Goal: Task Accomplishment & Management: Use online tool/utility

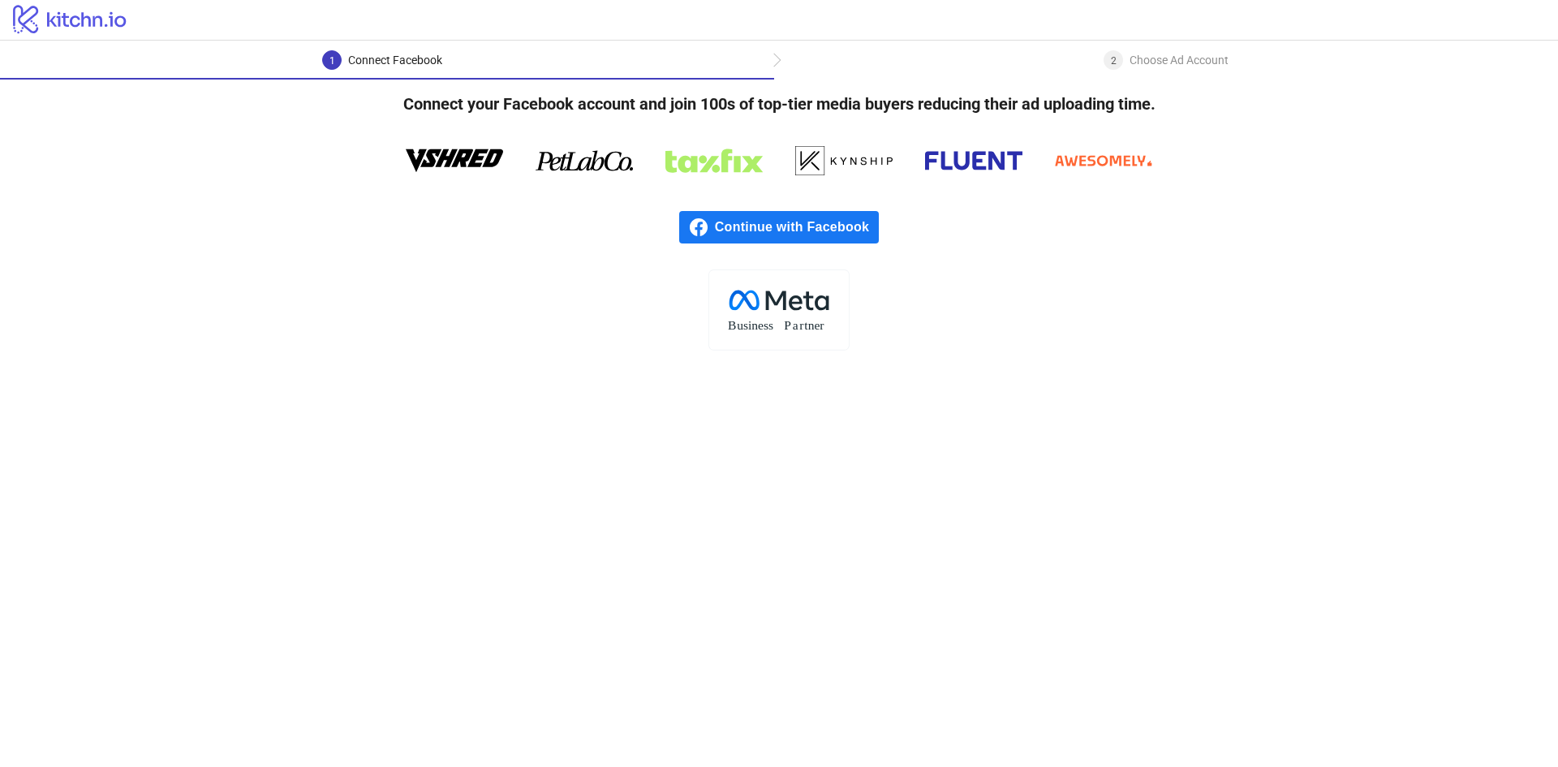
click at [826, 230] on span "Continue with Facebook" at bounding box center [797, 227] width 164 height 32
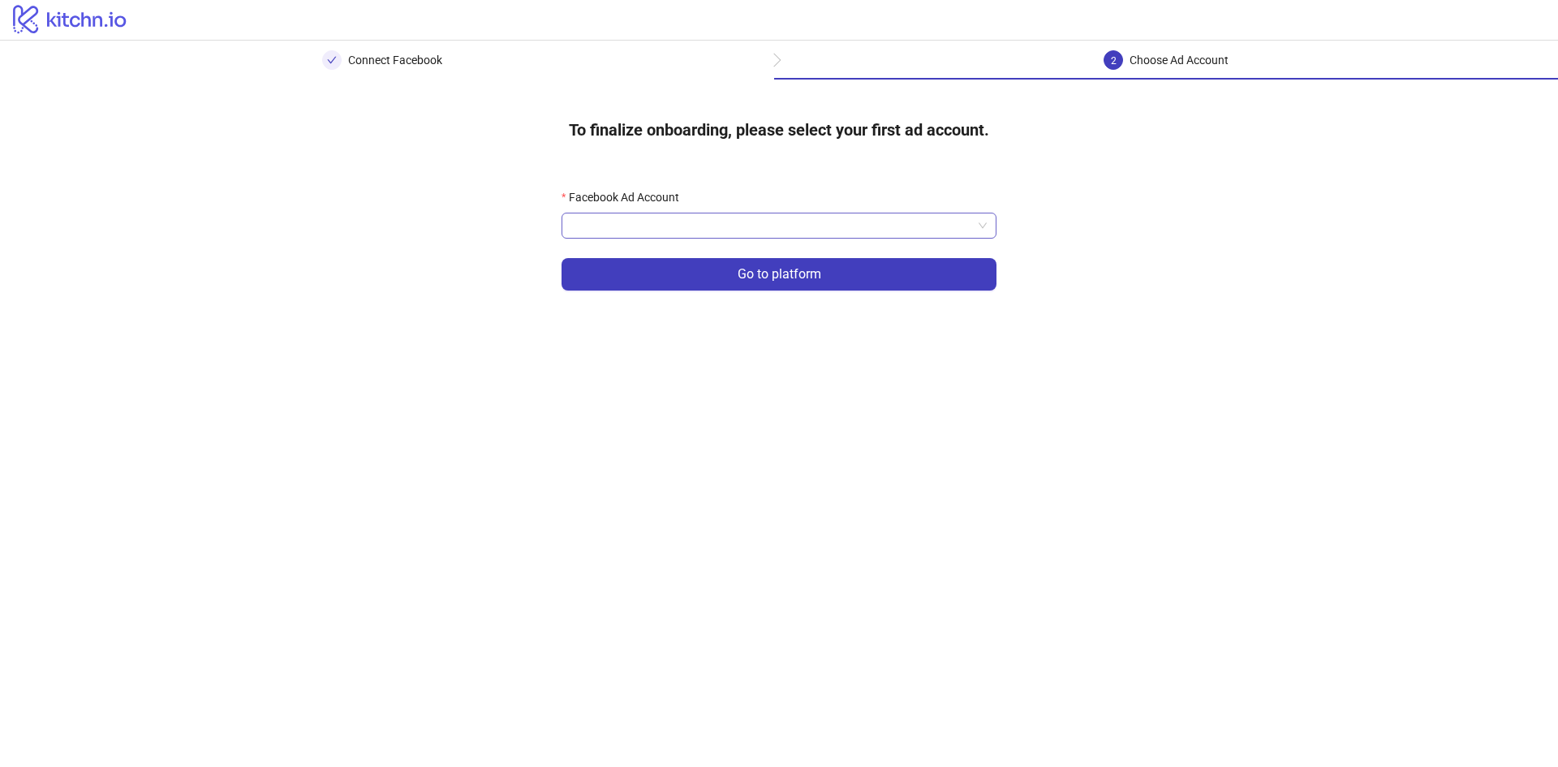
click at [758, 229] on input "Facebook Ad Account" at bounding box center [771, 225] width 401 height 24
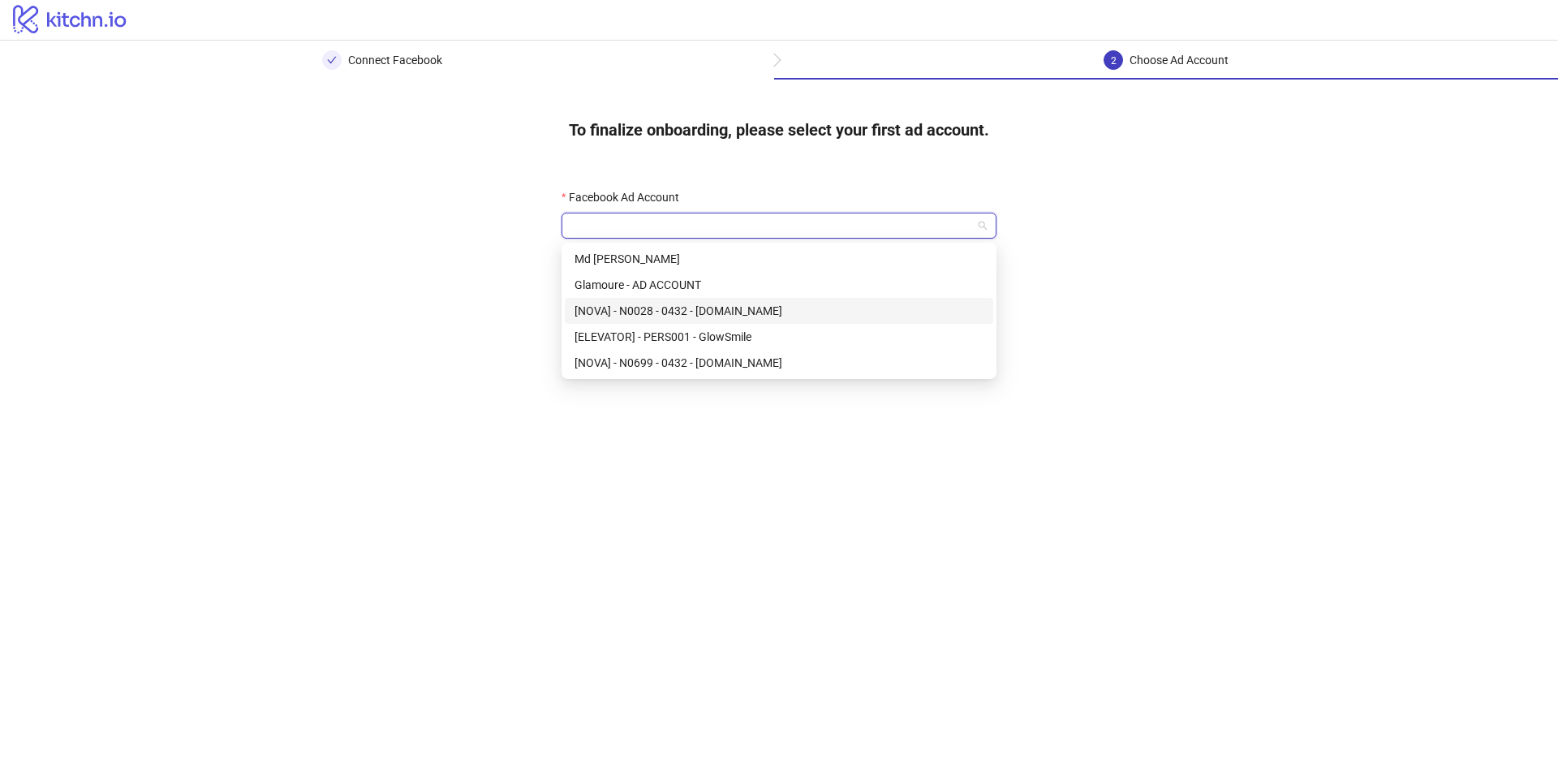
click at [742, 308] on div "[NOVA] - N0028 - 0432 - [DOMAIN_NAME]" at bounding box center [778, 311] width 409 height 18
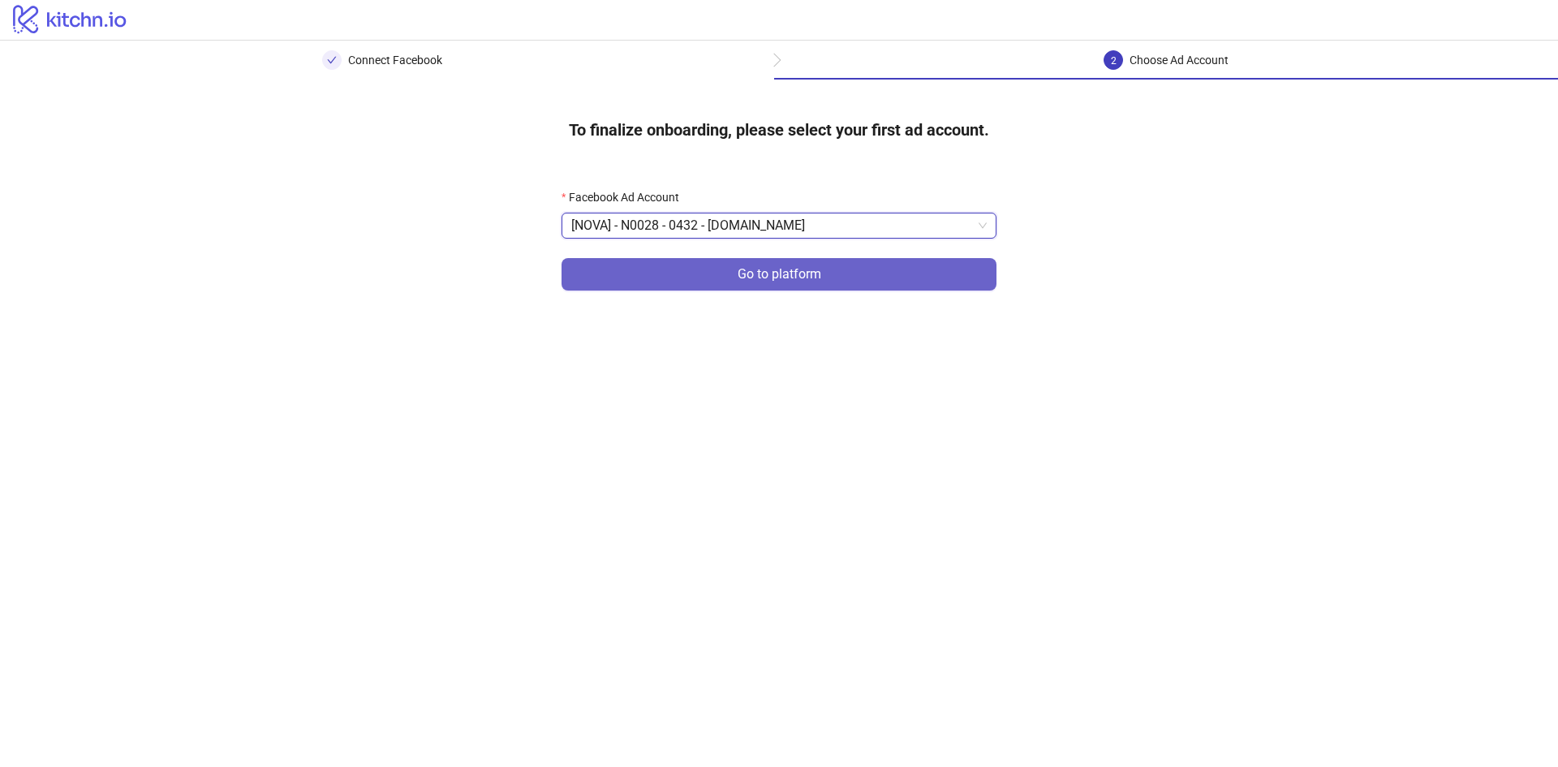
click at [753, 278] on span "Go to platform" at bounding box center [780, 274] width 84 height 15
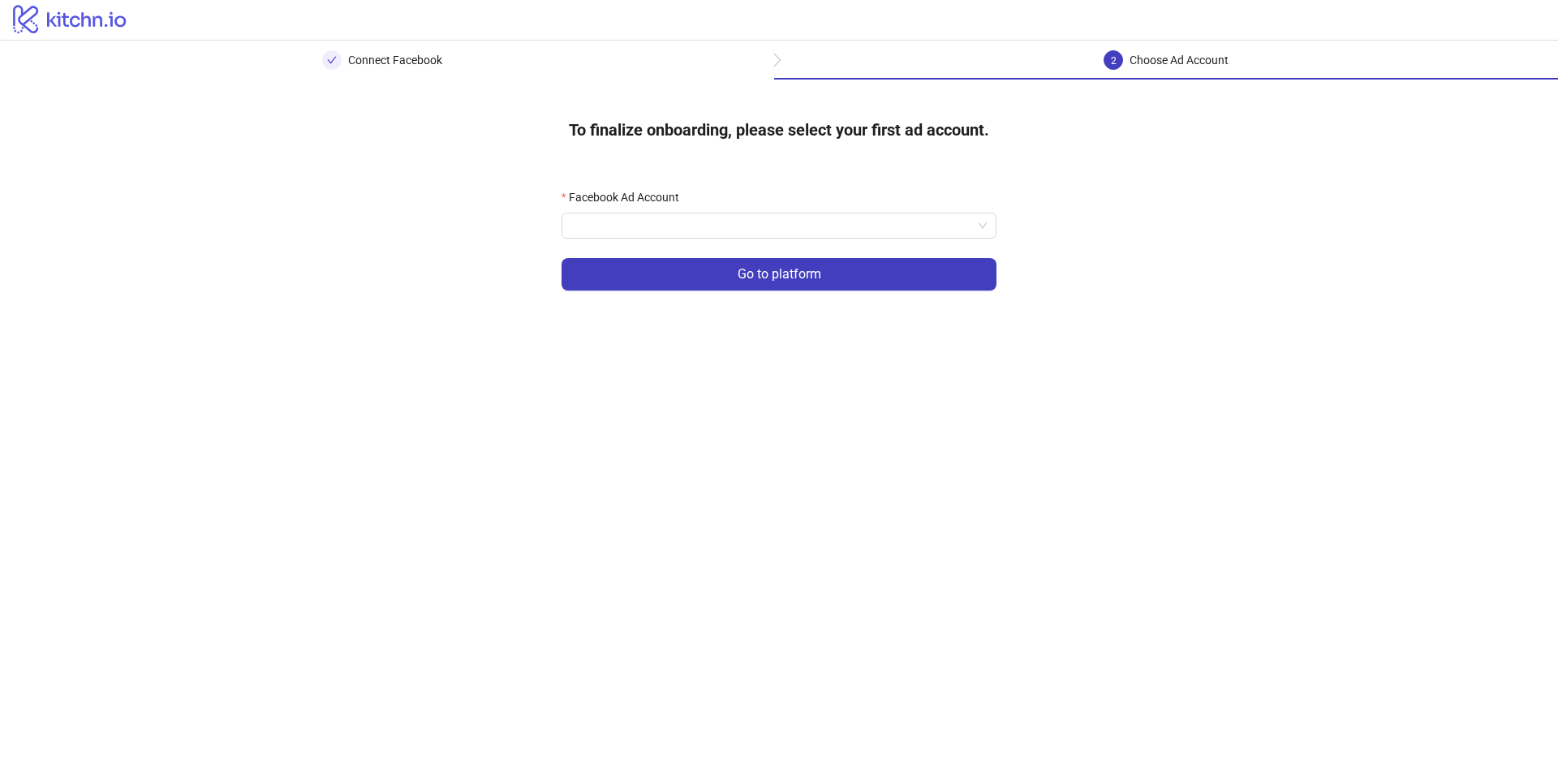
click at [775, 243] on form "Facebook Ad Account Go to platform" at bounding box center [779, 249] width 435 height 122
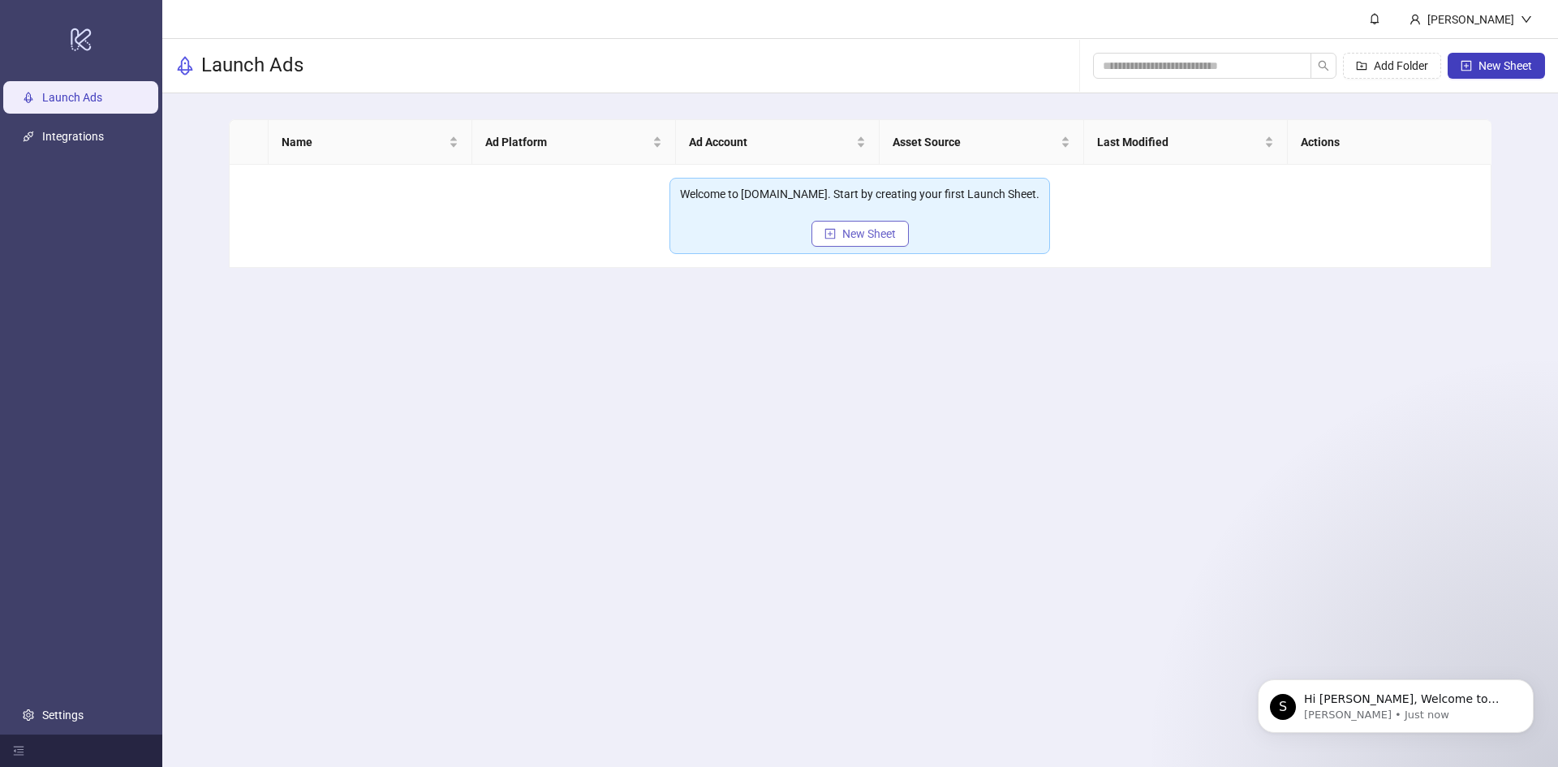
click at [836, 236] on button "New Sheet" at bounding box center [859, 234] width 97 height 26
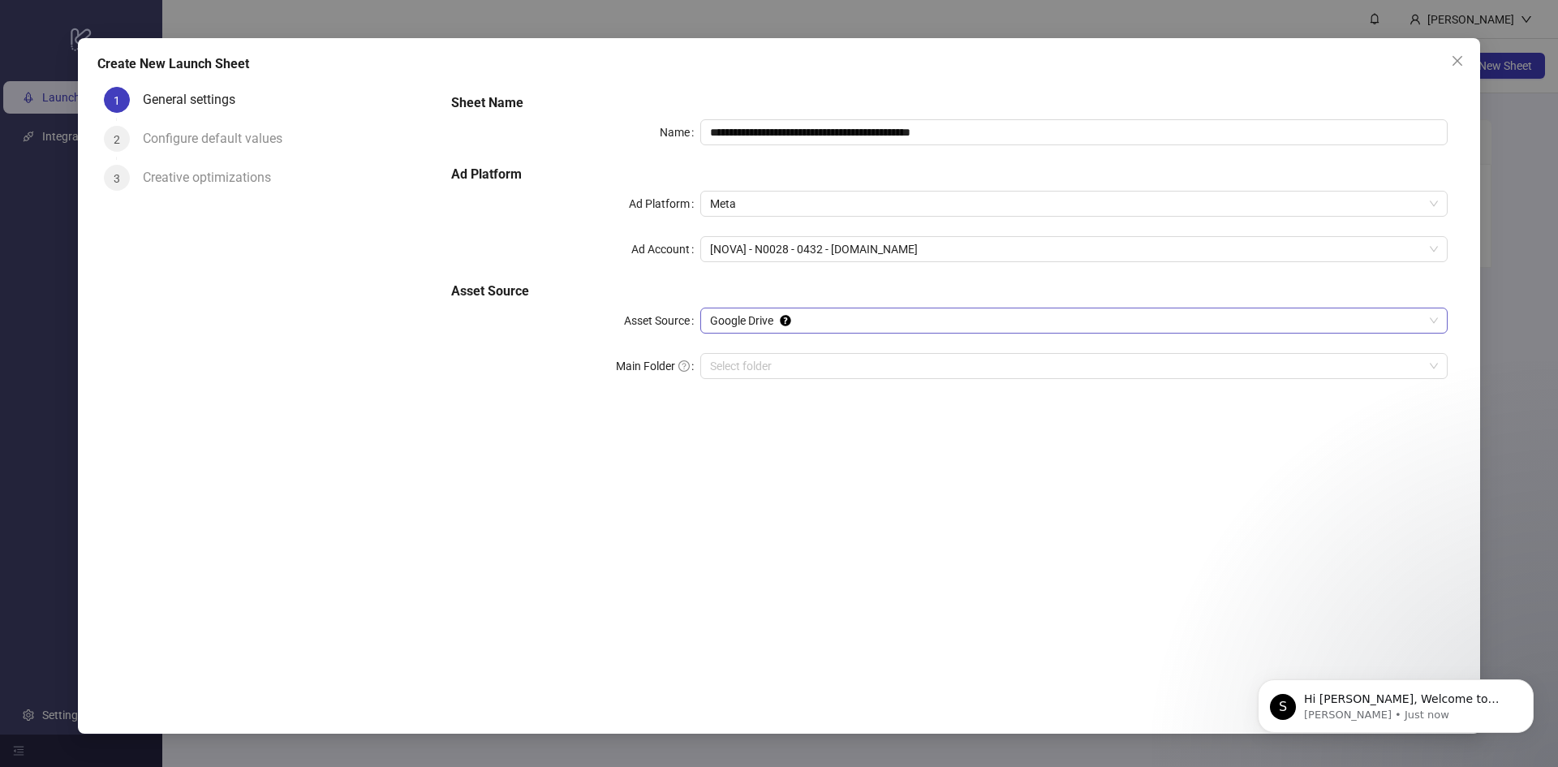
click at [808, 322] on span "Google Drive" at bounding box center [1074, 320] width 728 height 24
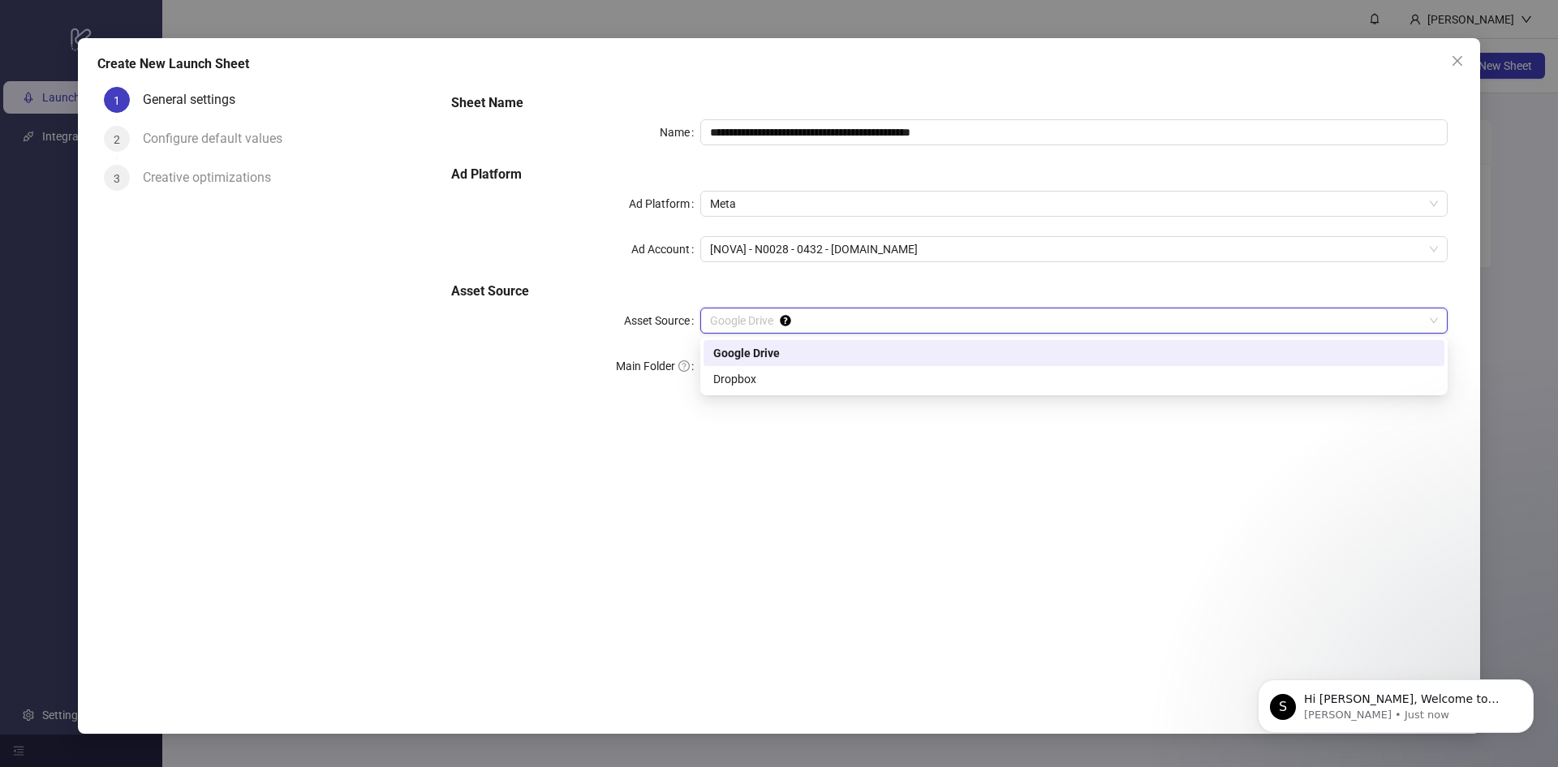
click at [890, 301] on h5 "Asset Source" at bounding box center [949, 291] width 996 height 19
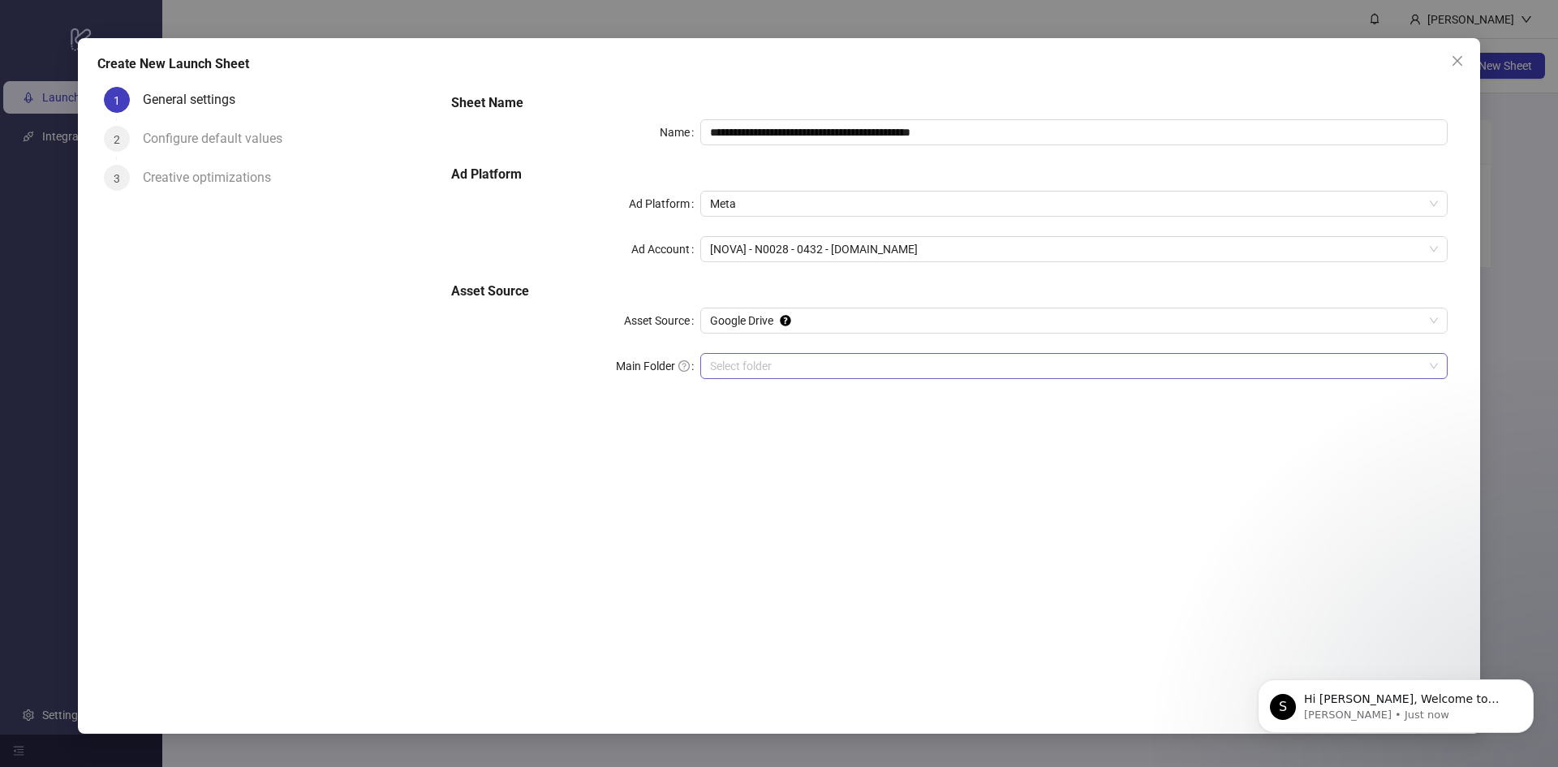
click at [805, 361] on input "Main Folder" at bounding box center [1066, 366] width 713 height 24
click at [839, 364] on input "Main Folder" at bounding box center [1066, 366] width 713 height 24
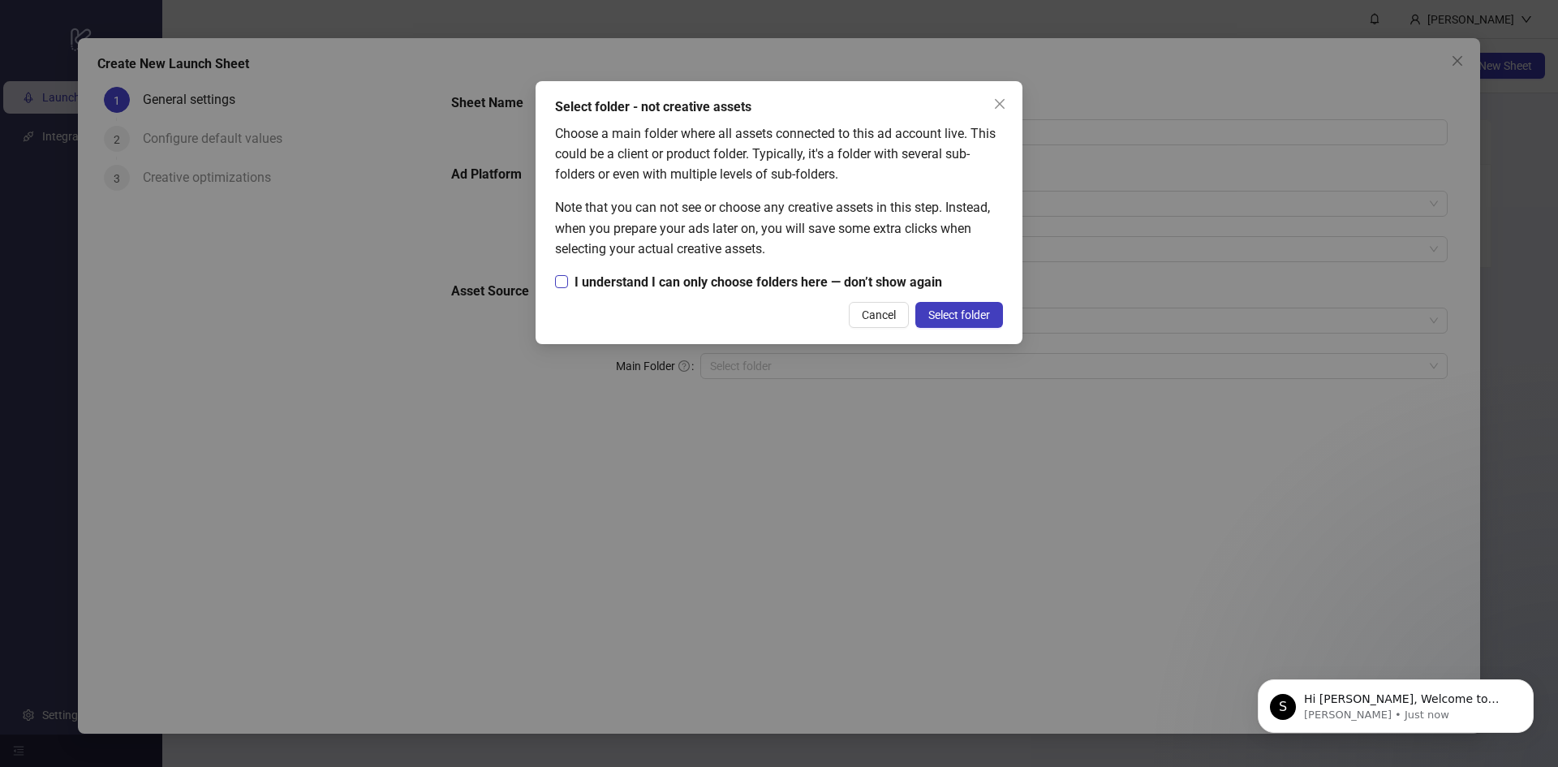
click at [898, 286] on span "I understand I can only choose folders here — don’t show again" at bounding box center [758, 282] width 381 height 20
click at [929, 311] on span "Select folder" at bounding box center [959, 314] width 62 height 13
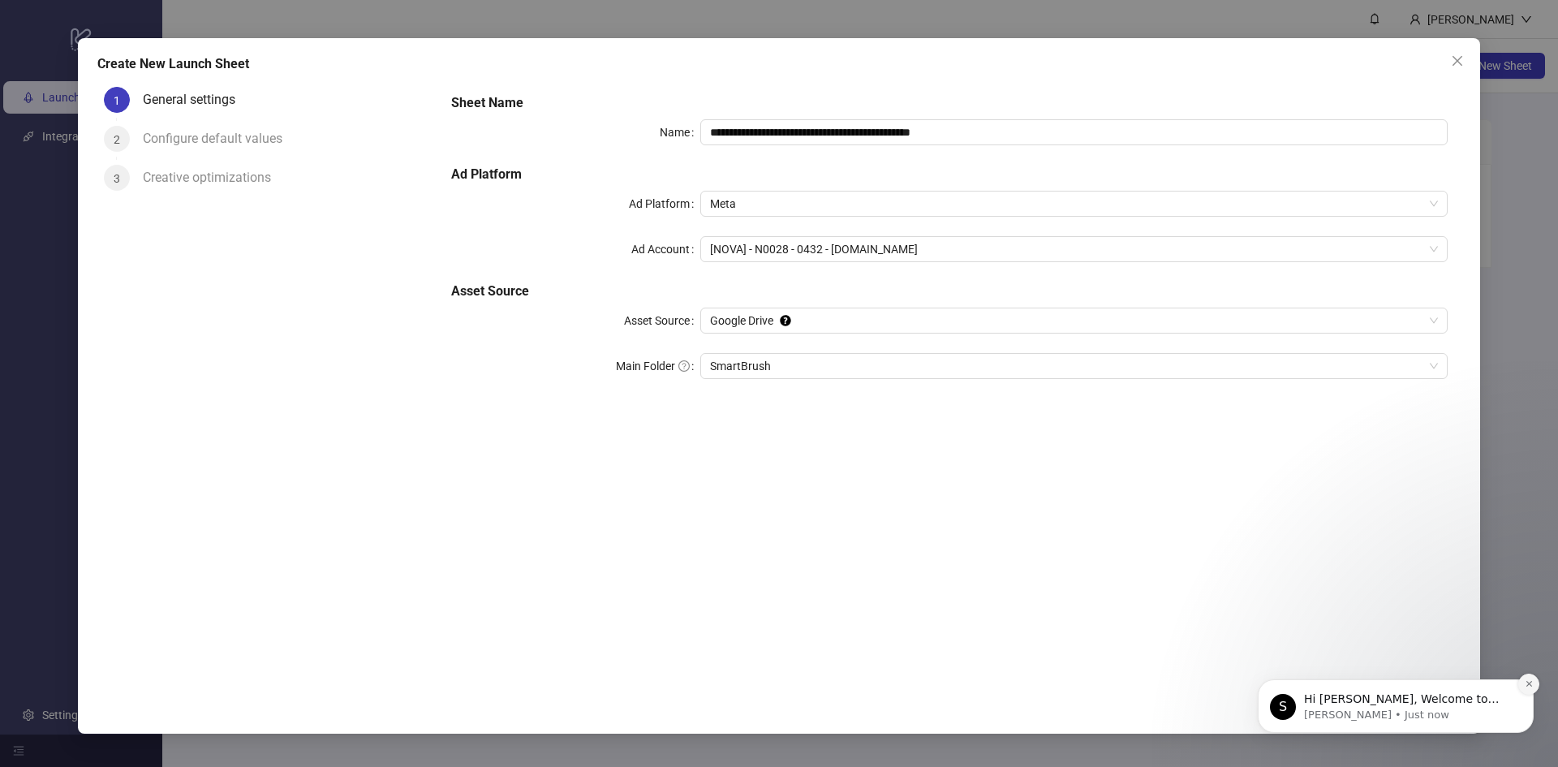
click at [1525, 682] on icon "Dismiss notification" at bounding box center [1529, 683] width 9 height 9
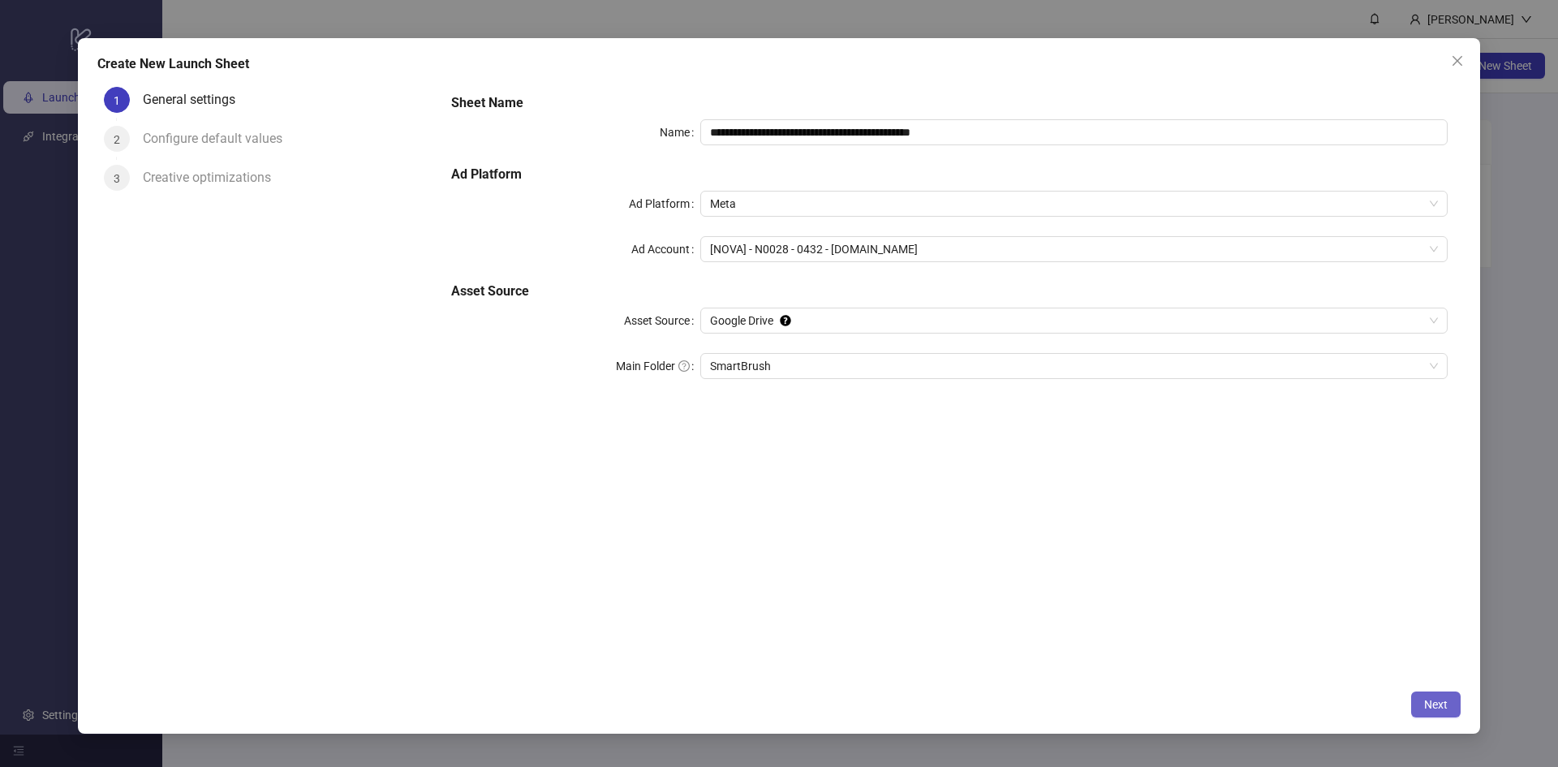
click at [1439, 705] on span "Next" at bounding box center [1436, 704] width 24 height 13
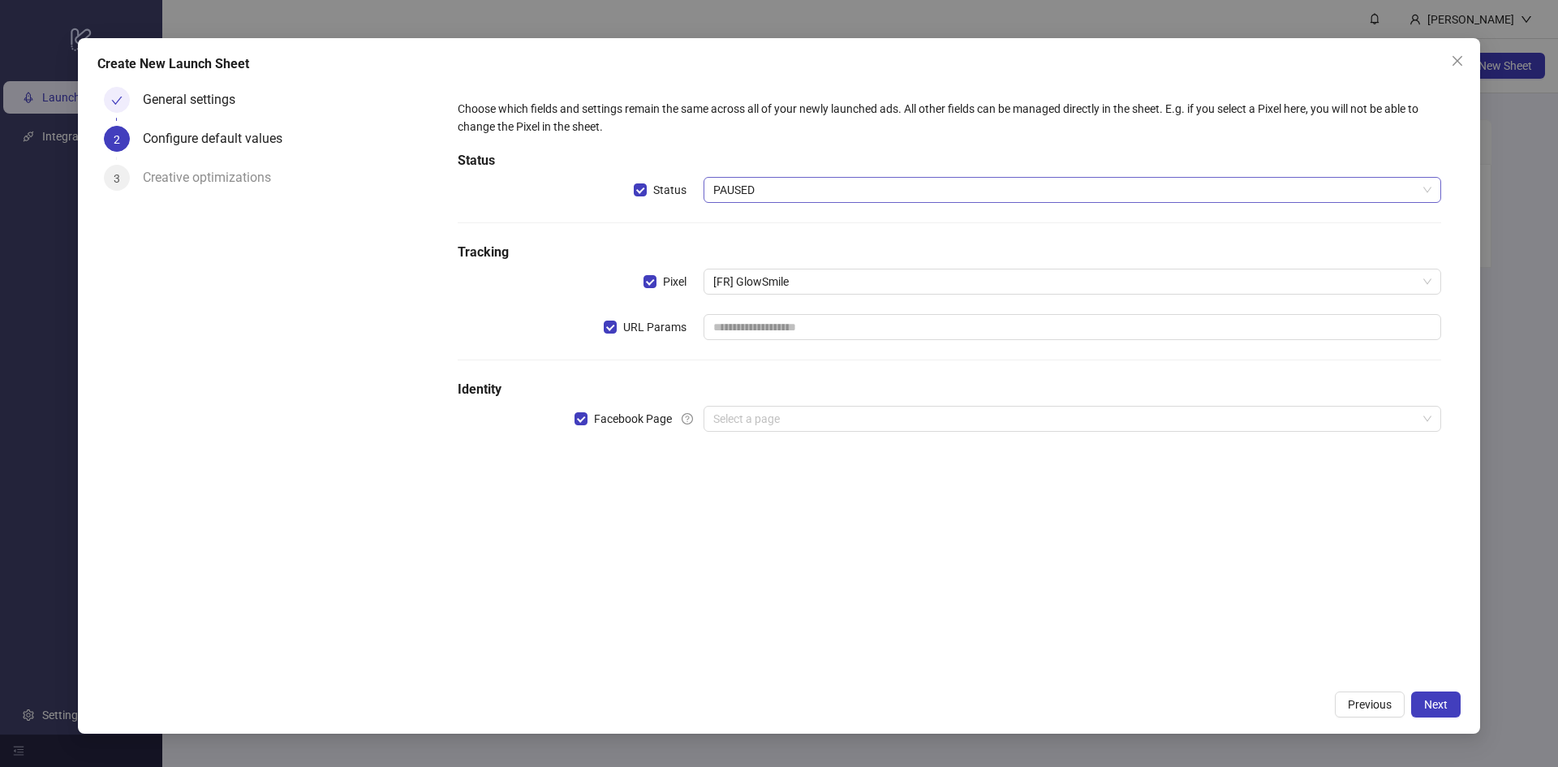
click at [777, 190] on span "PAUSED" at bounding box center [1072, 190] width 718 height 24
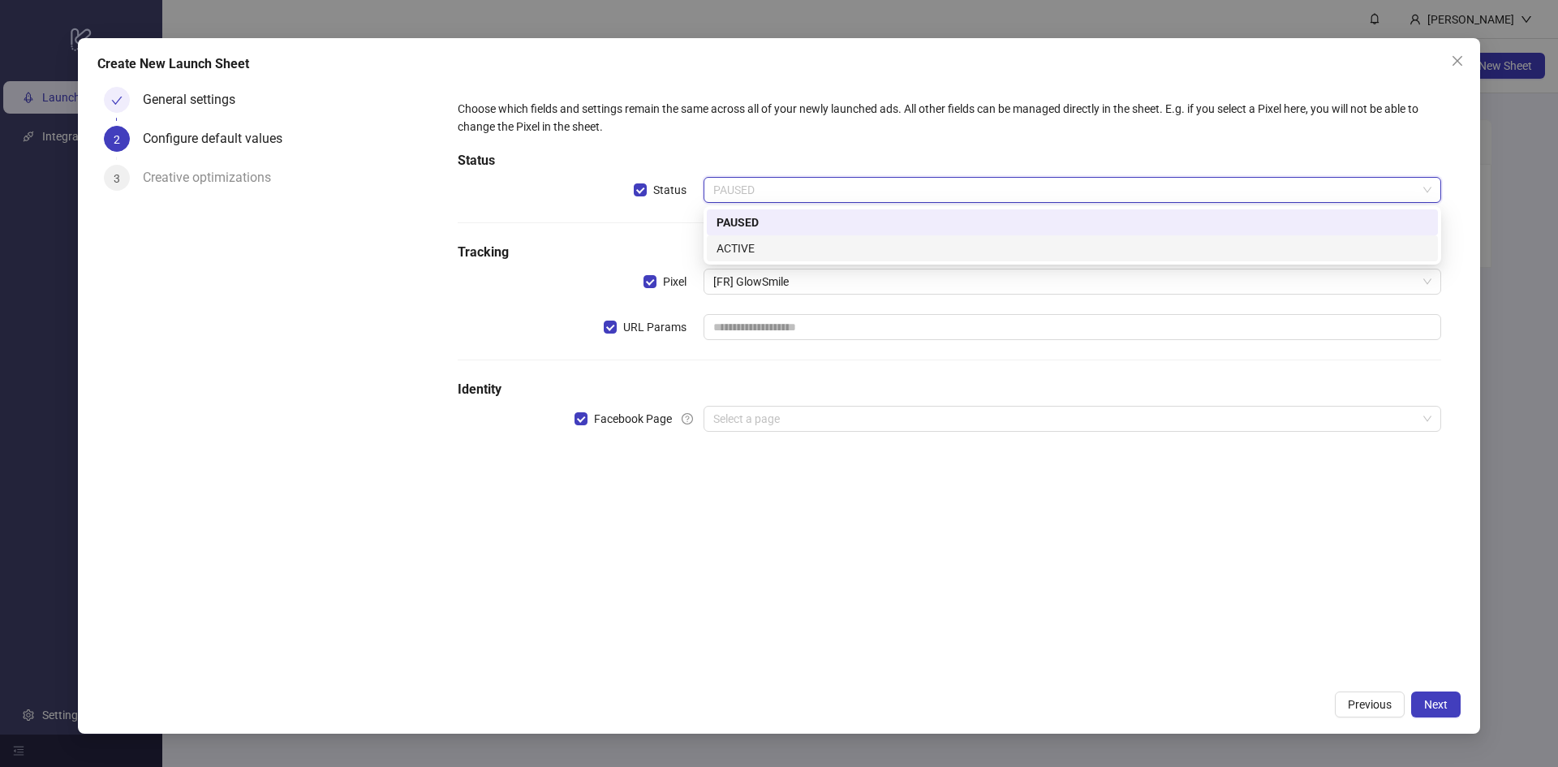
click at [751, 252] on div "ACTIVE" at bounding box center [1072, 248] width 712 height 18
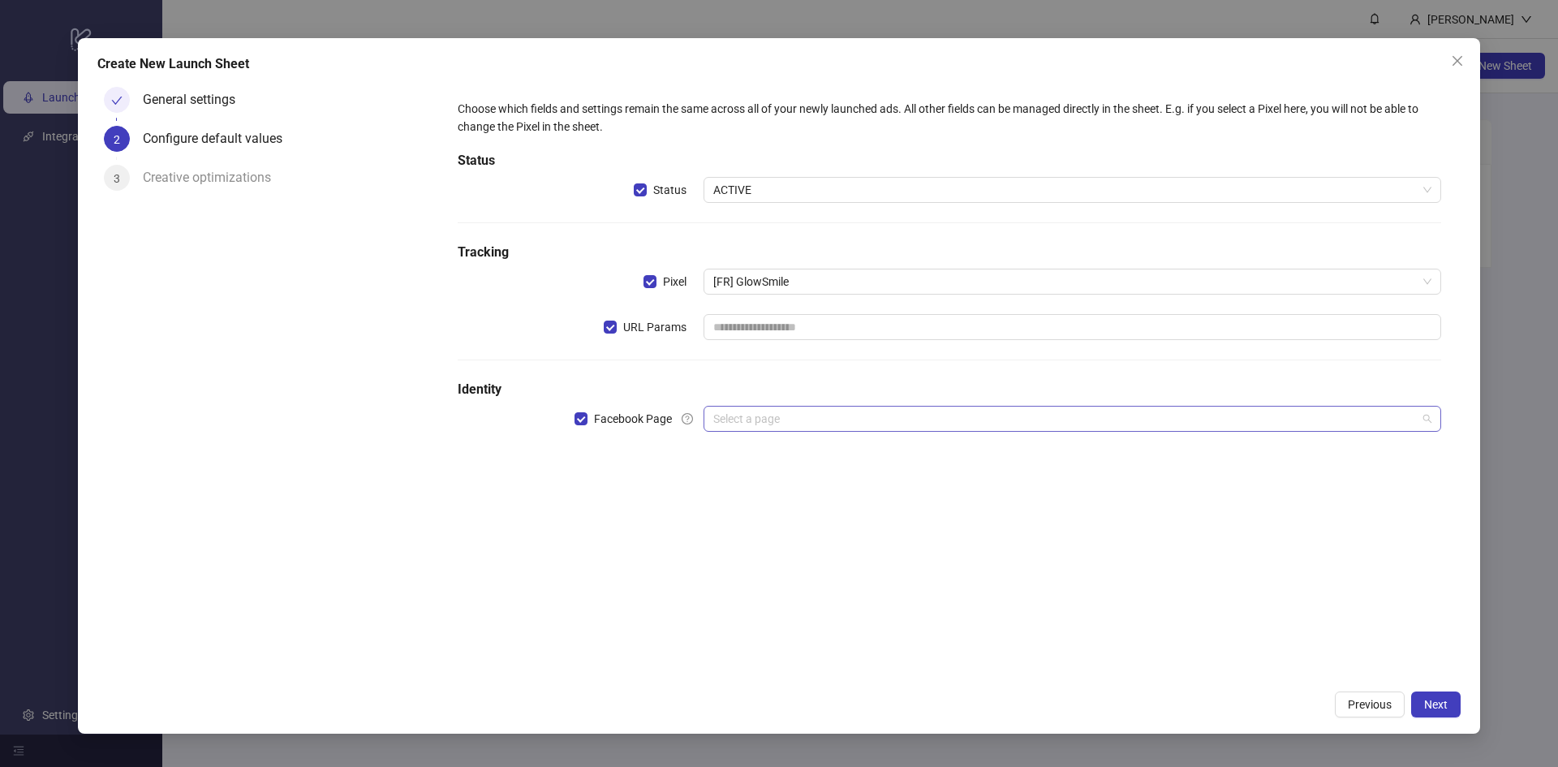
click at [767, 420] on input "search" at bounding box center [1065, 419] width 704 height 24
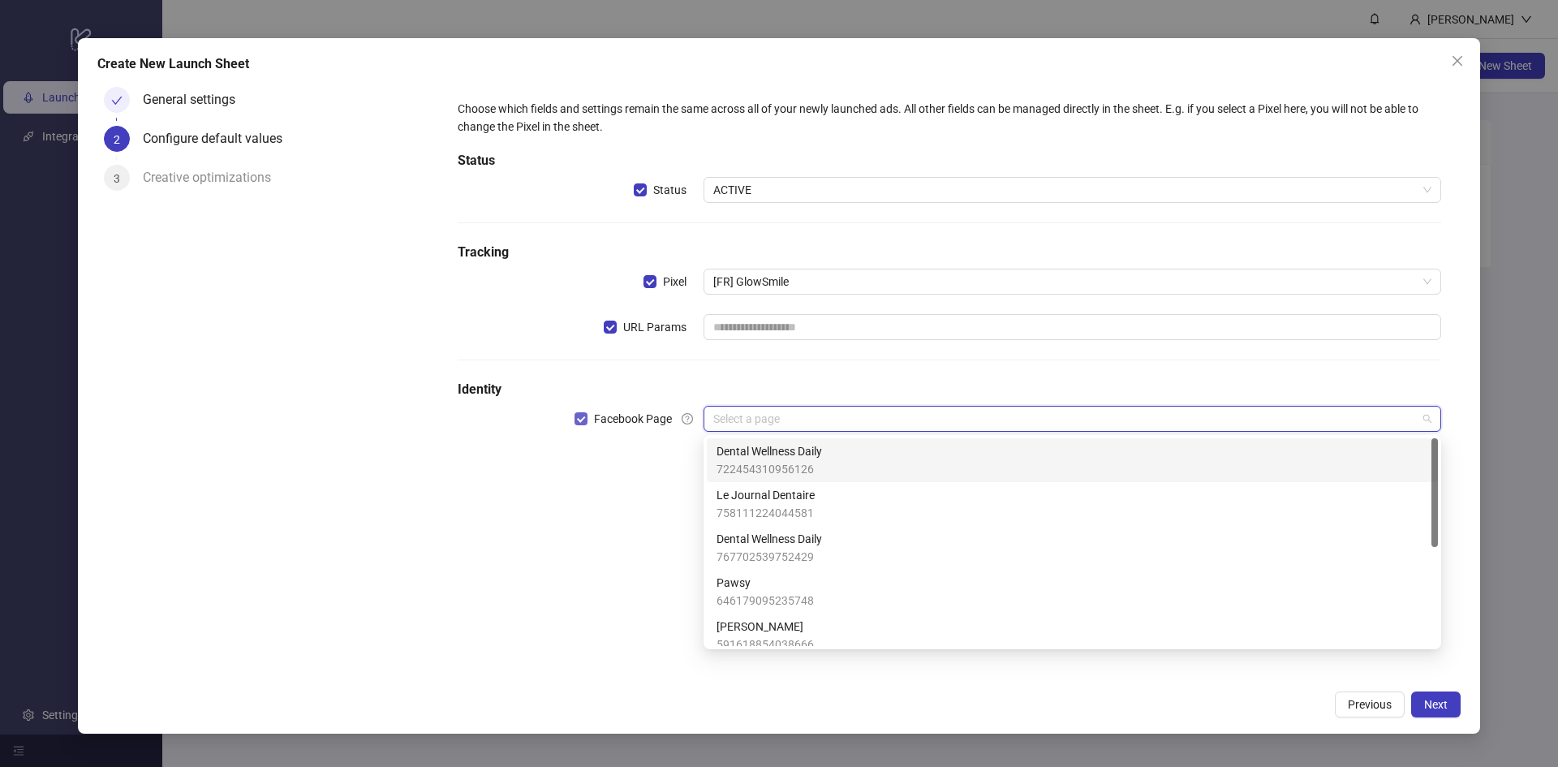
click at [613, 420] on span "Facebook Page" at bounding box center [632, 419] width 91 height 18
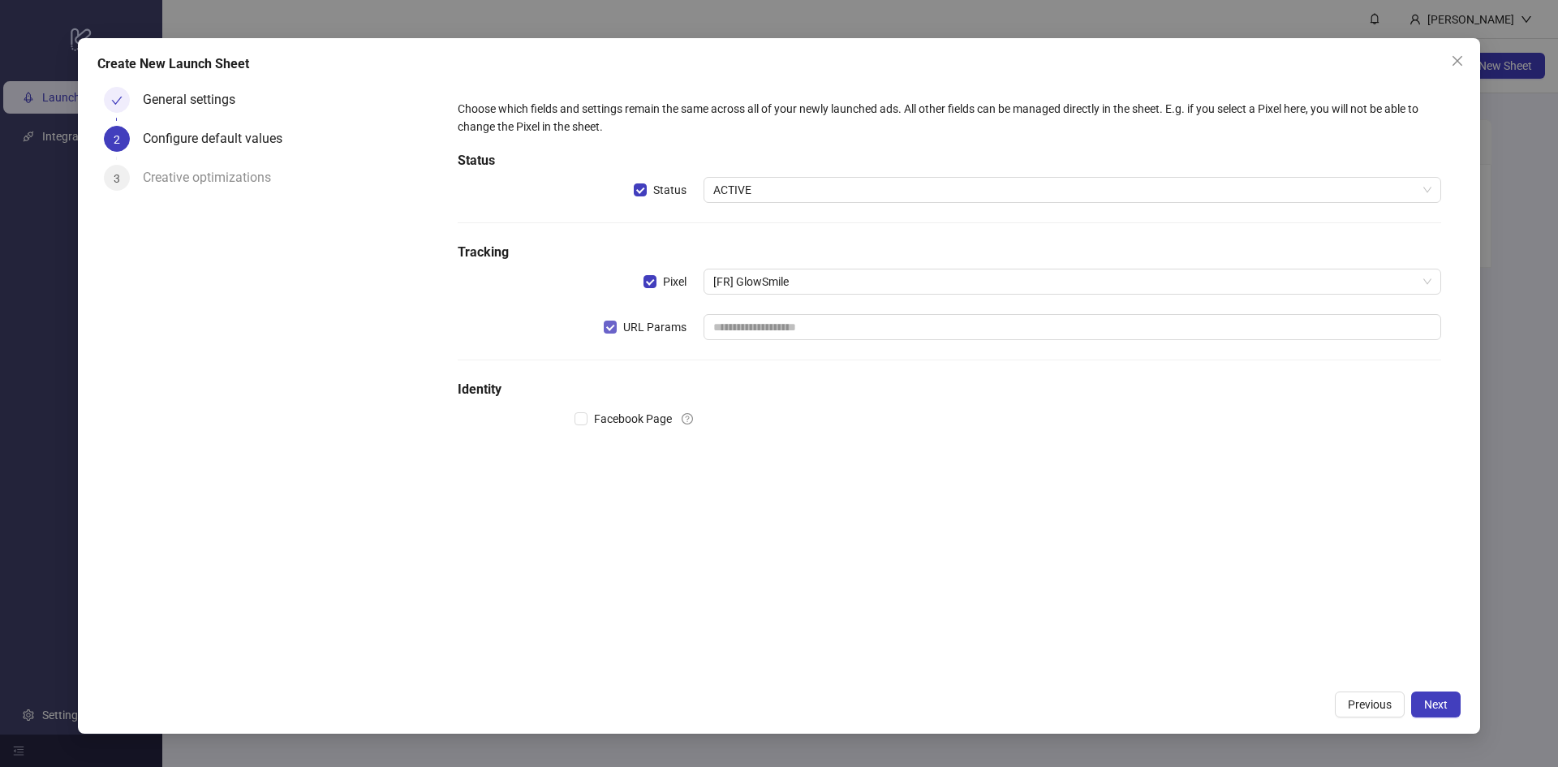
click at [630, 320] on span "URL Params" at bounding box center [655, 327] width 76 height 18
click at [658, 272] on label "Pixel" at bounding box center [673, 282] width 60 height 26
click at [1461, 708] on div "Create New Launch Sheet General settings 2 Configure default values 3 Creative …" at bounding box center [779, 385] width 1402 height 695
click at [1444, 702] on span "Next" at bounding box center [1436, 704] width 24 height 13
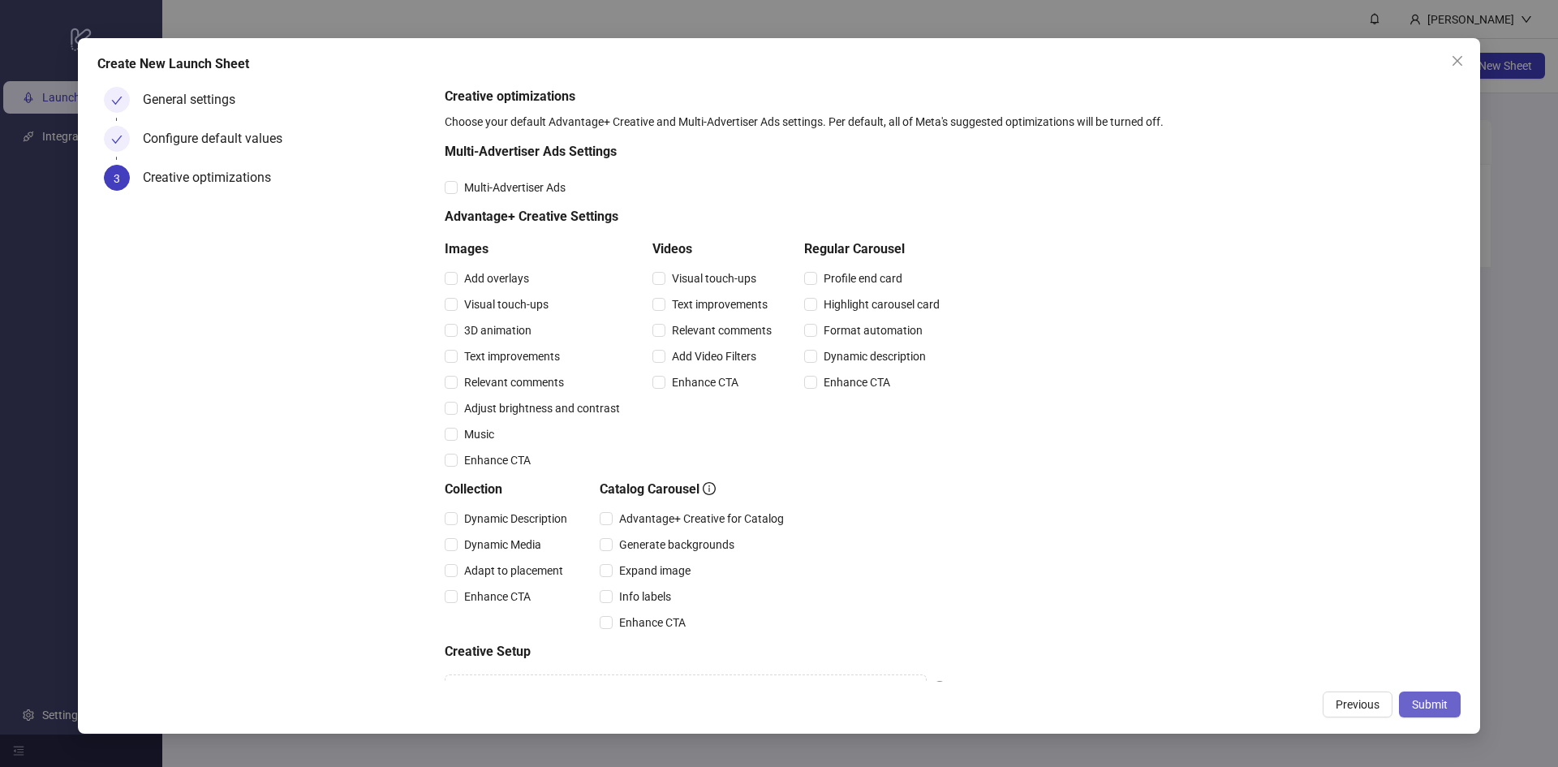
click at [1441, 700] on span "Submit" at bounding box center [1430, 704] width 36 height 13
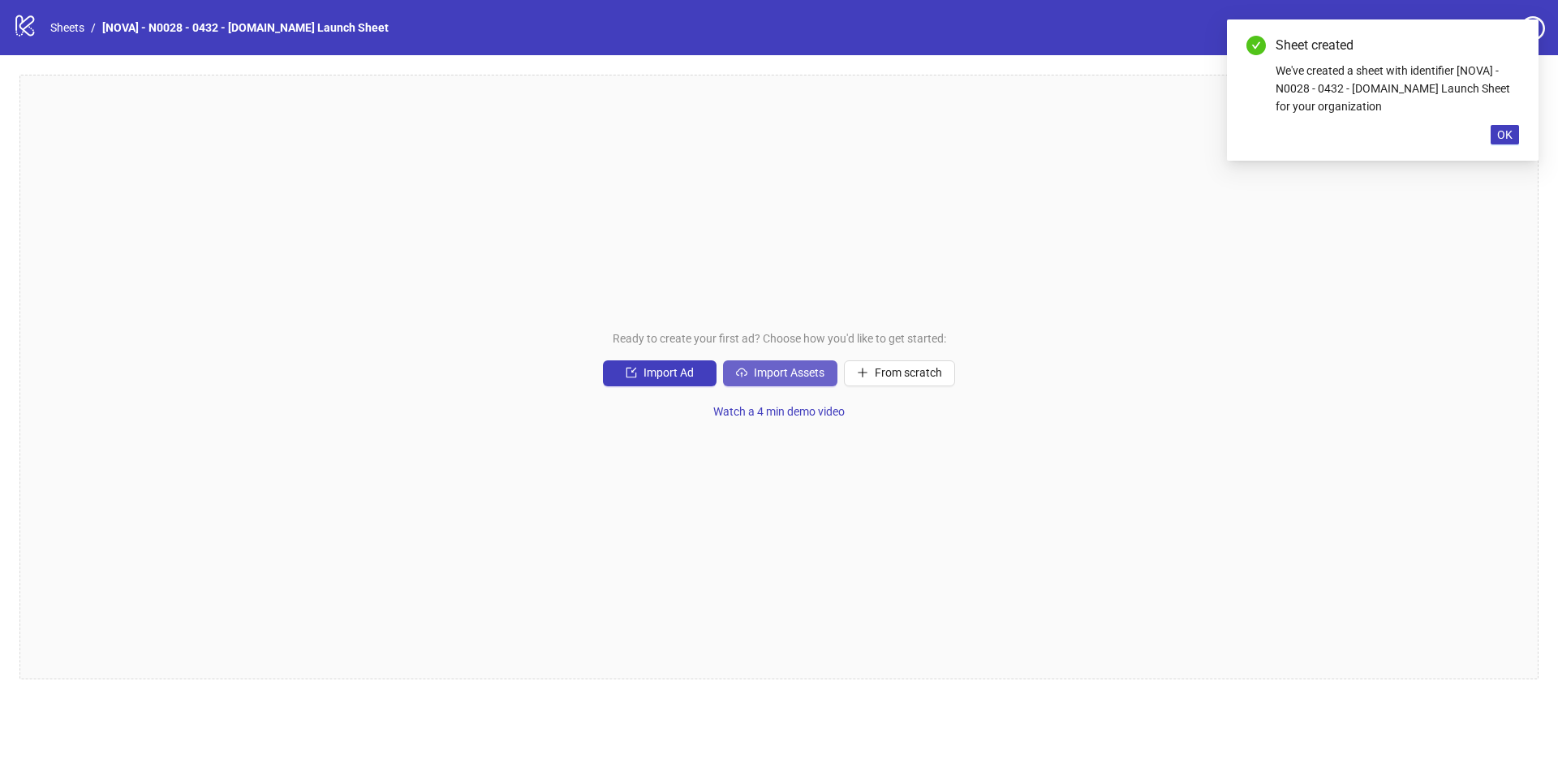
click at [776, 373] on span "Import Assets" at bounding box center [789, 372] width 71 height 13
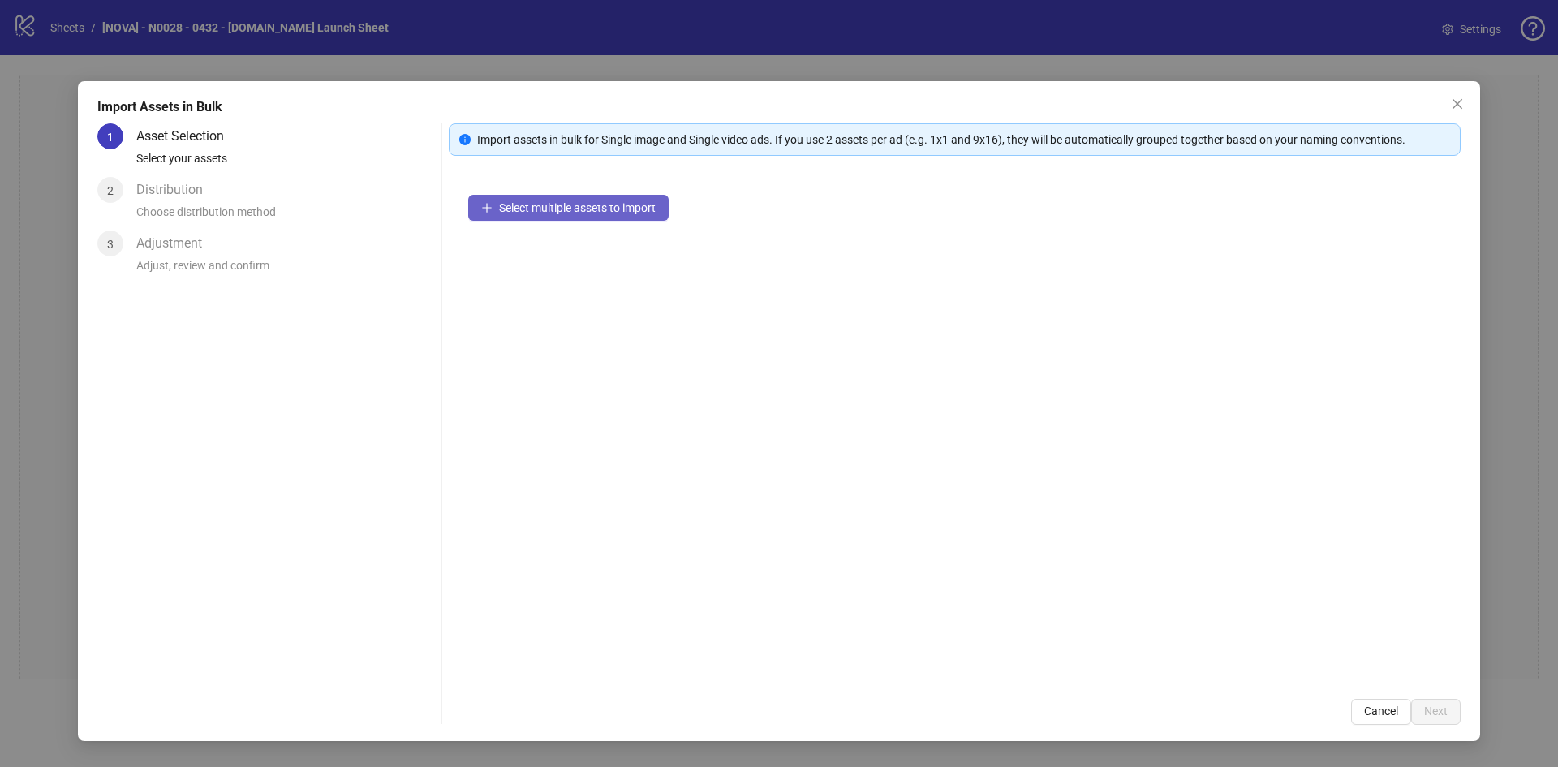
click at [589, 211] on span "Select multiple assets to import" at bounding box center [577, 207] width 157 height 13
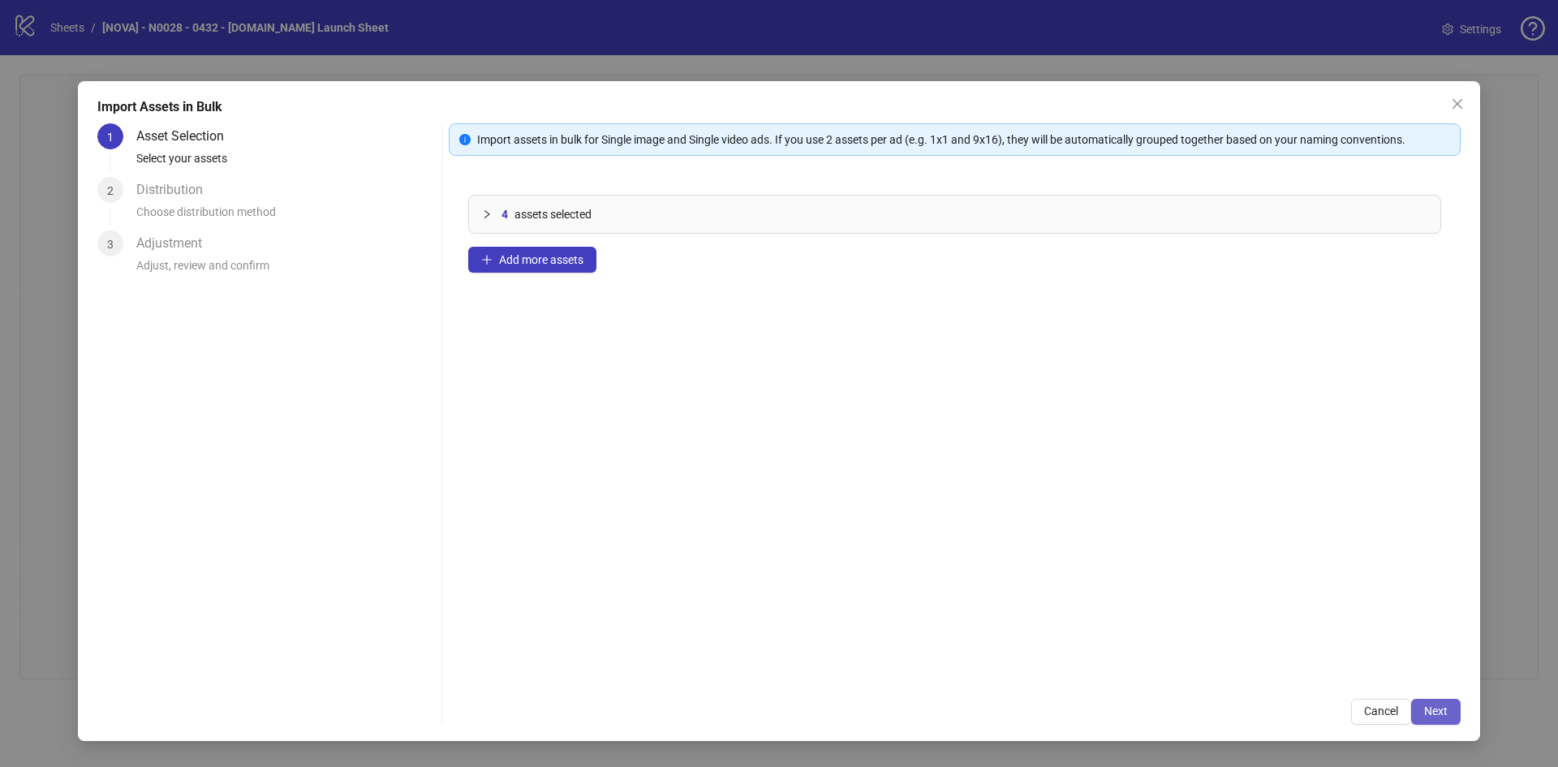
click at [1426, 701] on button "Next" at bounding box center [1435, 712] width 49 height 26
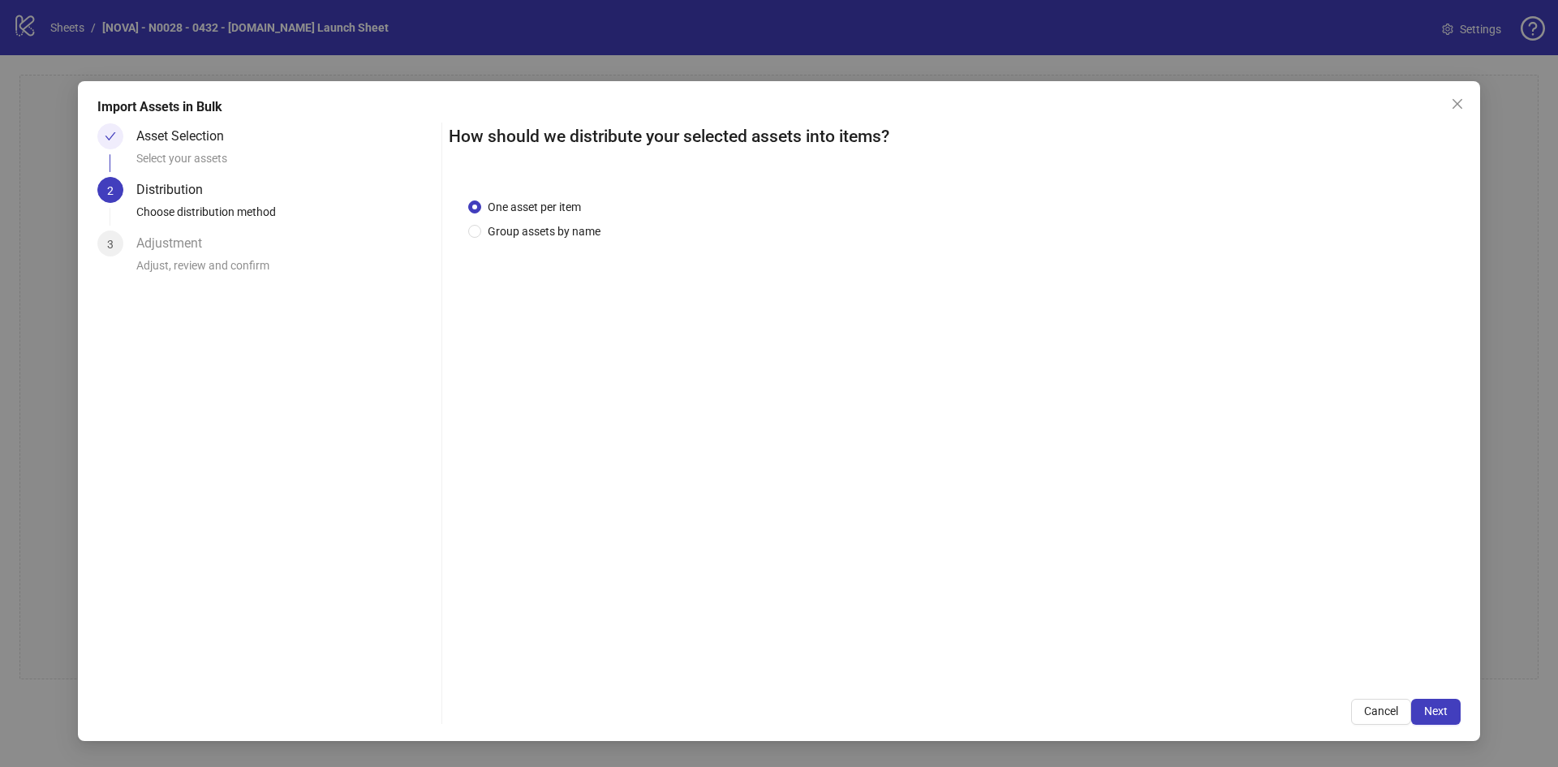
click at [1431, 704] on span "Next" at bounding box center [1436, 710] width 24 height 13
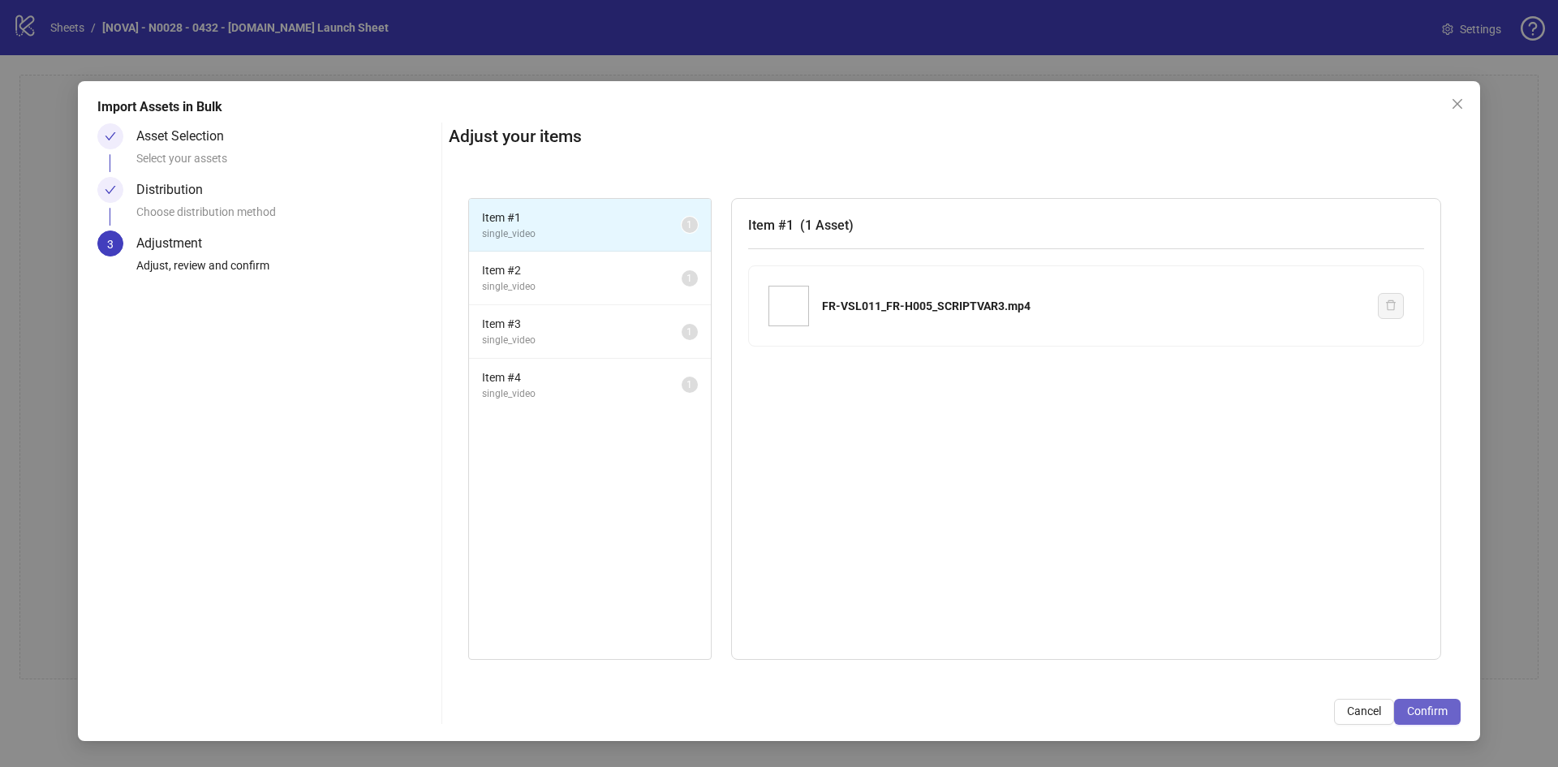
click at [1432, 704] on span "Confirm" at bounding box center [1427, 710] width 41 height 13
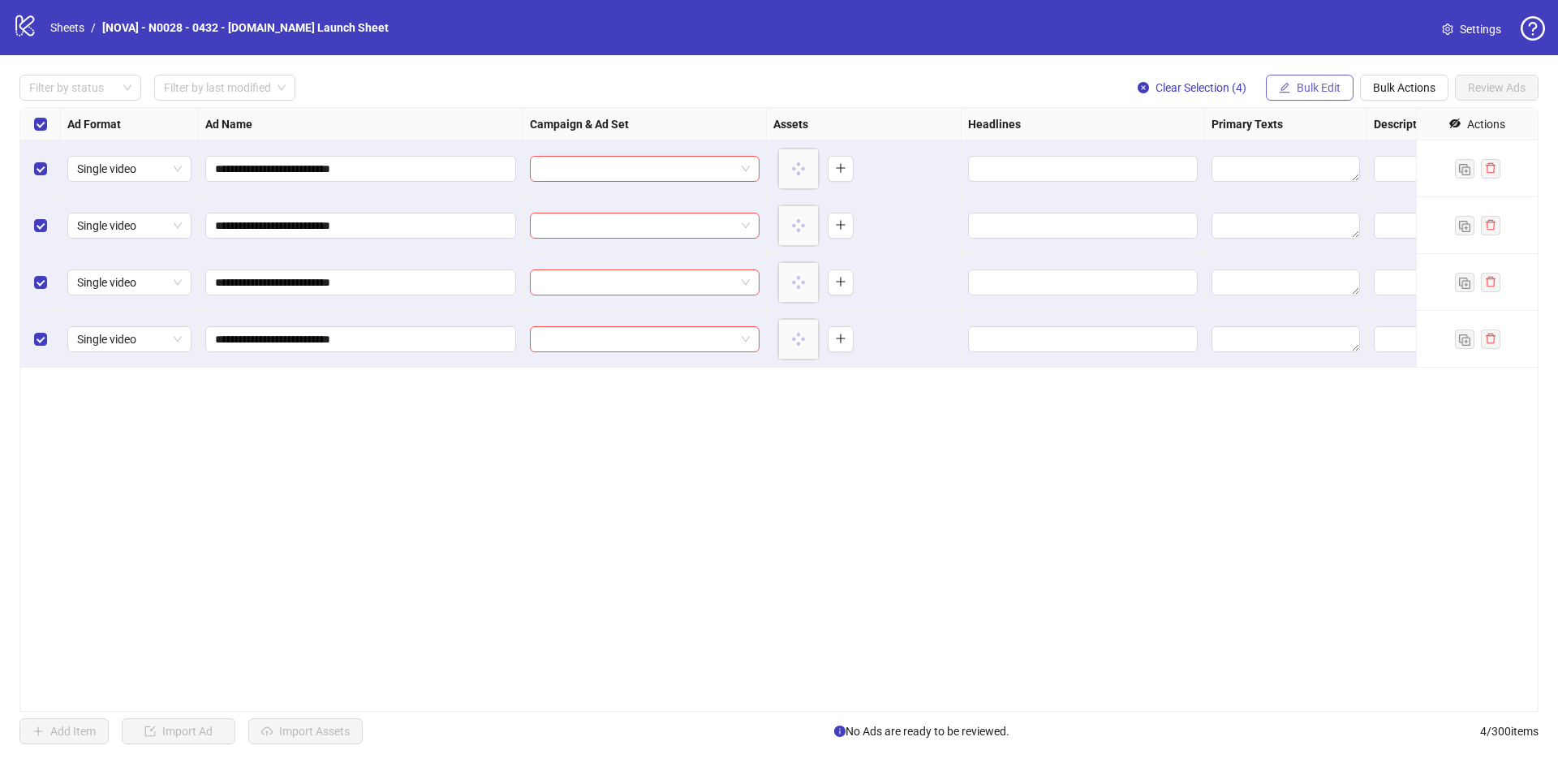
click at [1315, 87] on span "Bulk Edit" at bounding box center [1319, 87] width 44 height 13
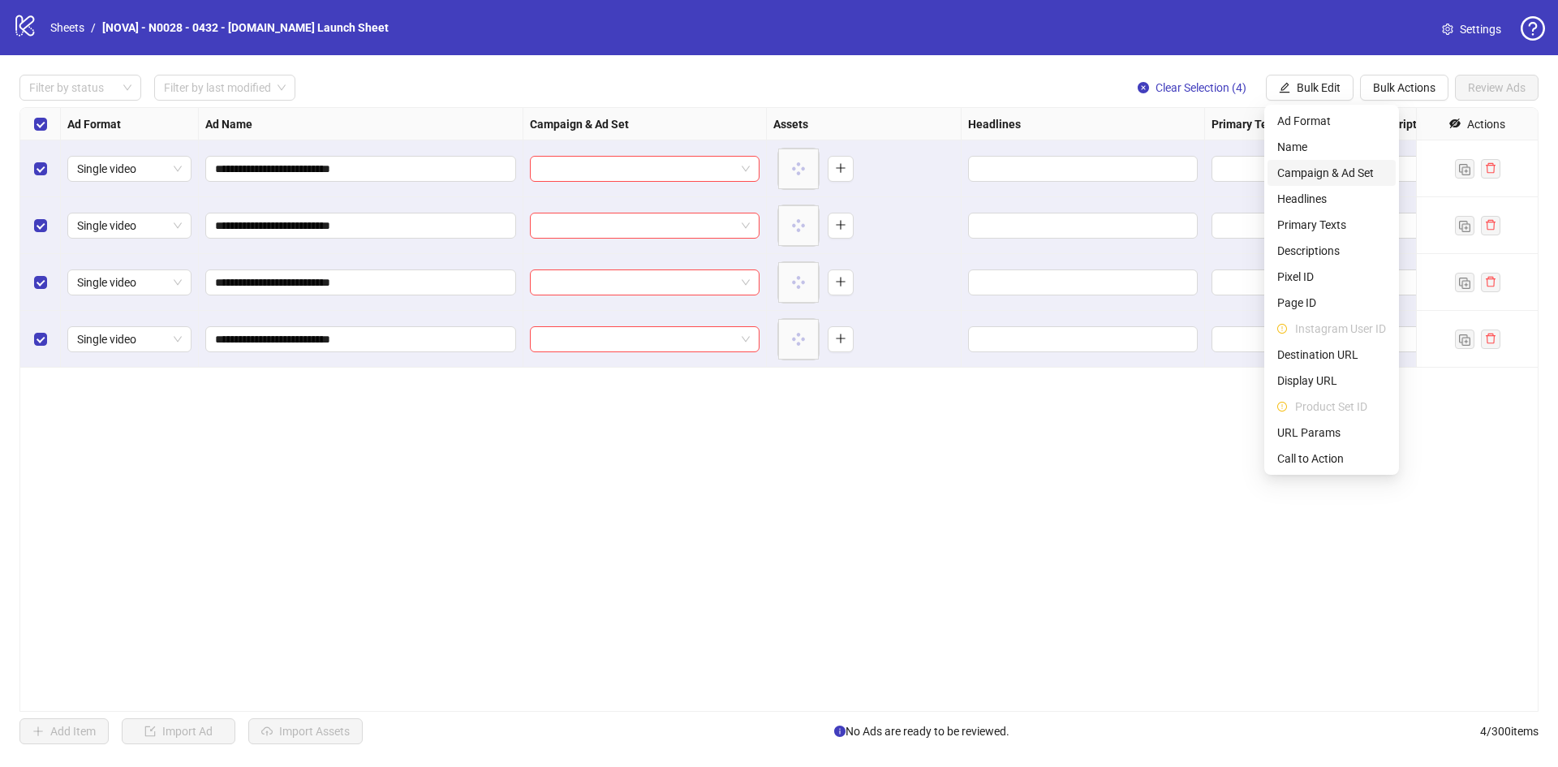
click at [1331, 165] on span "Campaign & Ad Set" at bounding box center [1331, 173] width 109 height 18
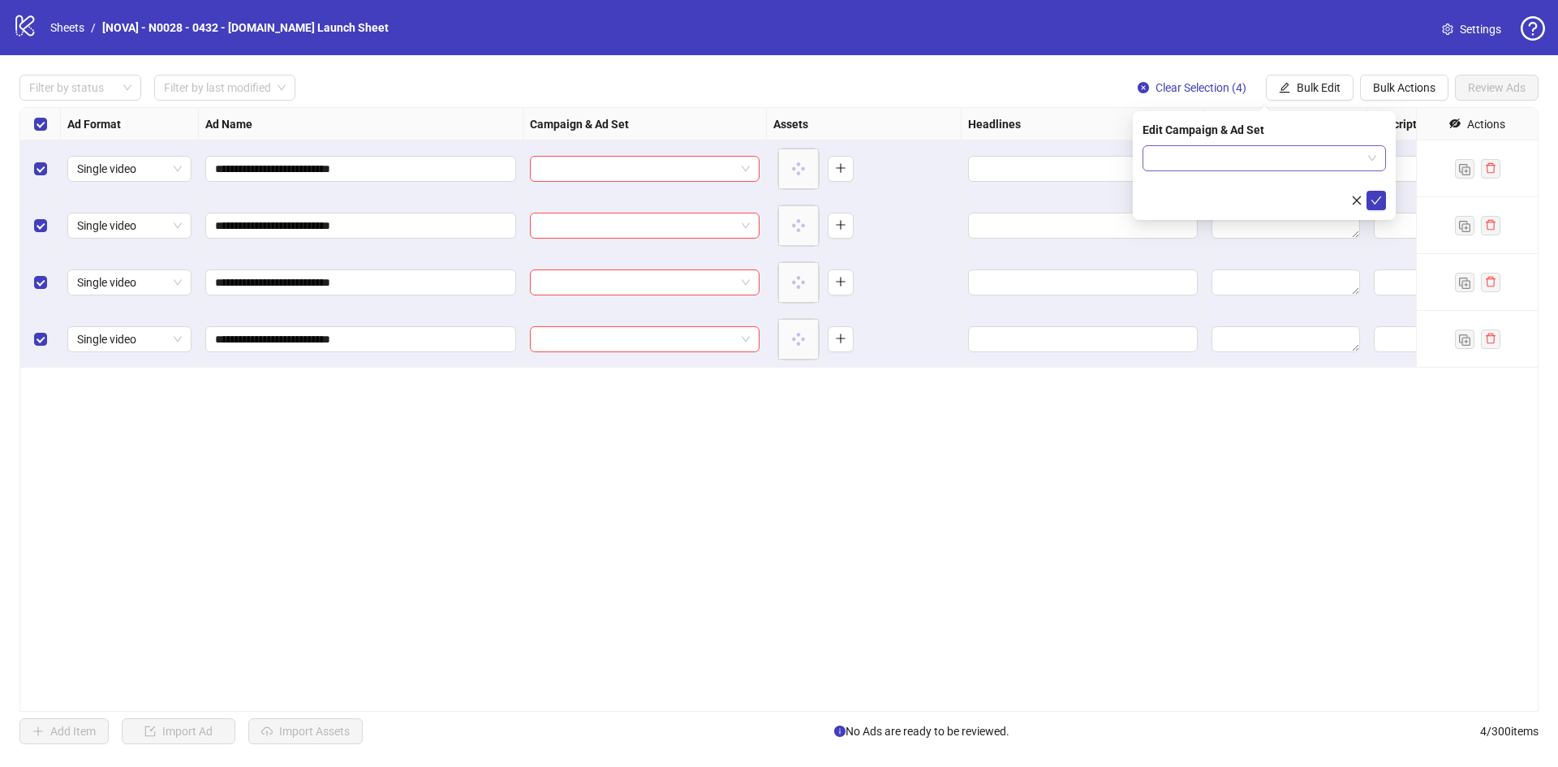
click at [1221, 161] on input "search" at bounding box center [1256, 158] width 209 height 24
paste input "**********"
type input "**********"
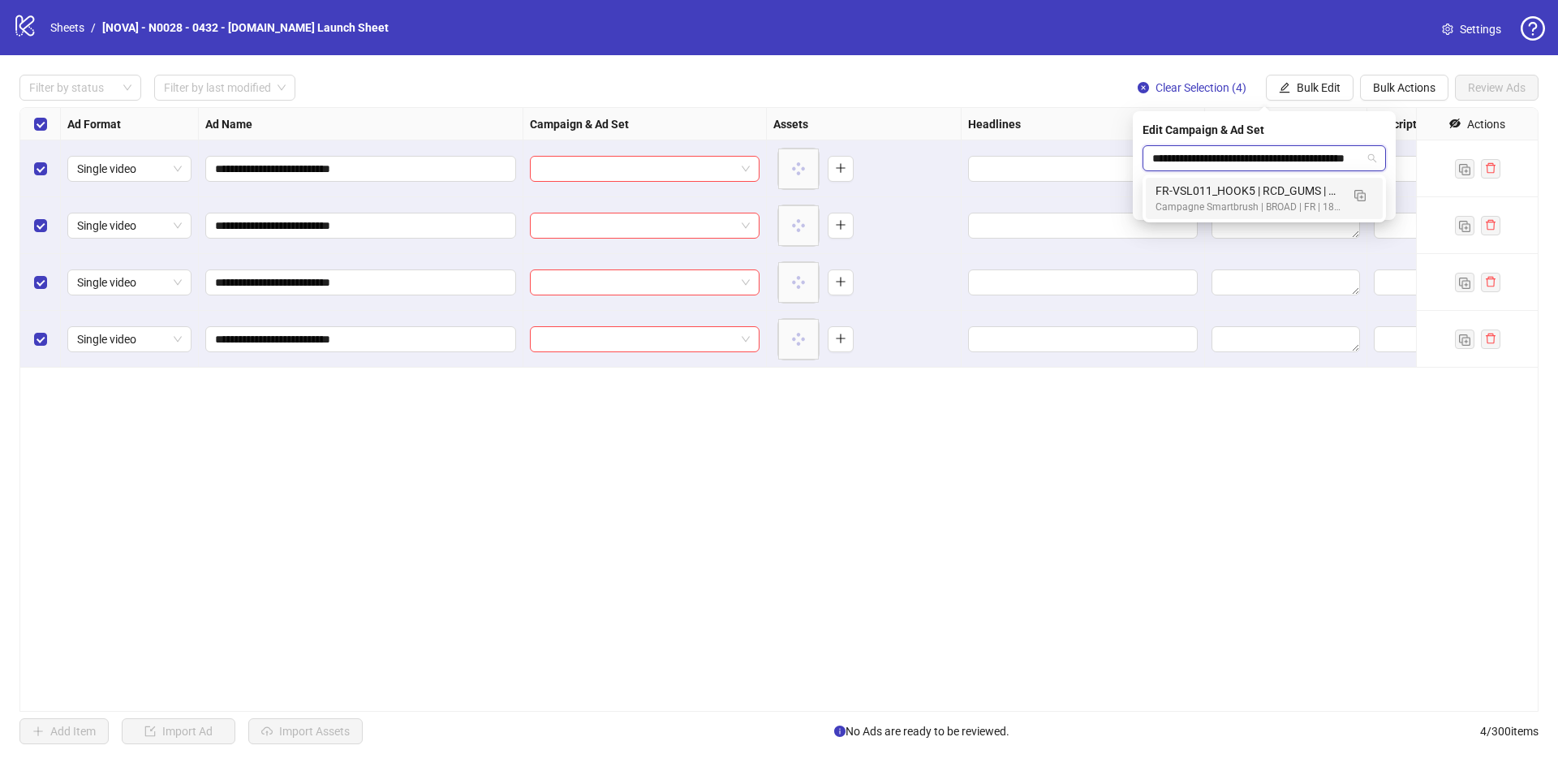
scroll to position [0, 75]
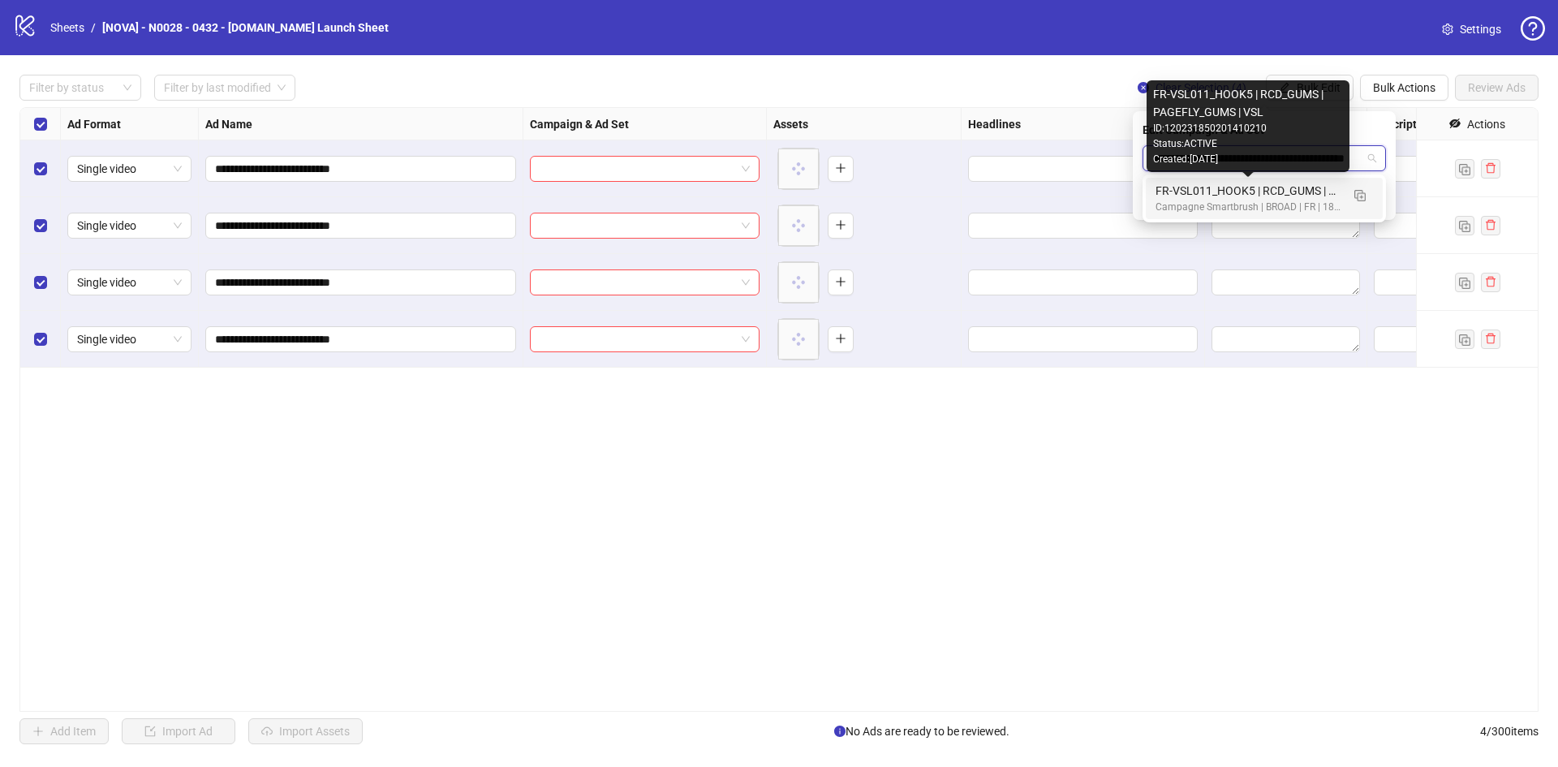
click at [1252, 189] on div "FR-VSL011_HOOK5 | RCD_GUMS | PAGEFLY_GUMS | VSL" at bounding box center [1247, 191] width 185 height 18
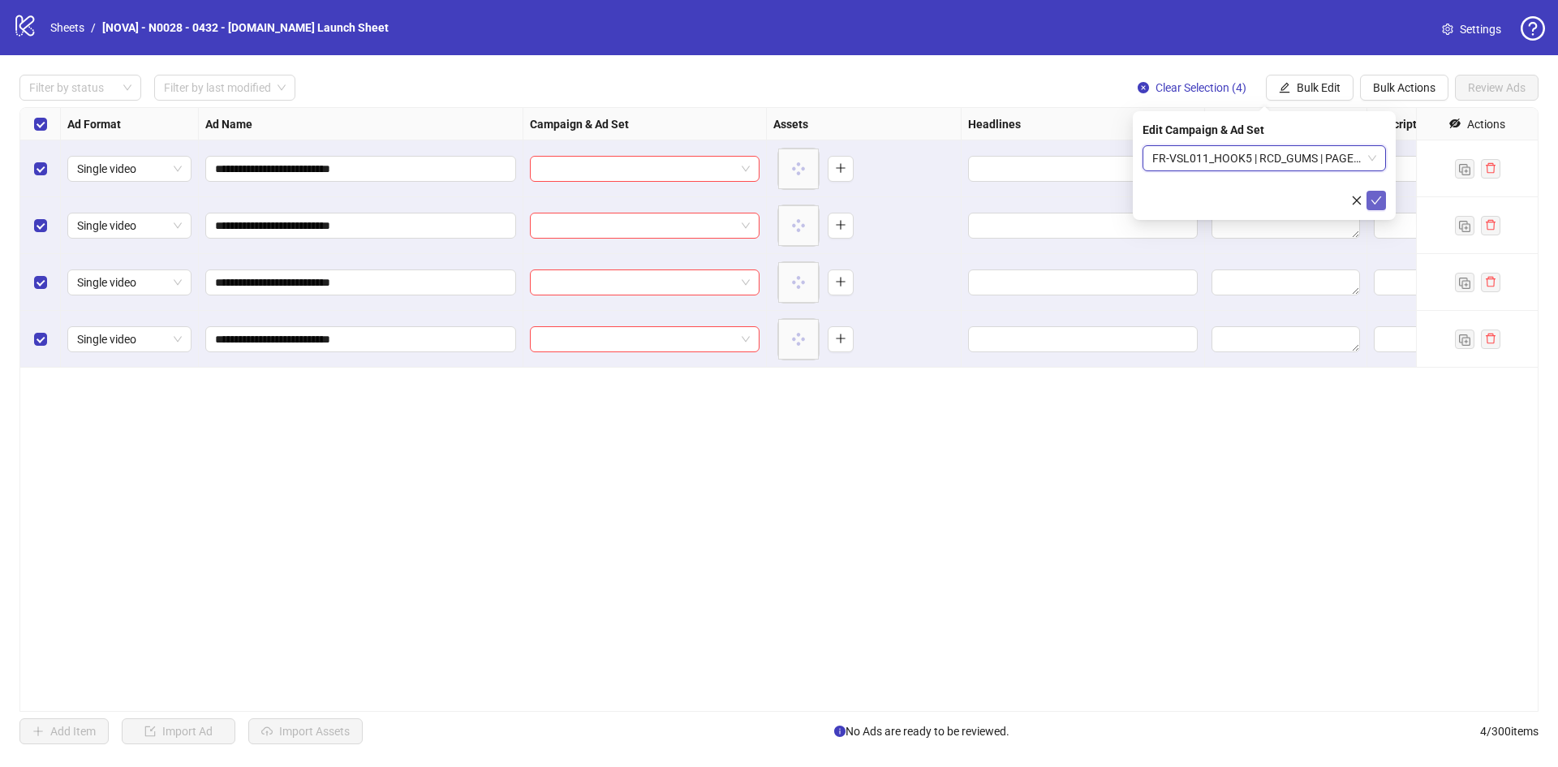
click at [1370, 200] on button "submit" at bounding box center [1375, 200] width 19 height 19
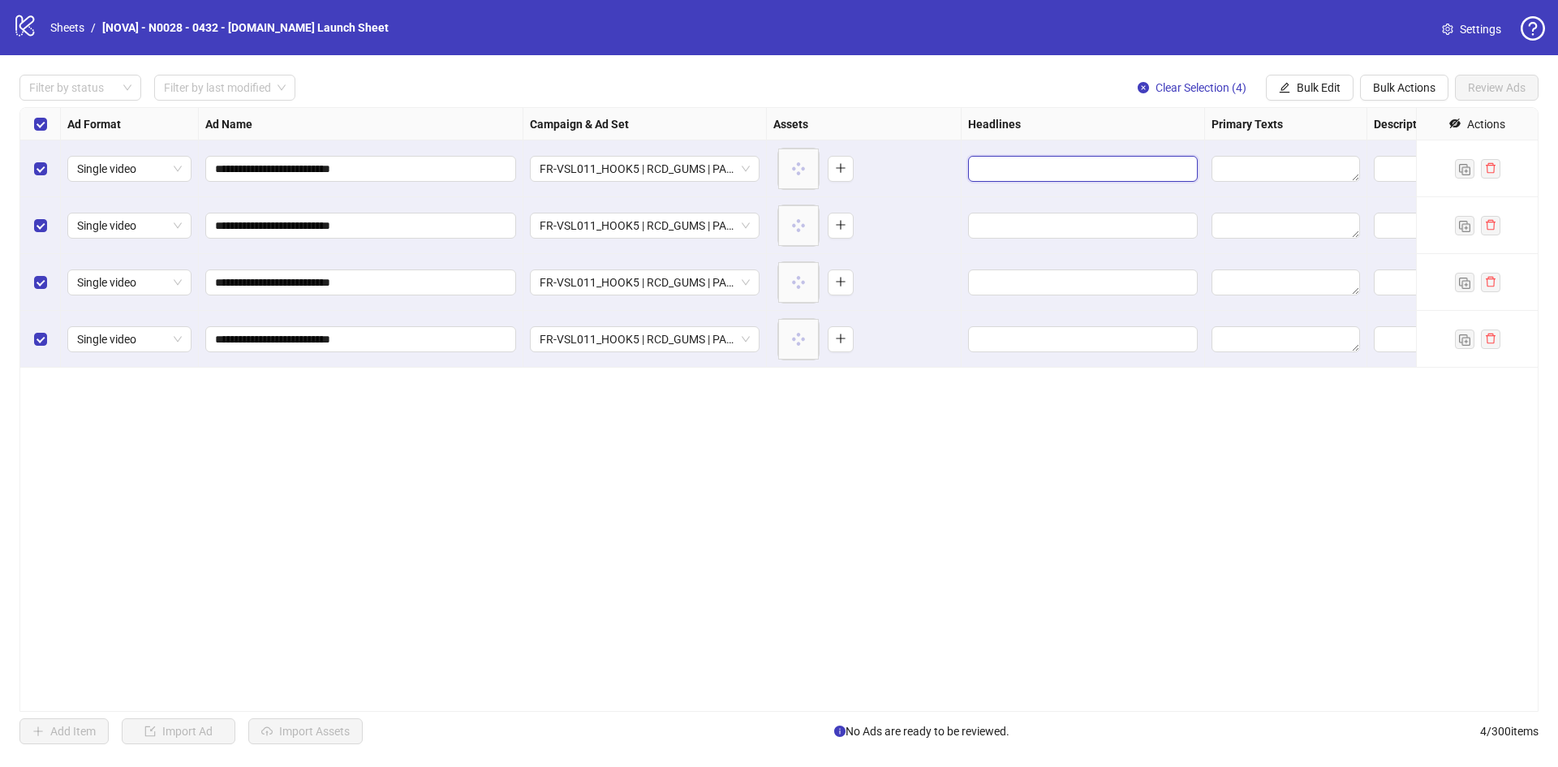
click at [1127, 168] on input "Edit values" at bounding box center [1081, 169] width 207 height 18
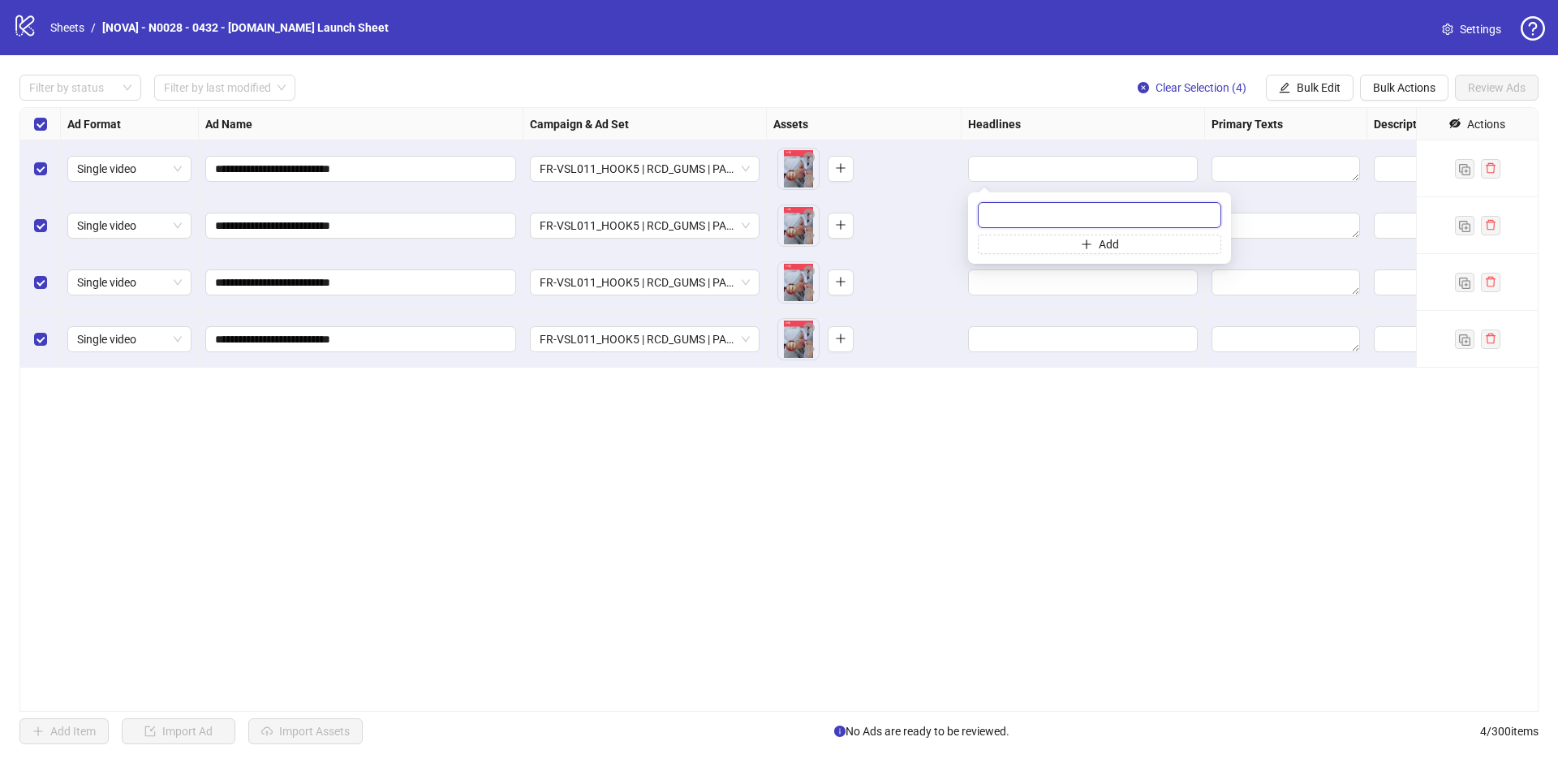
paste input "**********"
type input "**********"
click at [1319, 87] on span "Bulk Edit" at bounding box center [1319, 87] width 44 height 13
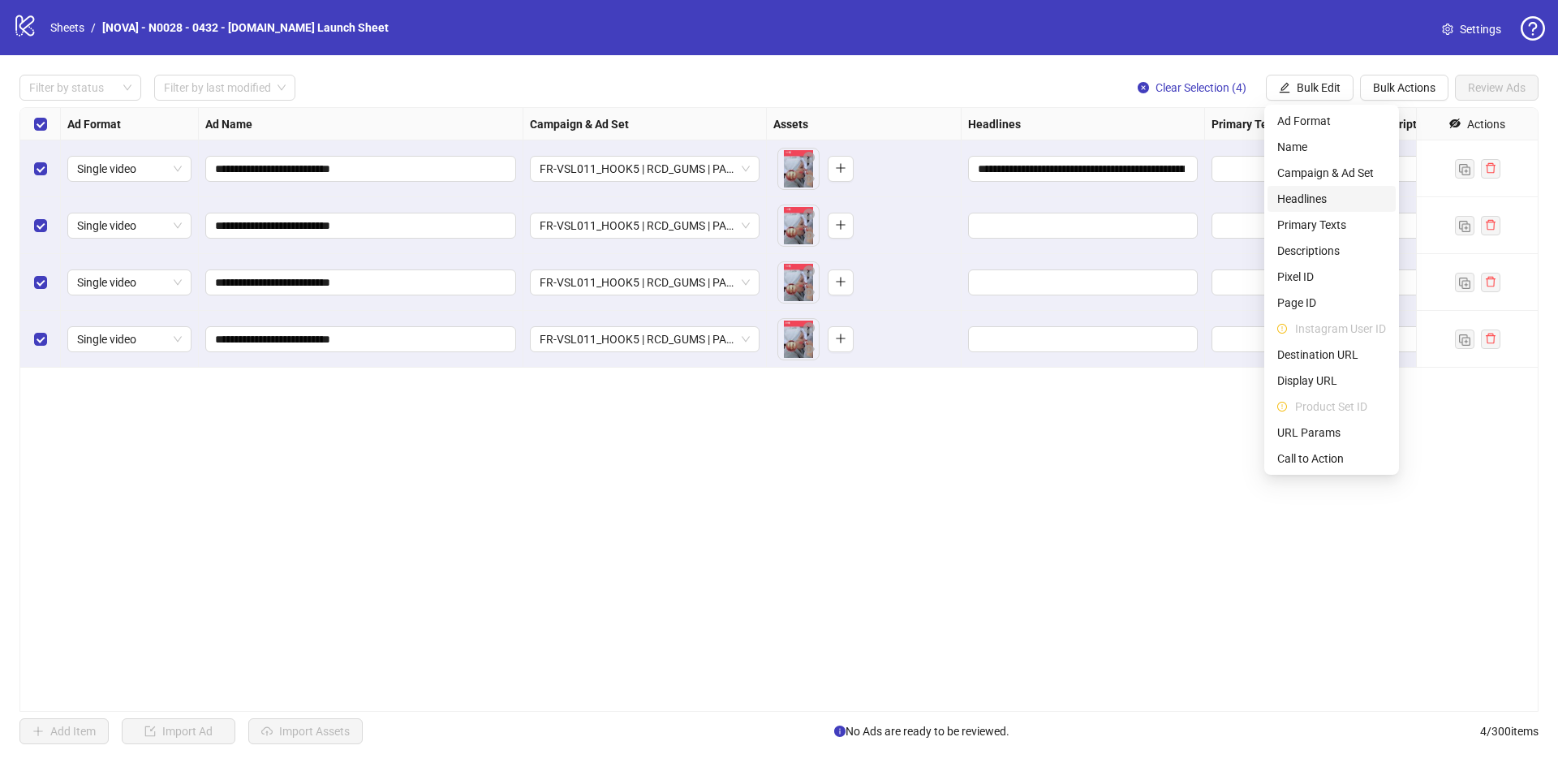
click at [1319, 191] on span "Headlines" at bounding box center [1331, 199] width 109 height 18
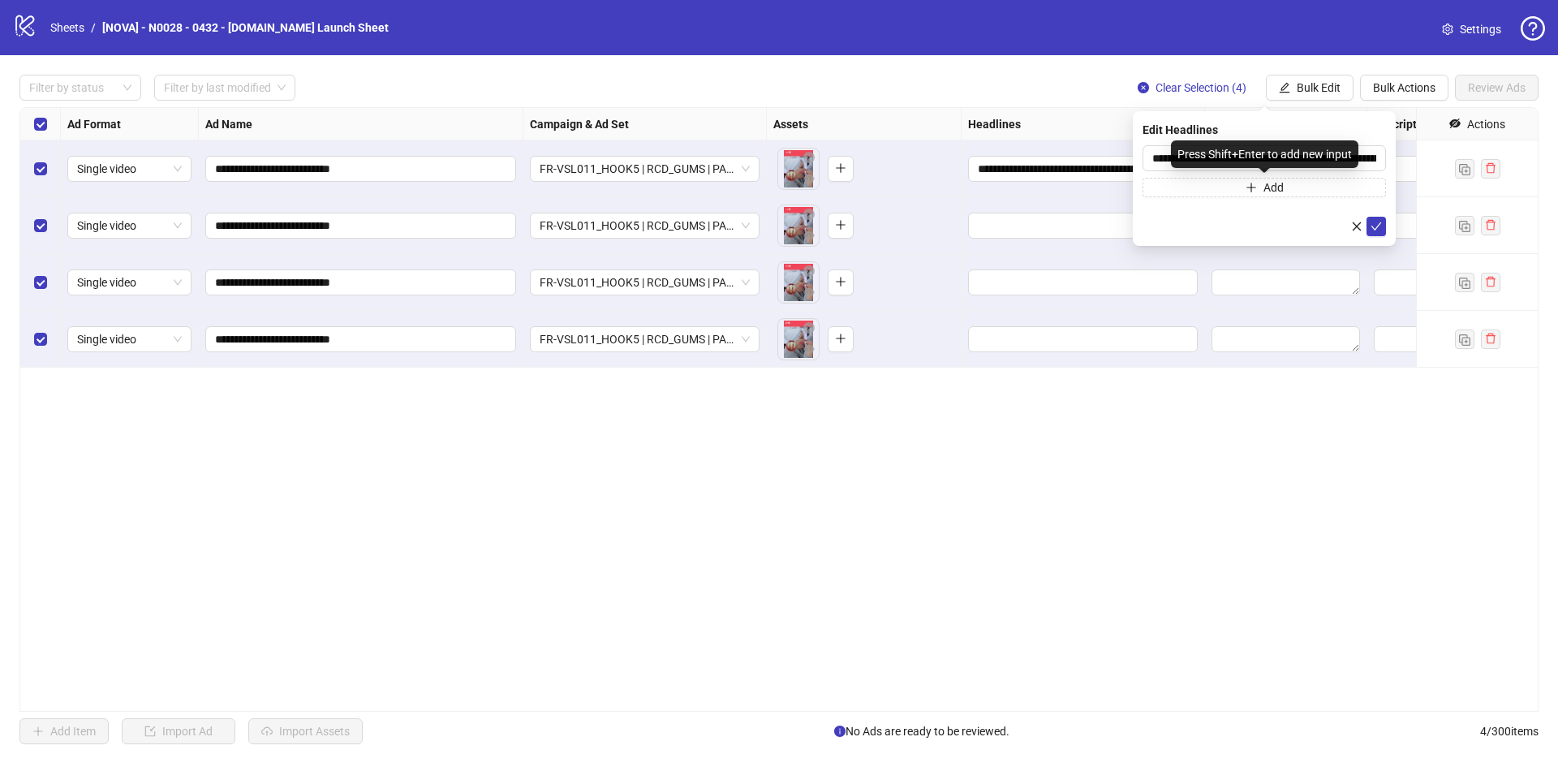
click at [1194, 162] on div "Press Shift+Enter to add new input" at bounding box center [1264, 154] width 187 height 28
click at [1374, 232] on span "submit" at bounding box center [1376, 226] width 11 height 13
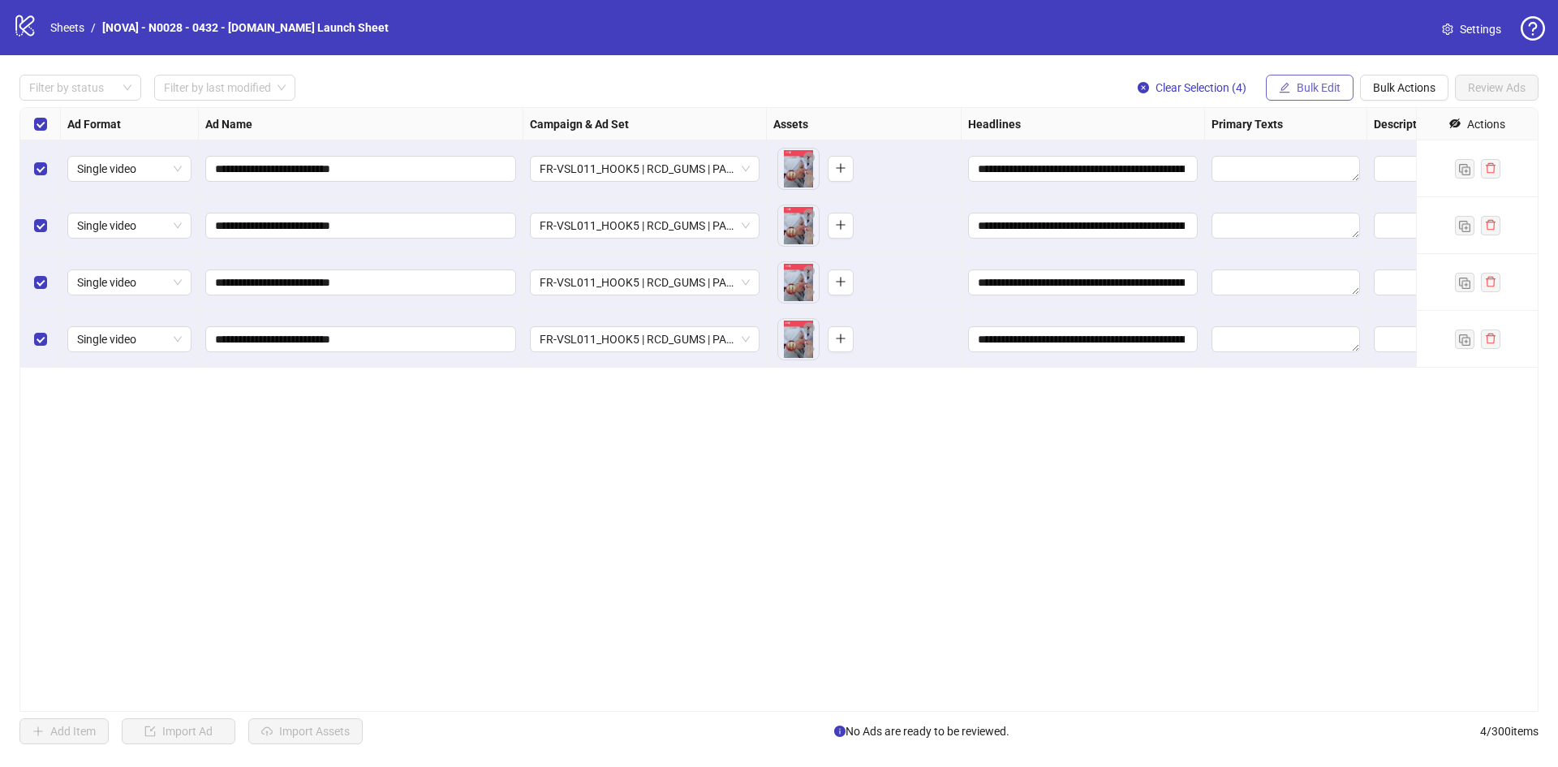
click at [1292, 83] on button "Bulk Edit" at bounding box center [1310, 88] width 88 height 26
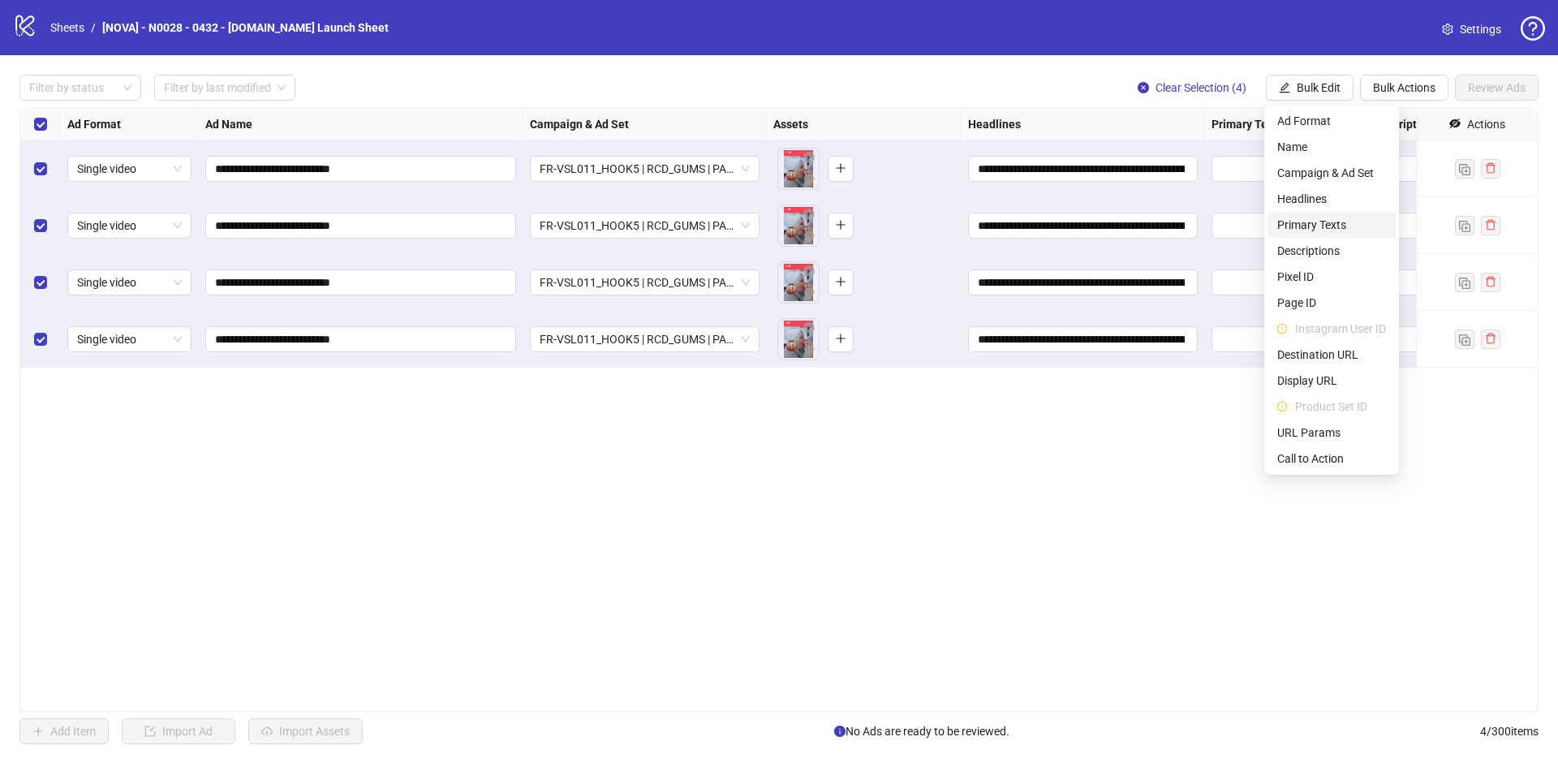
click at [1319, 216] on span "Primary Texts" at bounding box center [1331, 225] width 109 height 18
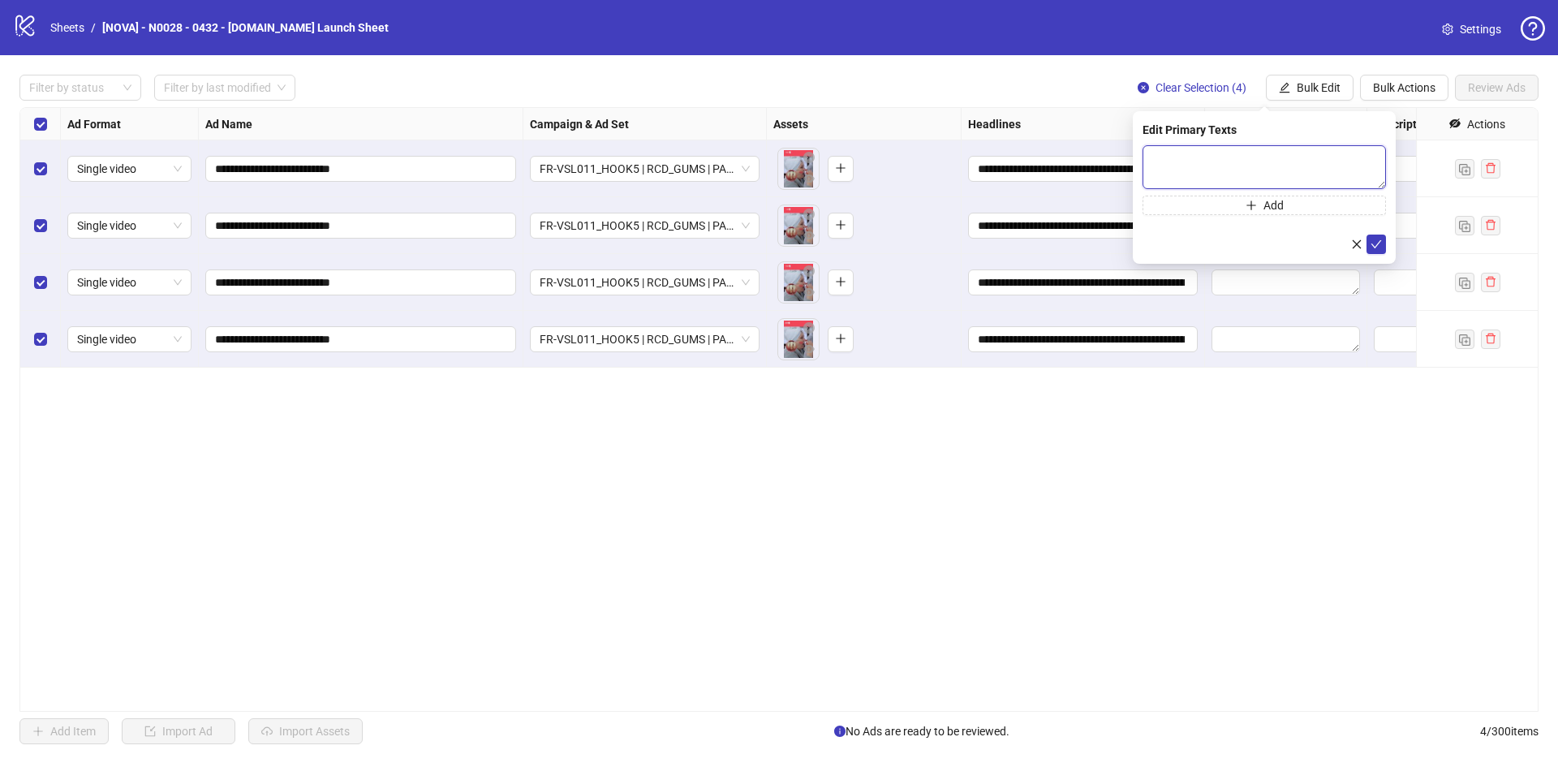
click at [1261, 165] on textarea at bounding box center [1263, 167] width 243 height 44
paste textarea "**********"
type textarea "**********"
click at [1374, 240] on icon "check" at bounding box center [1376, 244] width 11 height 11
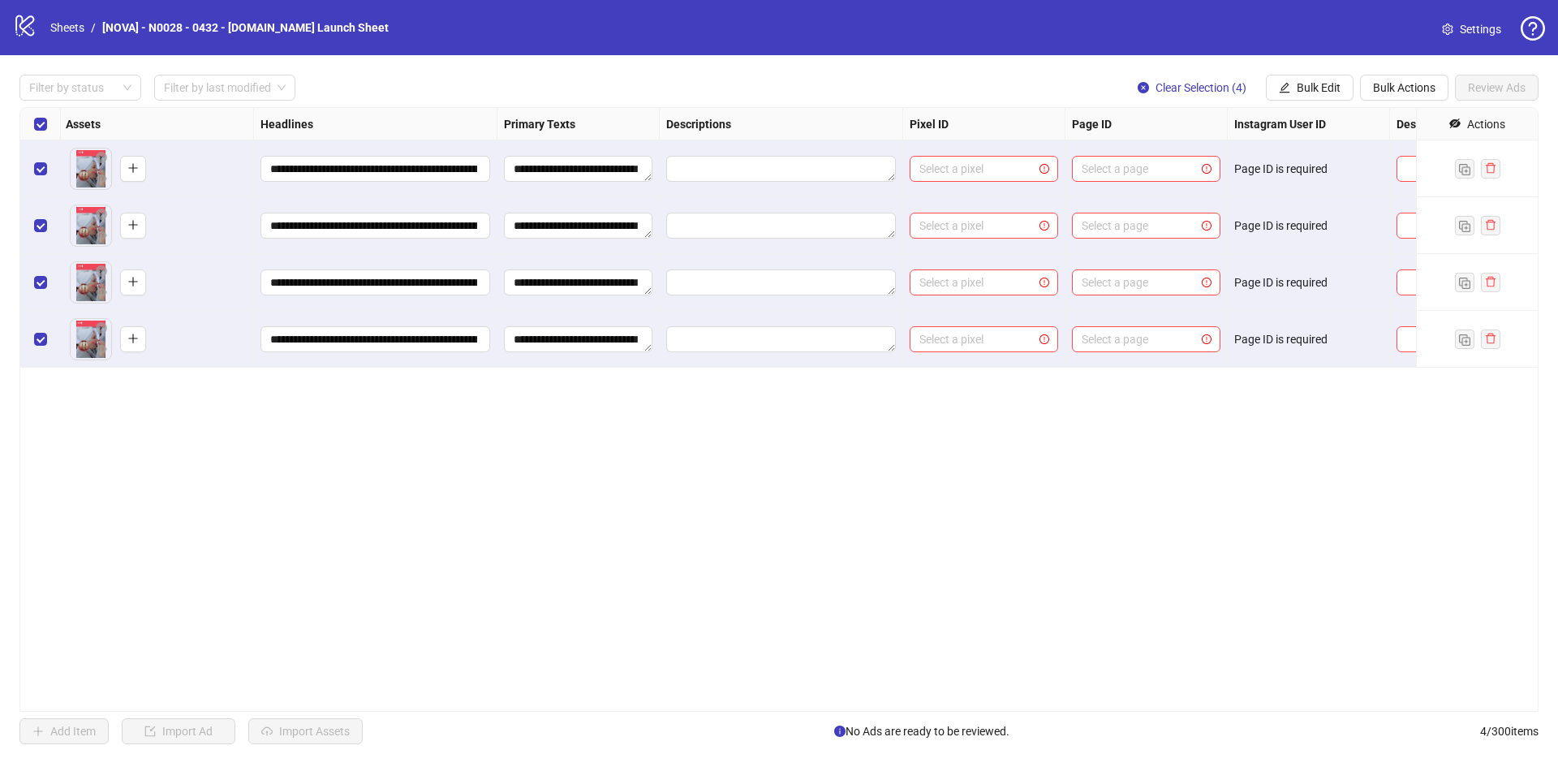
scroll to position [0, 930]
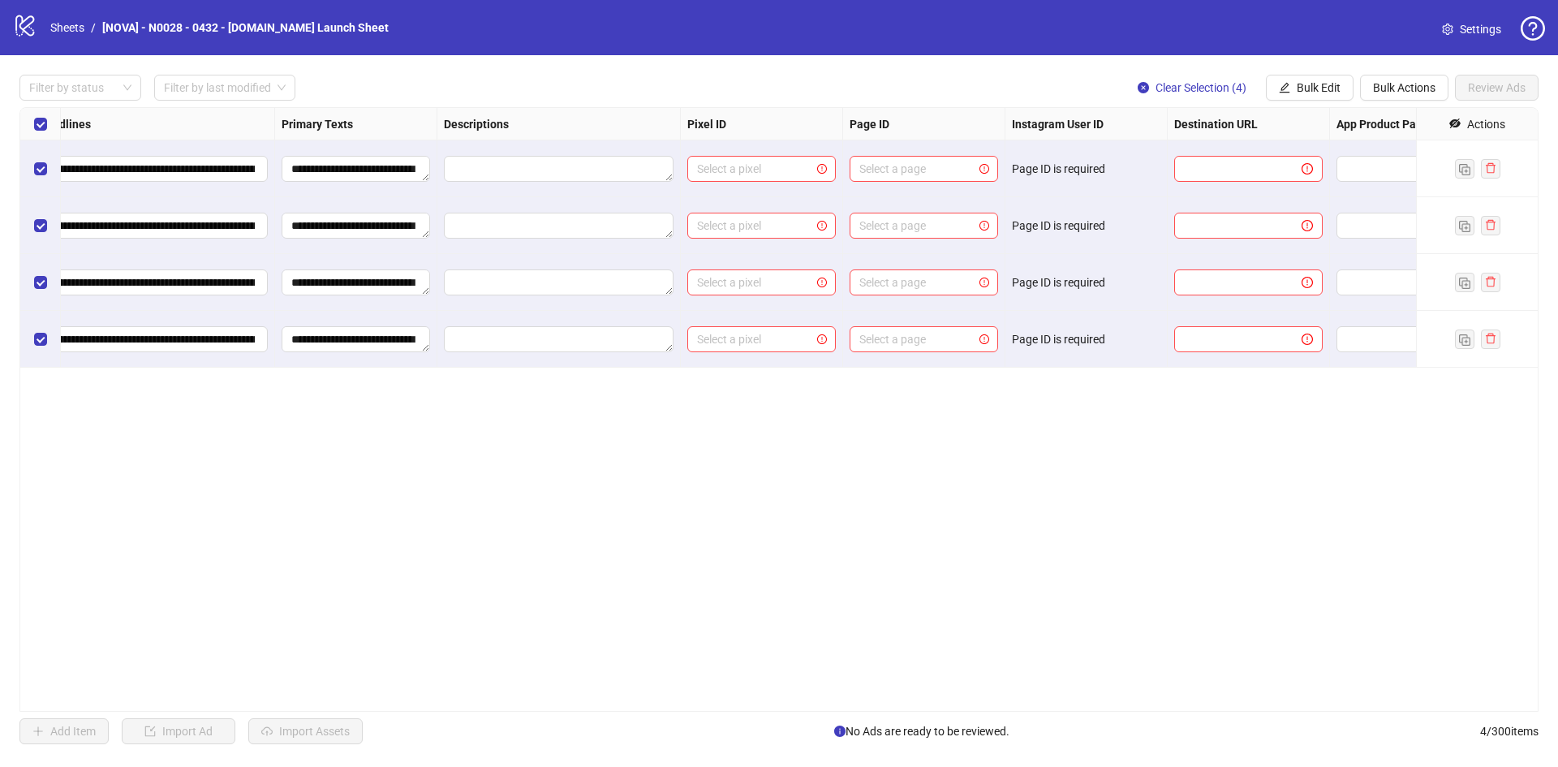
click at [707, 183] on div "Select a pixel" at bounding box center [762, 168] width 162 height 57
click at [721, 167] on input "search" at bounding box center [754, 169] width 114 height 24
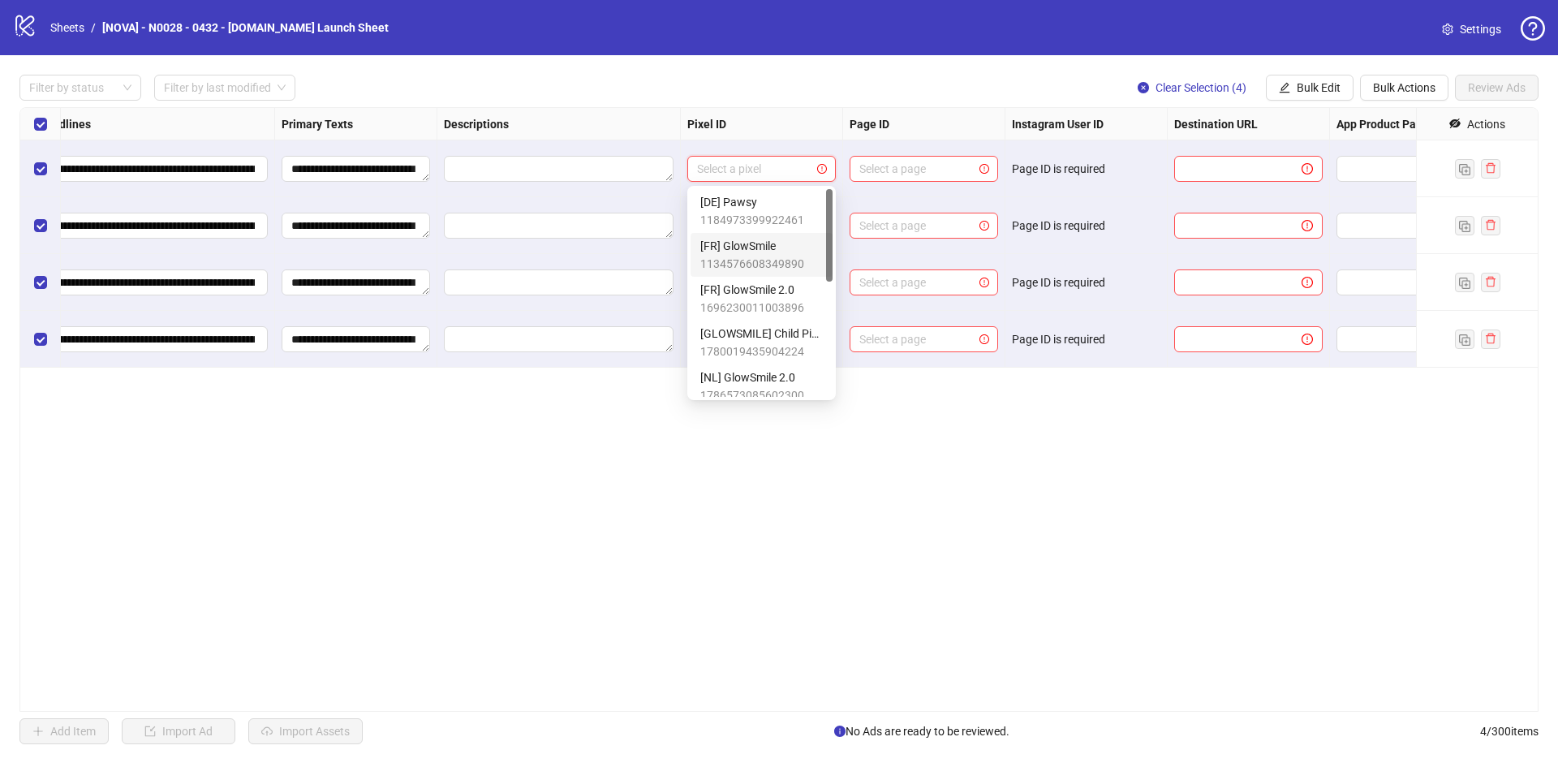
click at [748, 262] on span "1134576608349890" at bounding box center [752, 264] width 104 height 18
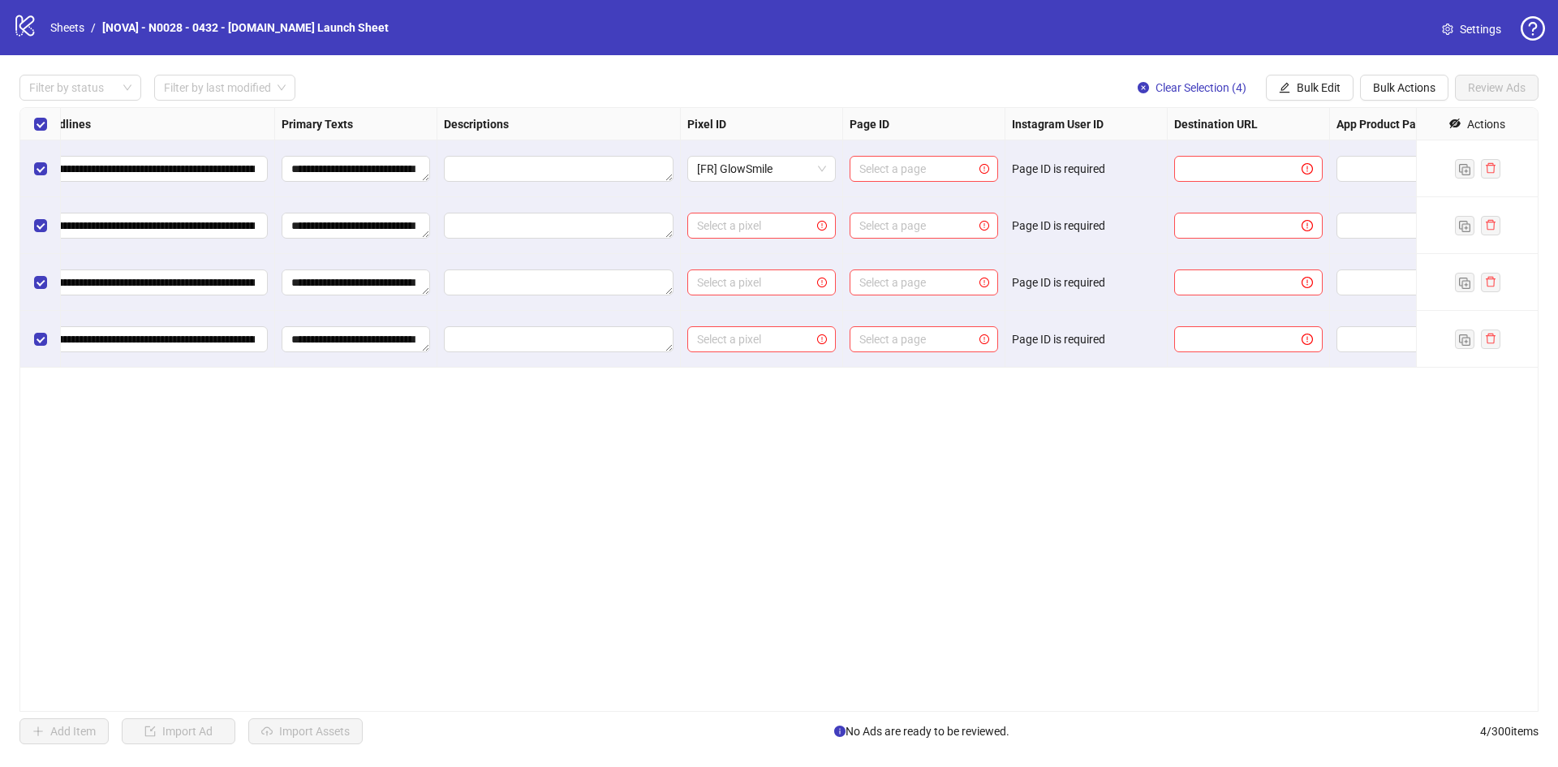
click at [822, 589] on div "**********" at bounding box center [778, 409] width 1519 height 605
click at [1314, 88] on span "Bulk Edit" at bounding box center [1319, 87] width 44 height 13
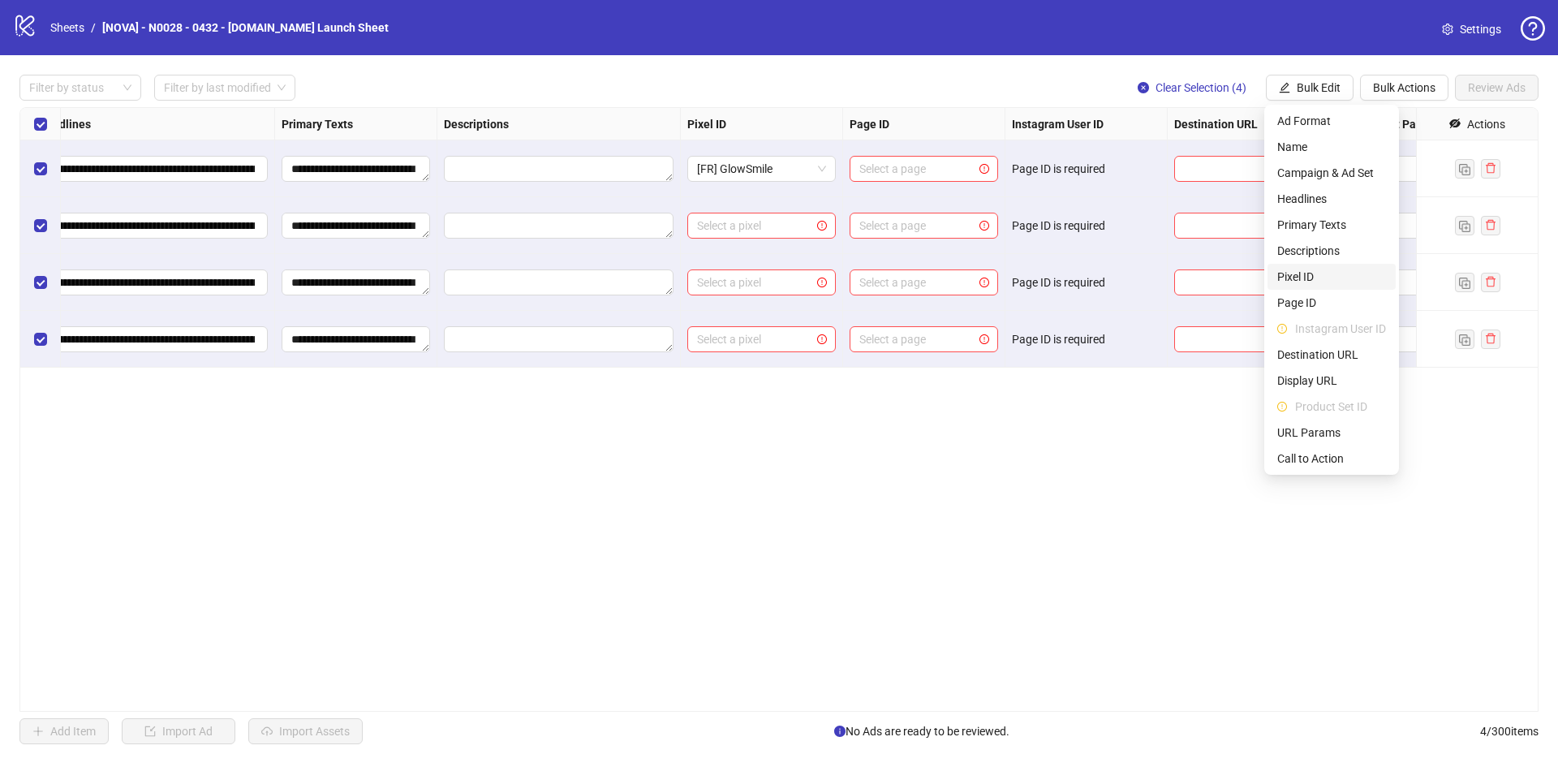
click at [1330, 274] on span "Pixel ID" at bounding box center [1331, 277] width 109 height 18
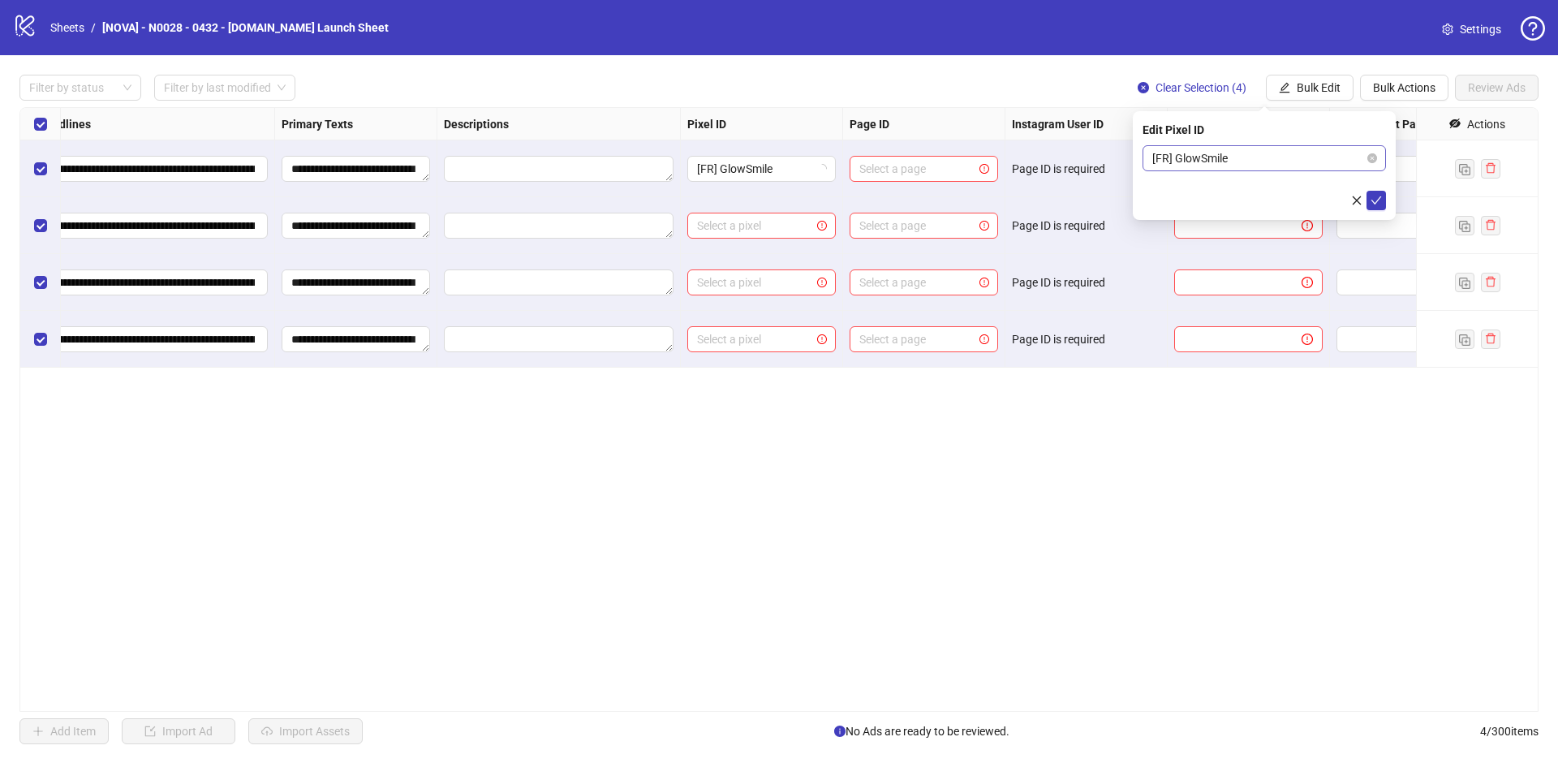
click at [1231, 161] on span "[FR] GlowSmile" at bounding box center [1264, 158] width 224 height 24
click at [1317, 144] on div "Edit Pixel ID [FR] GlowSmile" at bounding box center [1264, 165] width 263 height 109
click at [1377, 205] on span "submit" at bounding box center [1376, 200] width 11 height 13
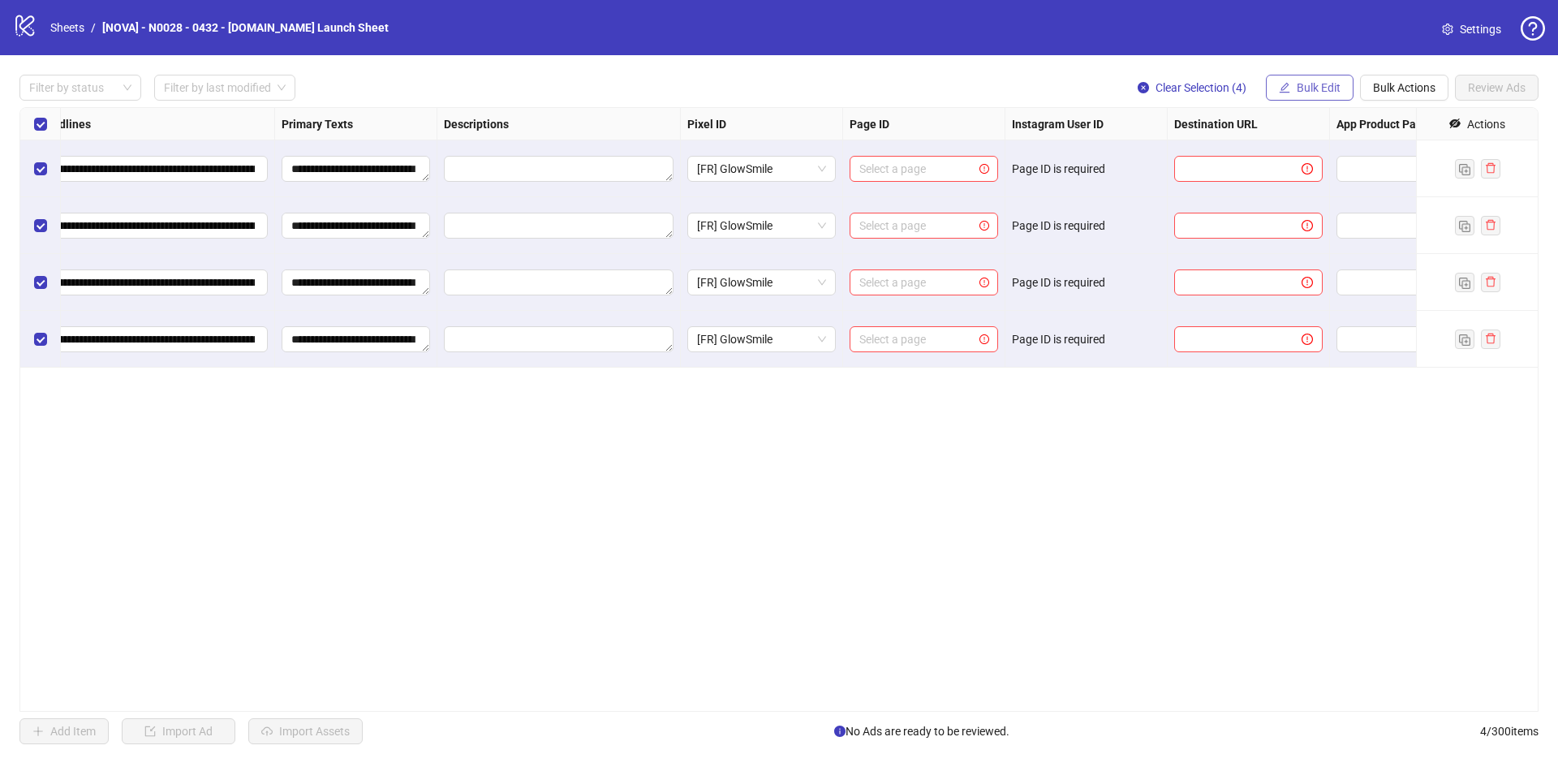
click at [1320, 92] on span "Bulk Edit" at bounding box center [1319, 87] width 44 height 13
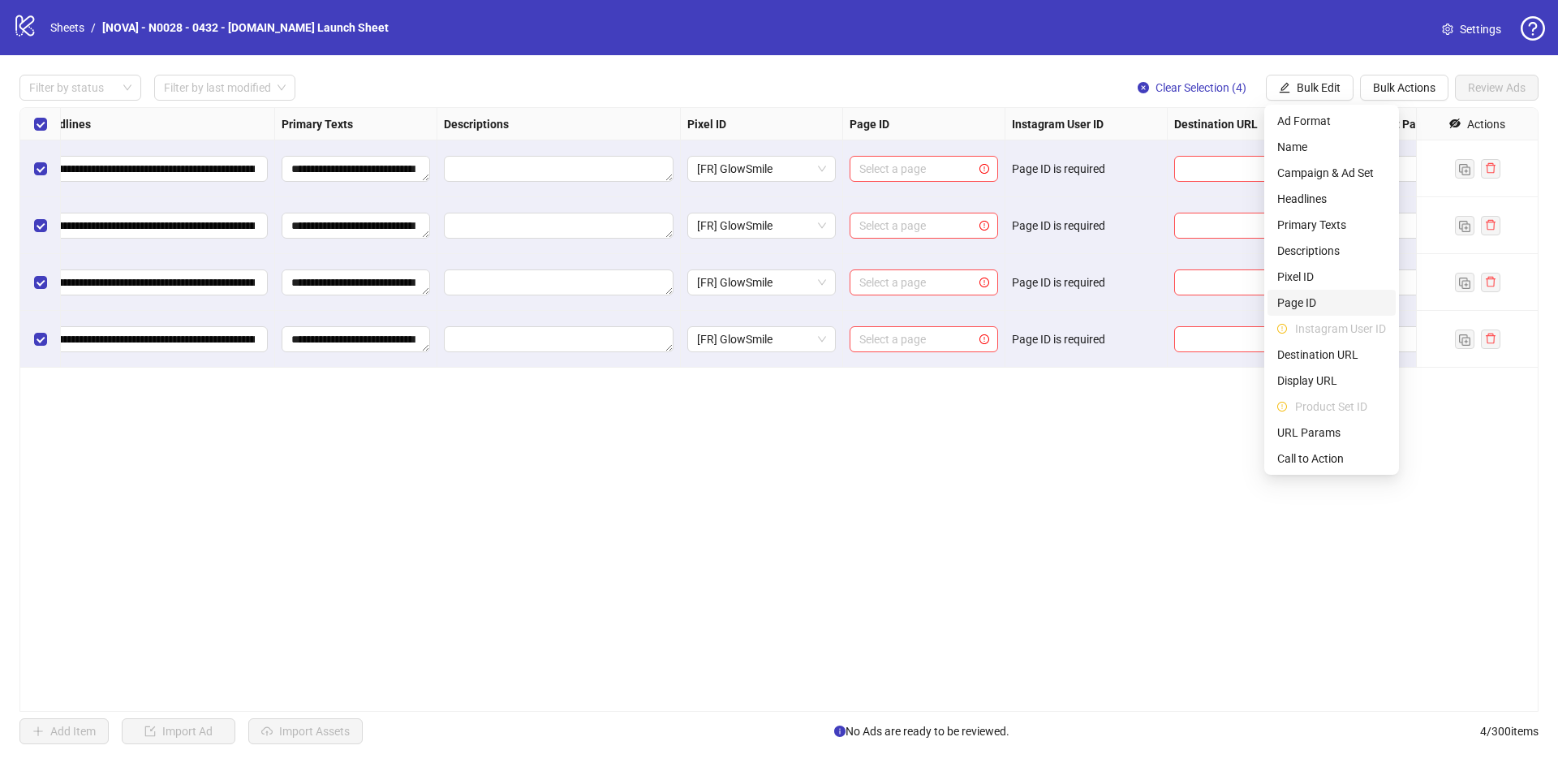
click at [1330, 300] on span "Page ID" at bounding box center [1331, 303] width 109 height 18
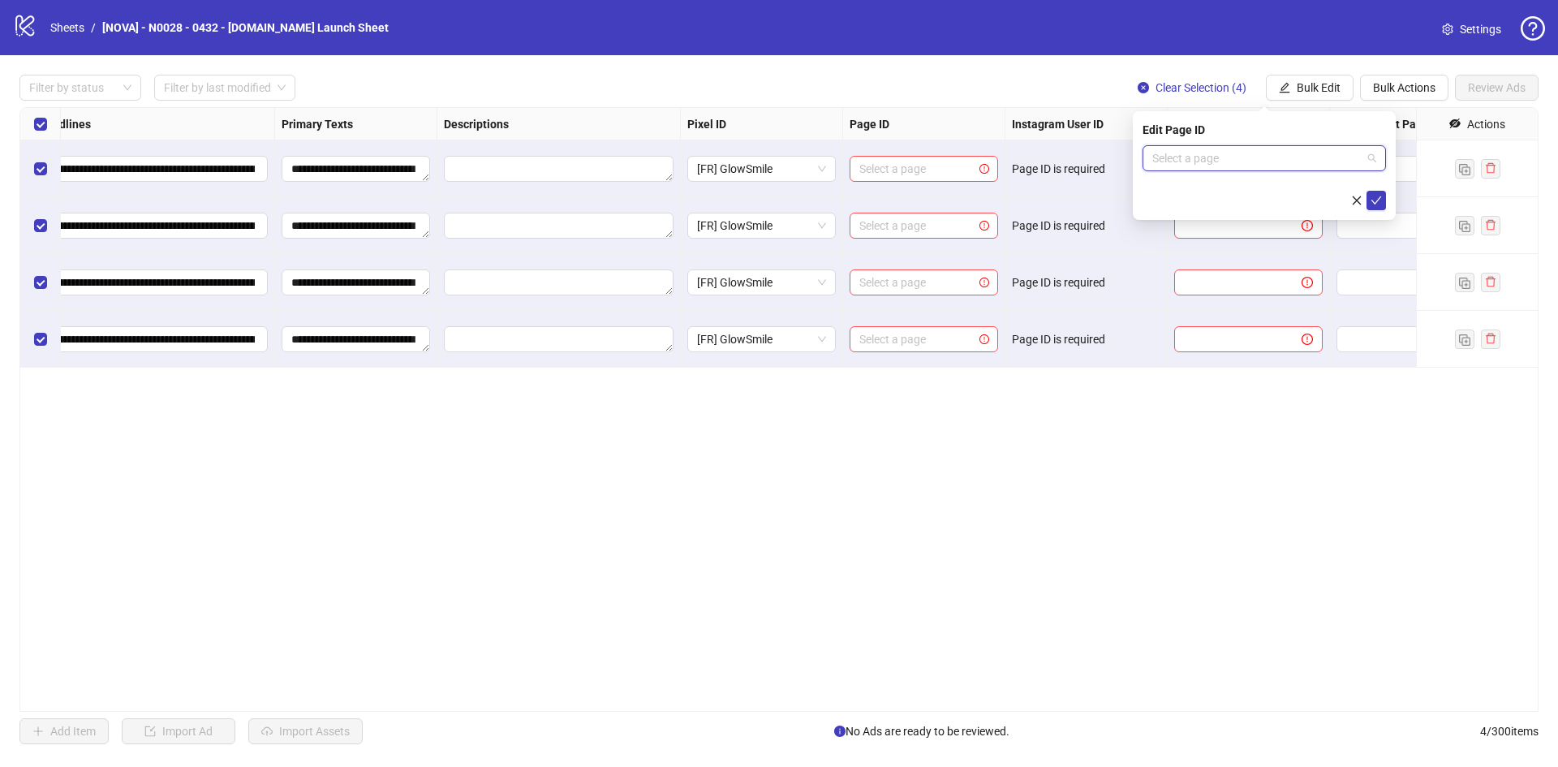
click at [1263, 155] on input "search" at bounding box center [1256, 158] width 209 height 24
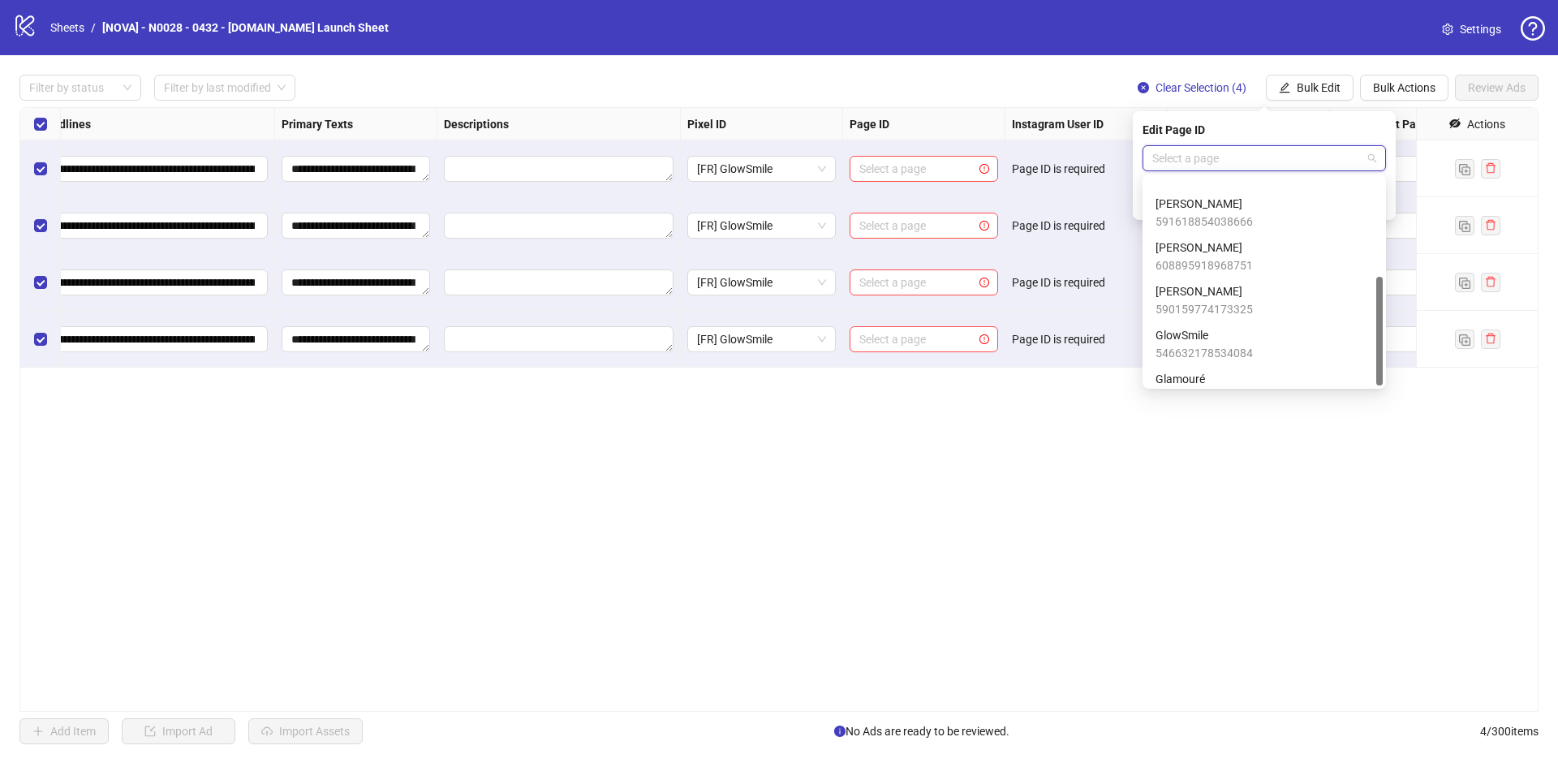
scroll to position [187, 0]
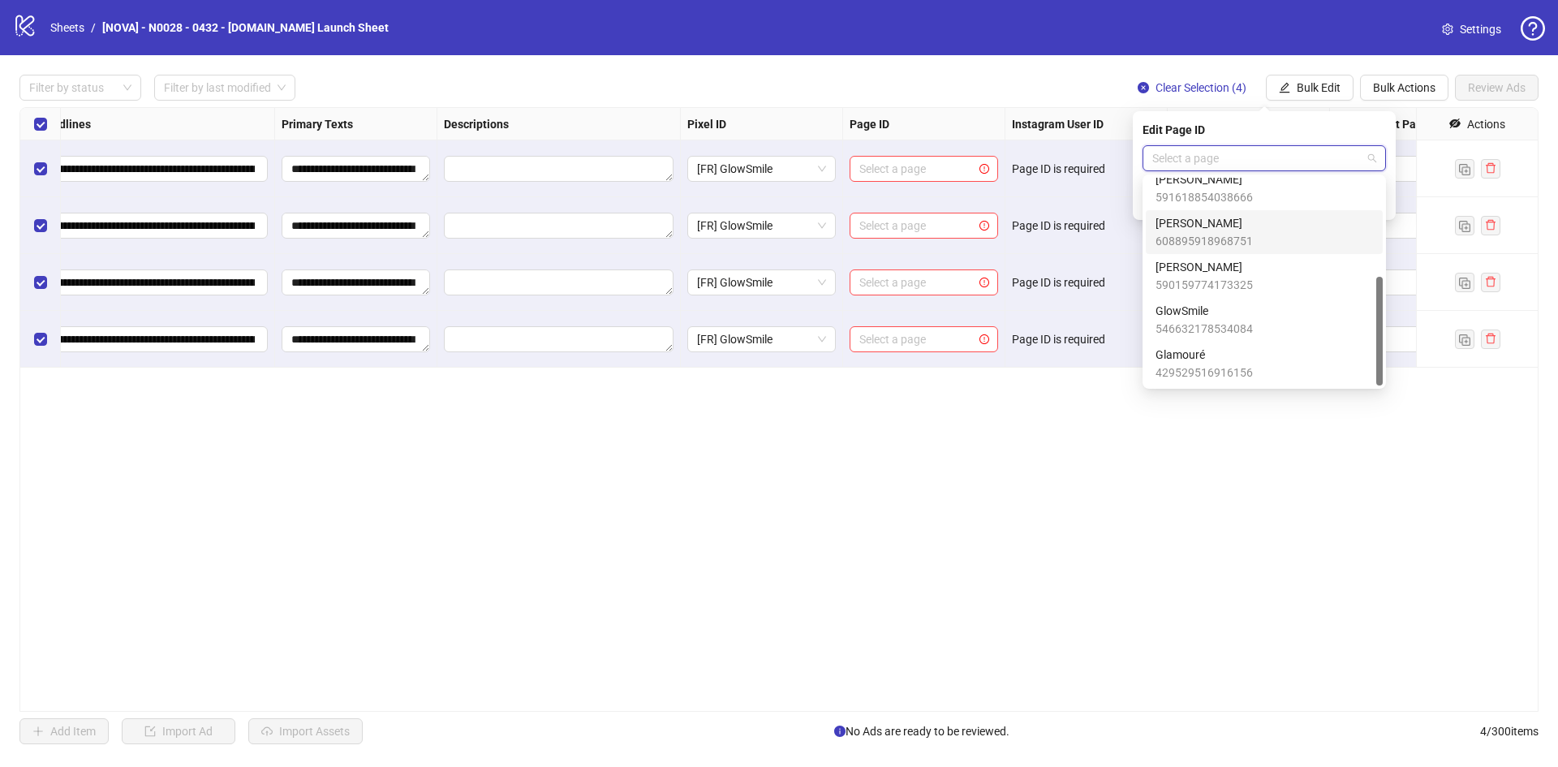
click at [1230, 244] on span "608895918968751" at bounding box center [1203, 241] width 97 height 18
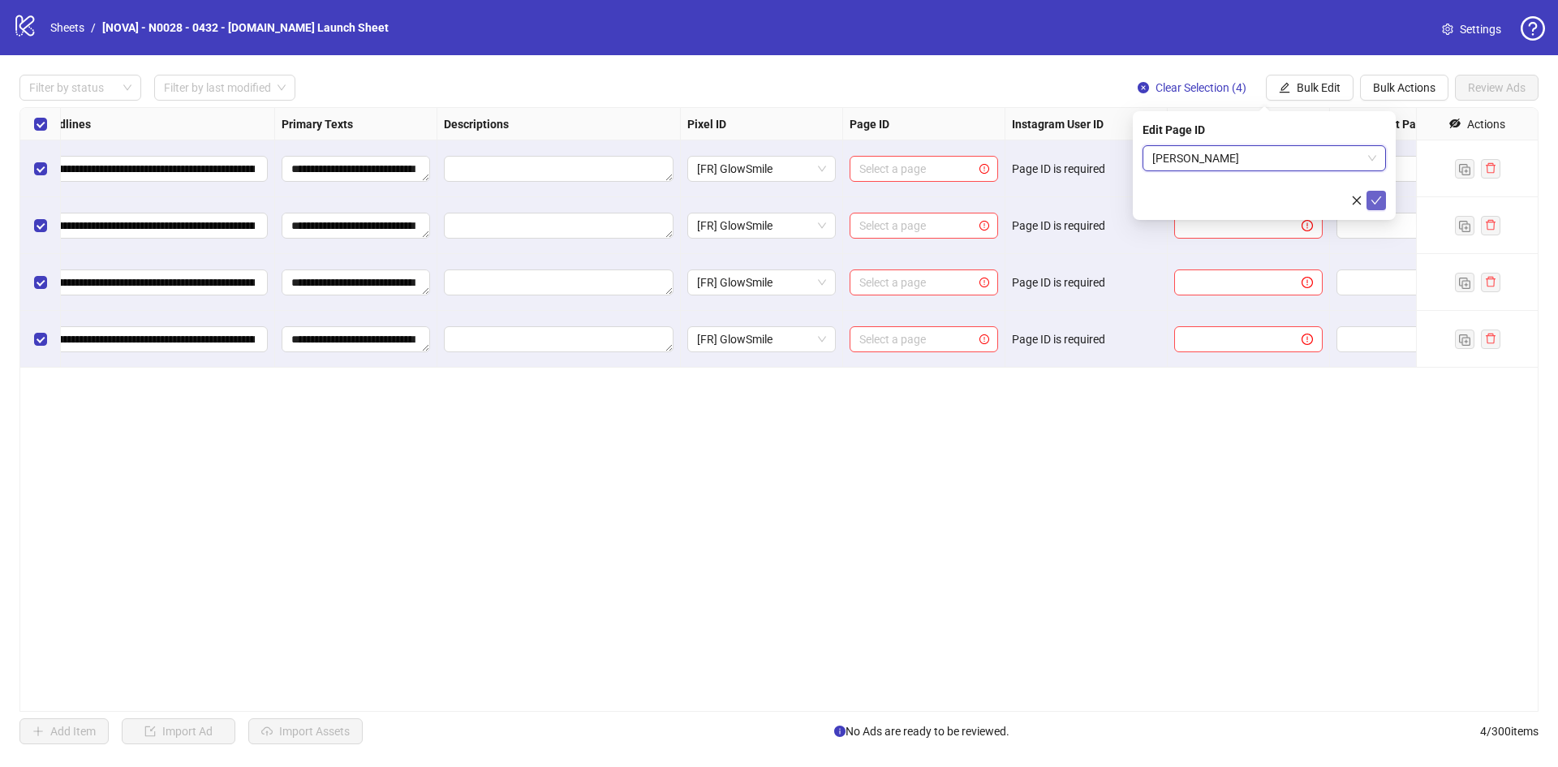
click at [1374, 204] on icon "check" at bounding box center [1376, 200] width 11 height 11
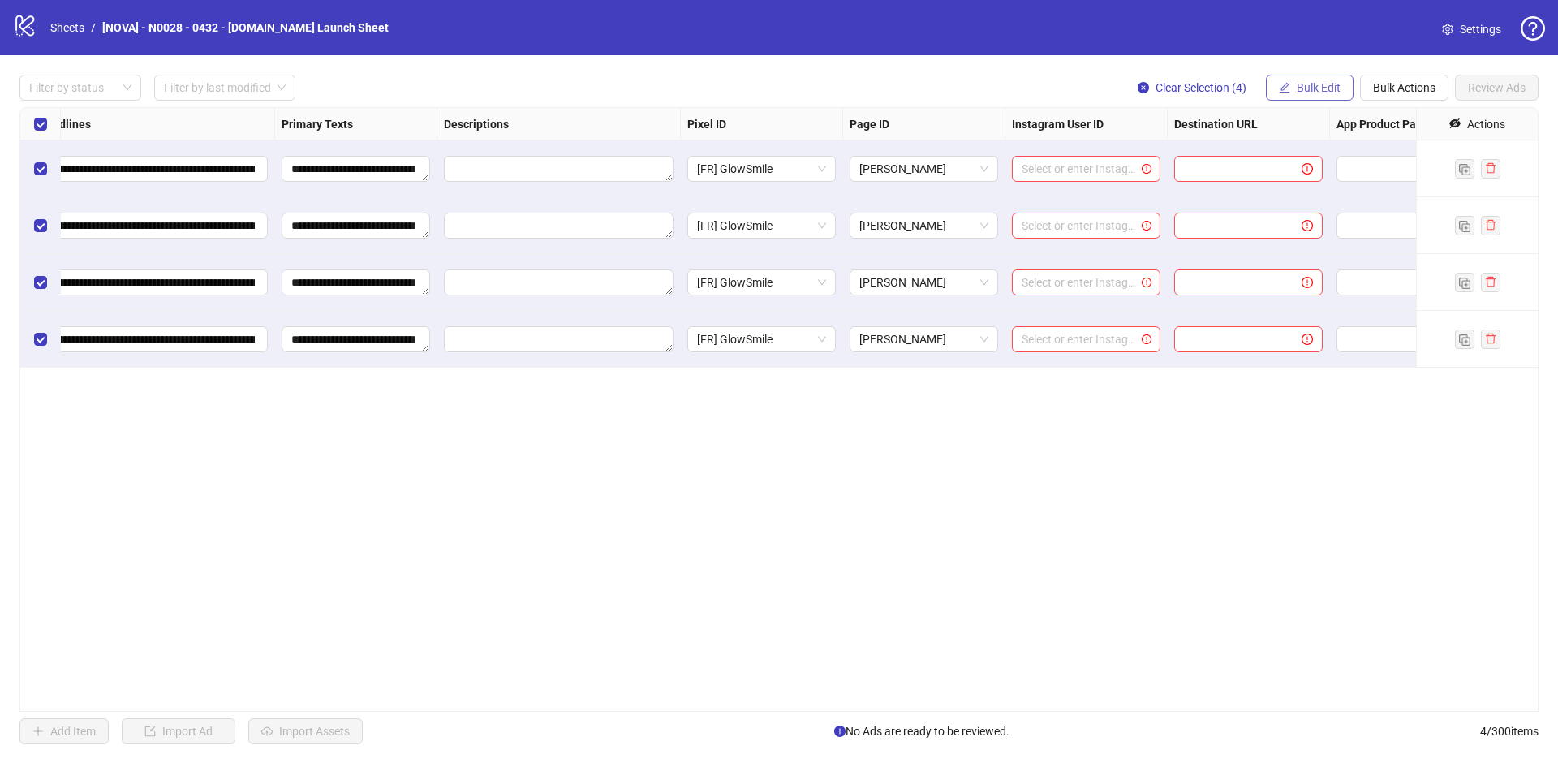
click at [1320, 92] on span "Bulk Edit" at bounding box center [1319, 87] width 44 height 13
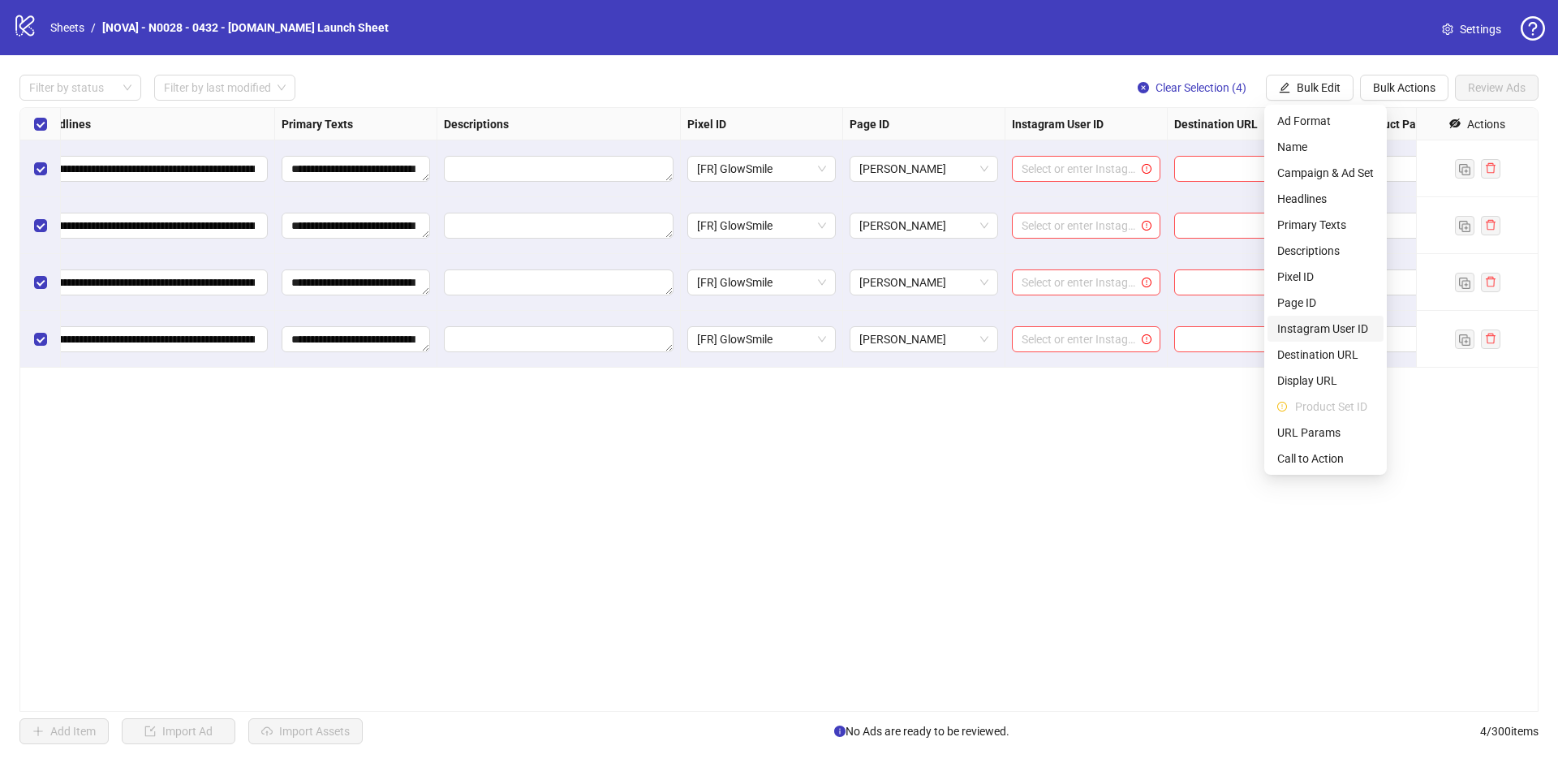
click at [1302, 325] on span "Instagram User ID" at bounding box center [1325, 329] width 97 height 18
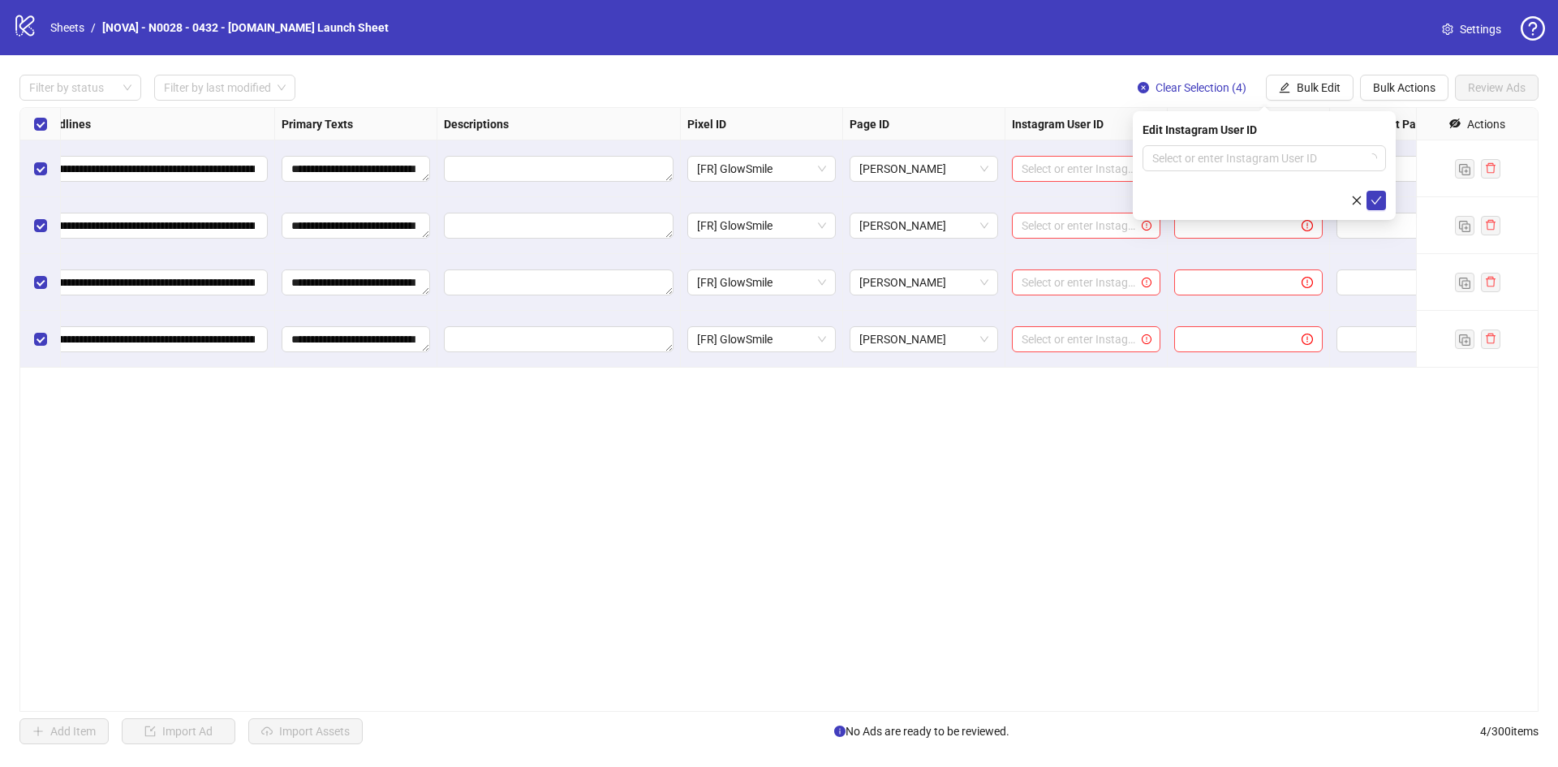
click at [1289, 140] on div "Edit Instagram User ID Select or enter Instagram User ID" at bounding box center [1264, 165] width 263 height 109
click at [1289, 151] on input "search" at bounding box center [1256, 158] width 209 height 24
click at [1190, 197] on div "Use Facebook Page" at bounding box center [1263, 191] width 217 height 18
click at [1371, 196] on icon "check" at bounding box center [1376, 200] width 11 height 11
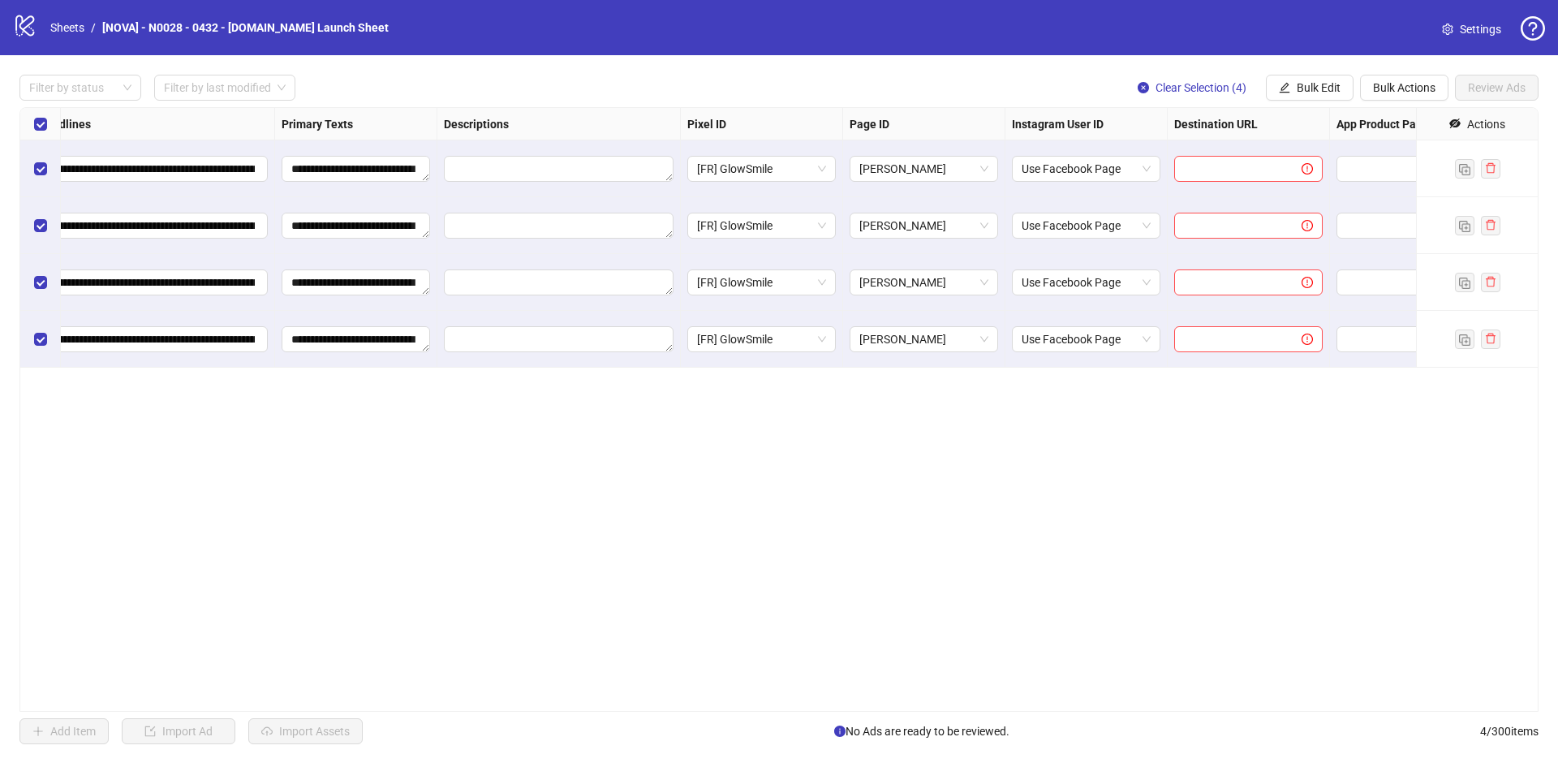
scroll to position [0, 1331]
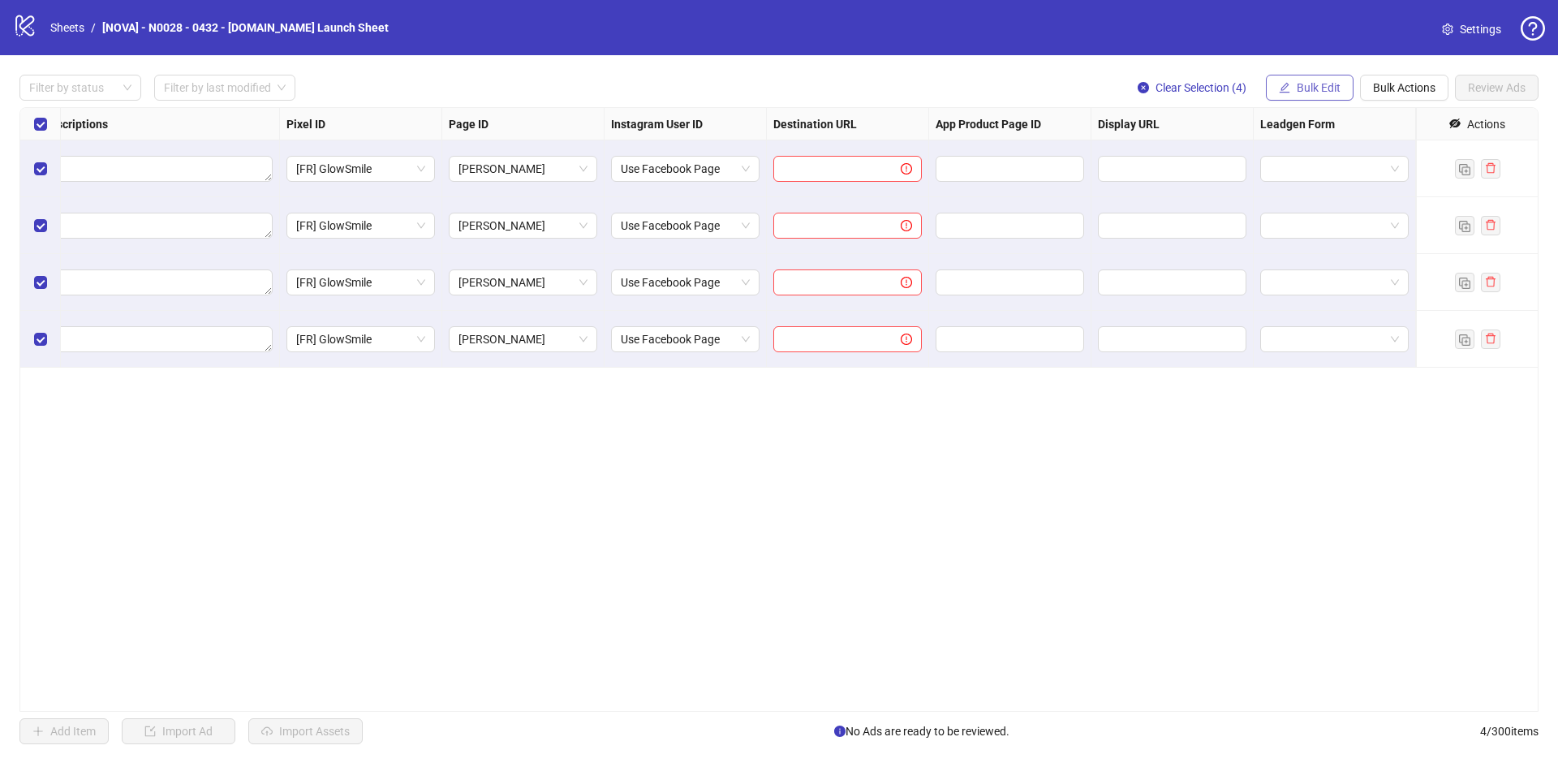
click at [1340, 86] on button "Bulk Edit" at bounding box center [1310, 88] width 88 height 26
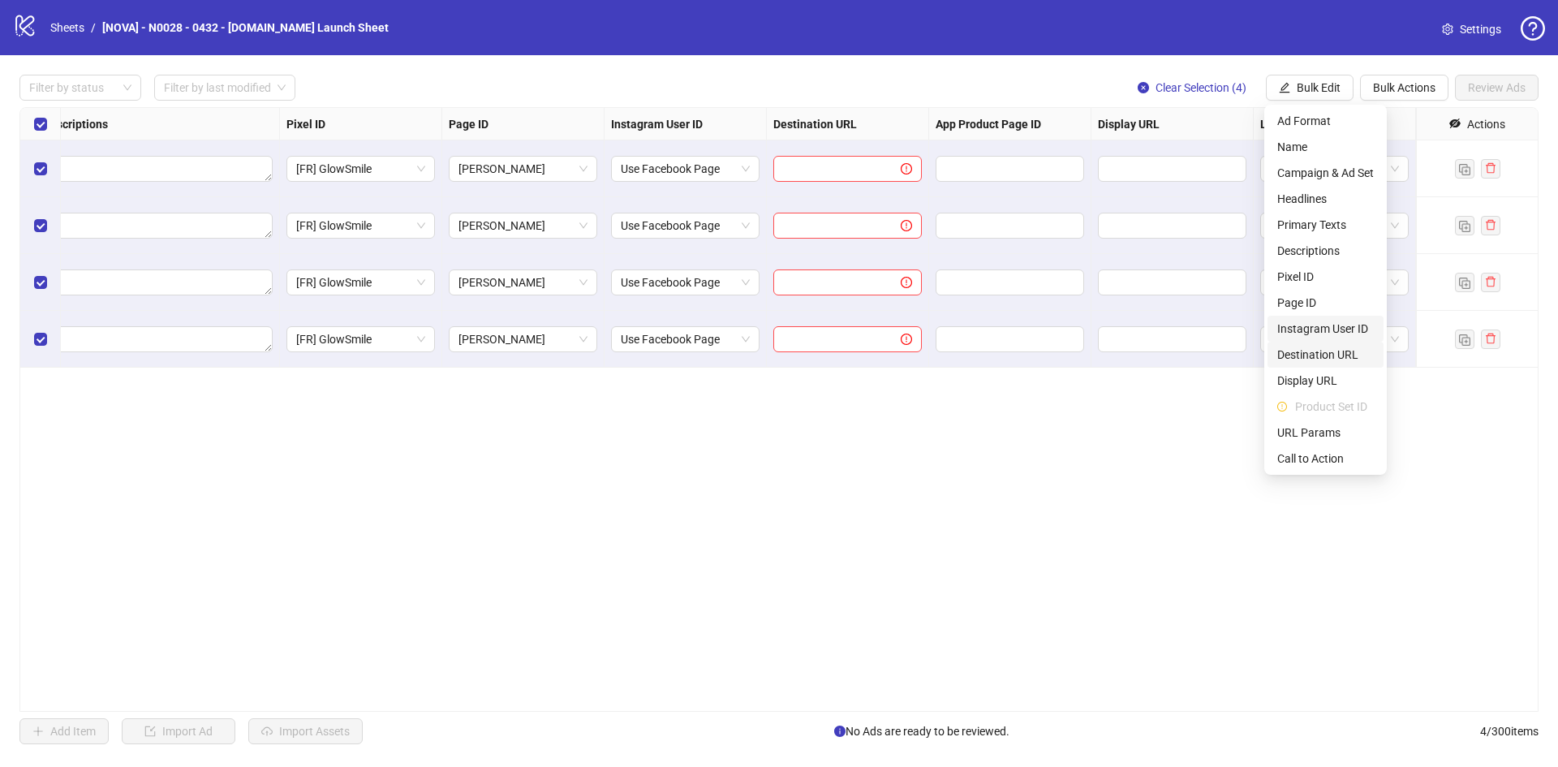
click at [1313, 347] on span "Destination URL" at bounding box center [1325, 355] width 97 height 18
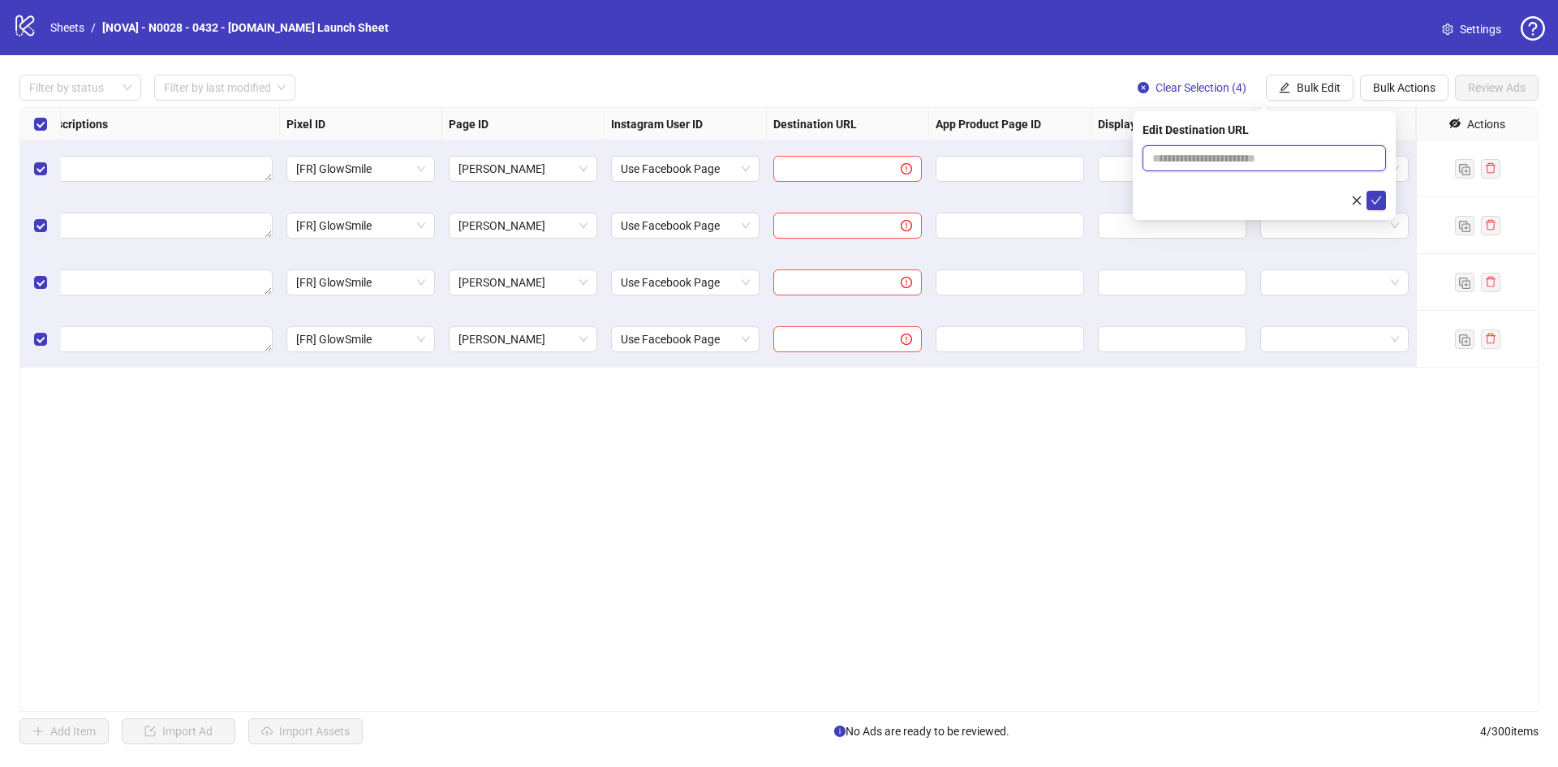
click at [1280, 153] on input "text" at bounding box center [1257, 158] width 211 height 18
paste input "**********"
type input "**********"
click at [1372, 198] on icon "check" at bounding box center [1376, 200] width 11 height 11
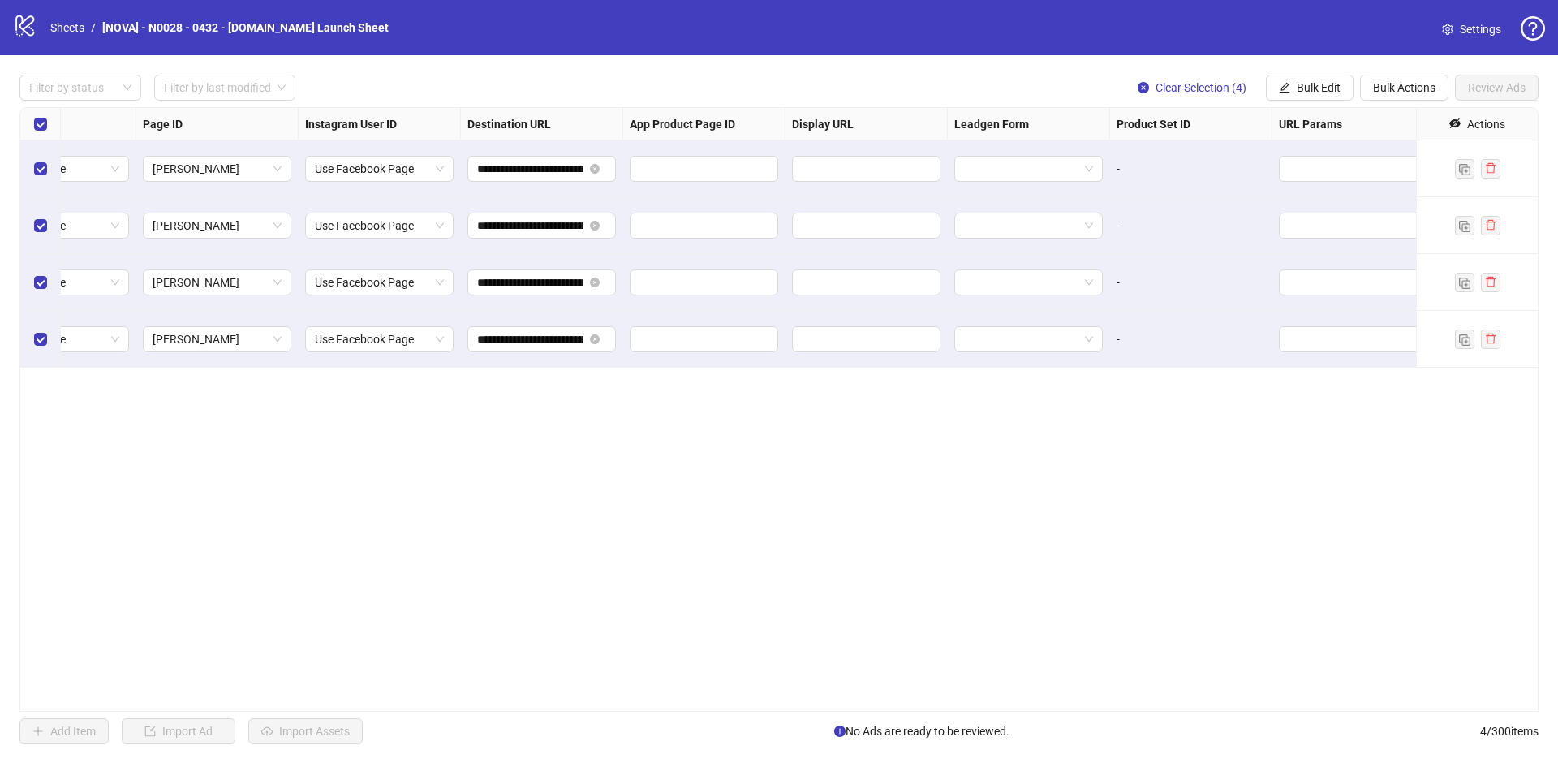
scroll to position [0, 1785]
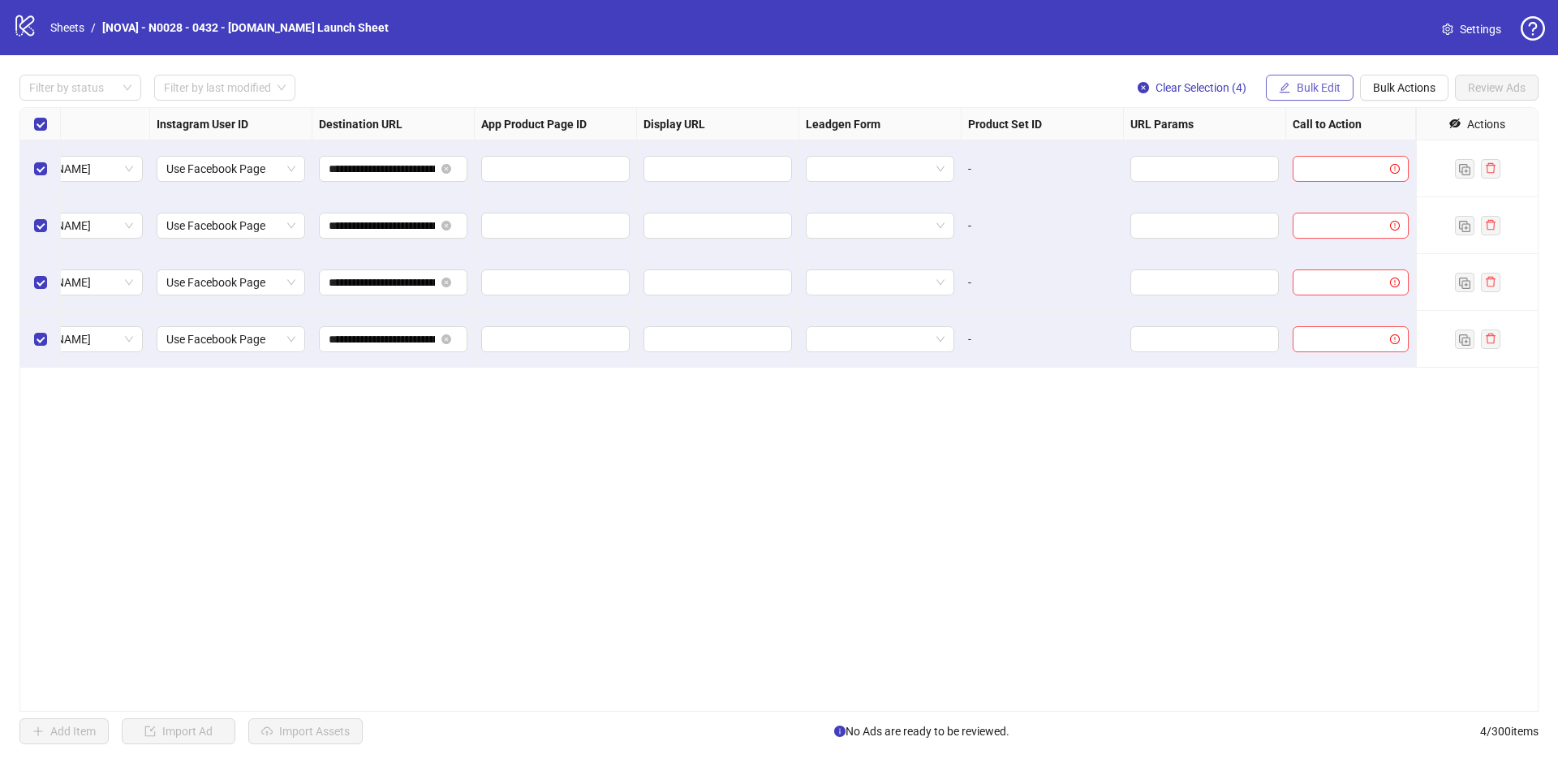
click at [1326, 94] on span "Bulk Edit" at bounding box center [1319, 87] width 44 height 13
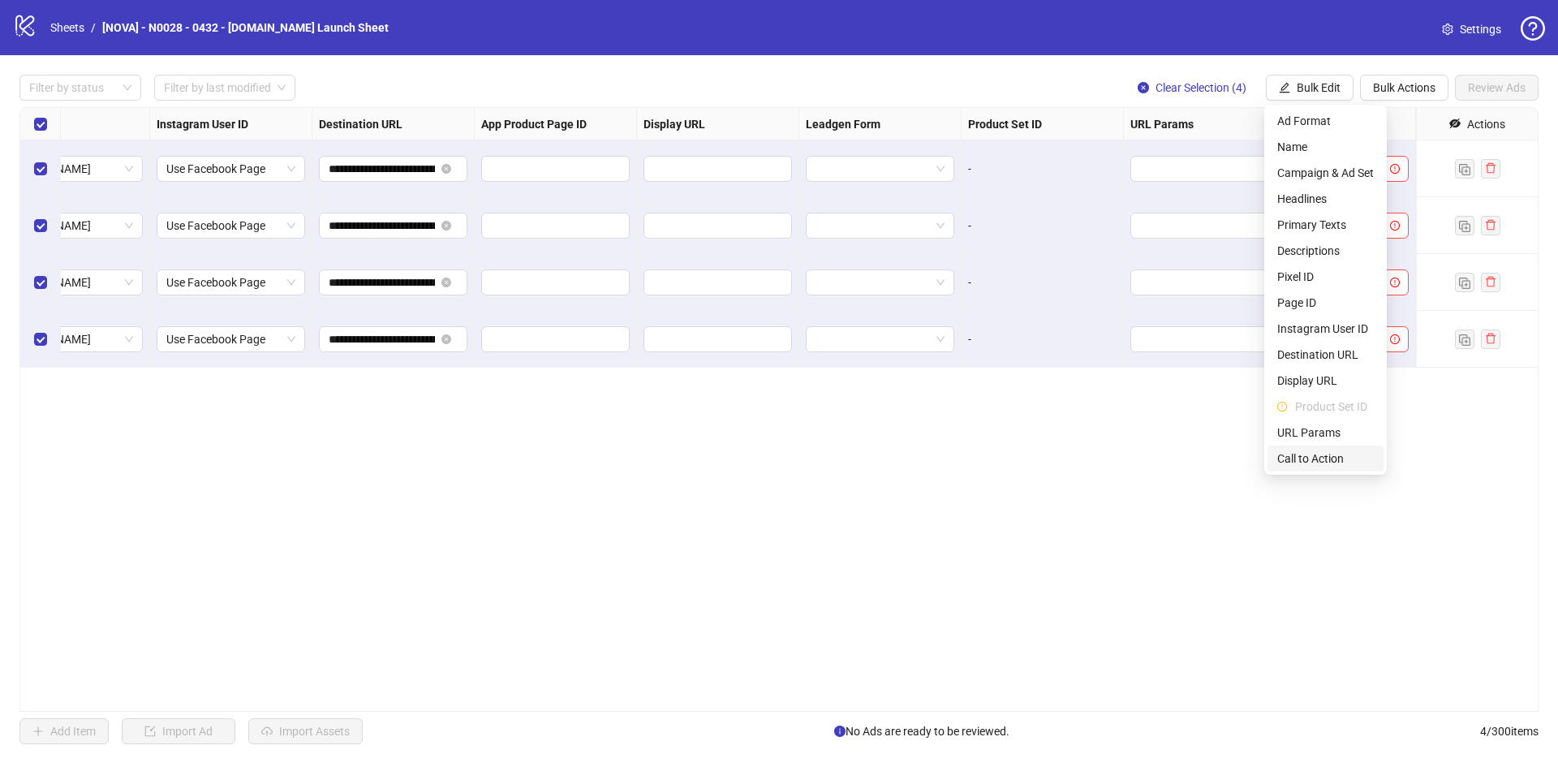
click at [1324, 450] on span "Call to Action" at bounding box center [1325, 459] width 97 height 18
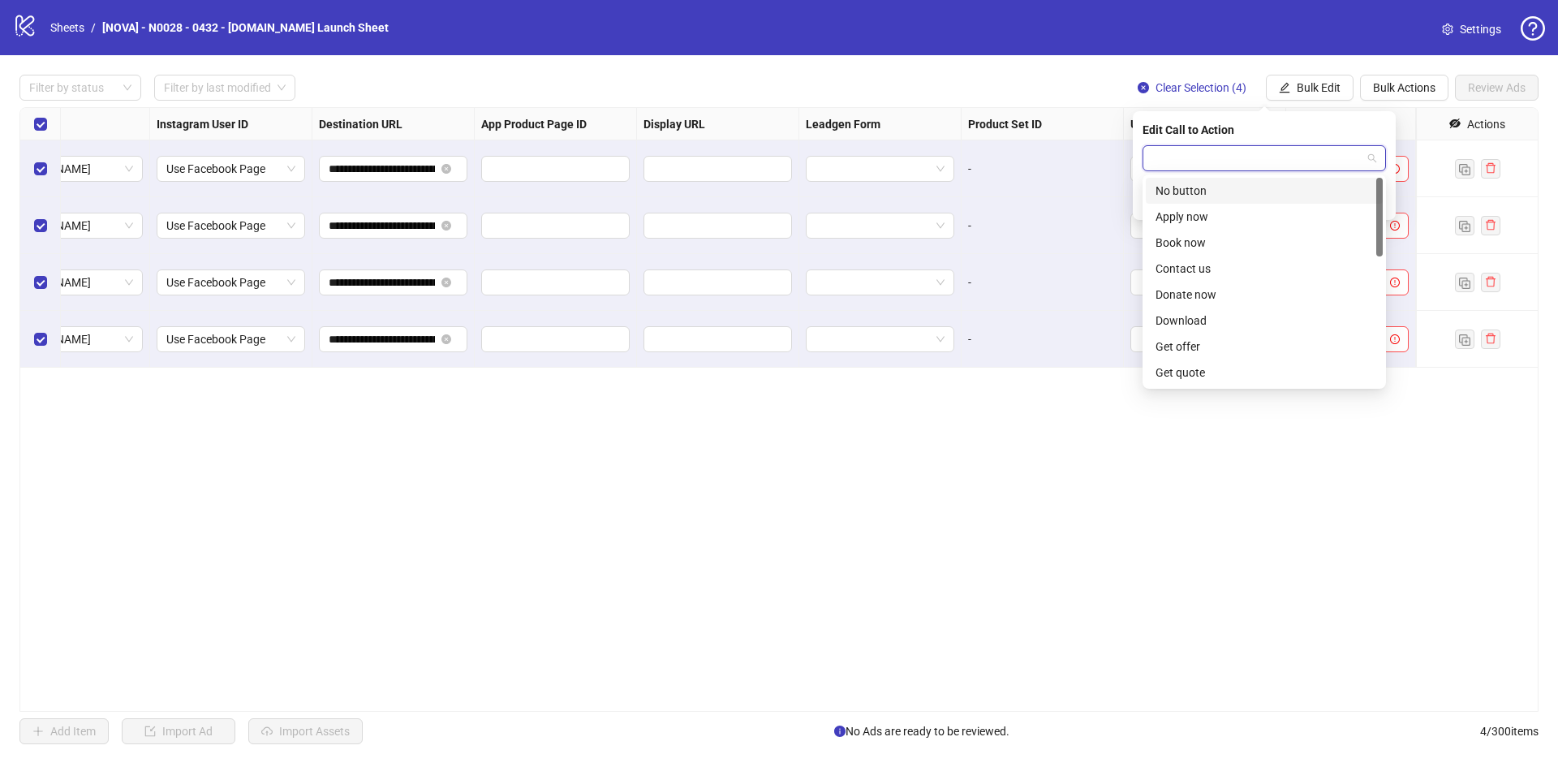
click at [1269, 159] on input "search" at bounding box center [1256, 158] width 209 height 24
type input "****"
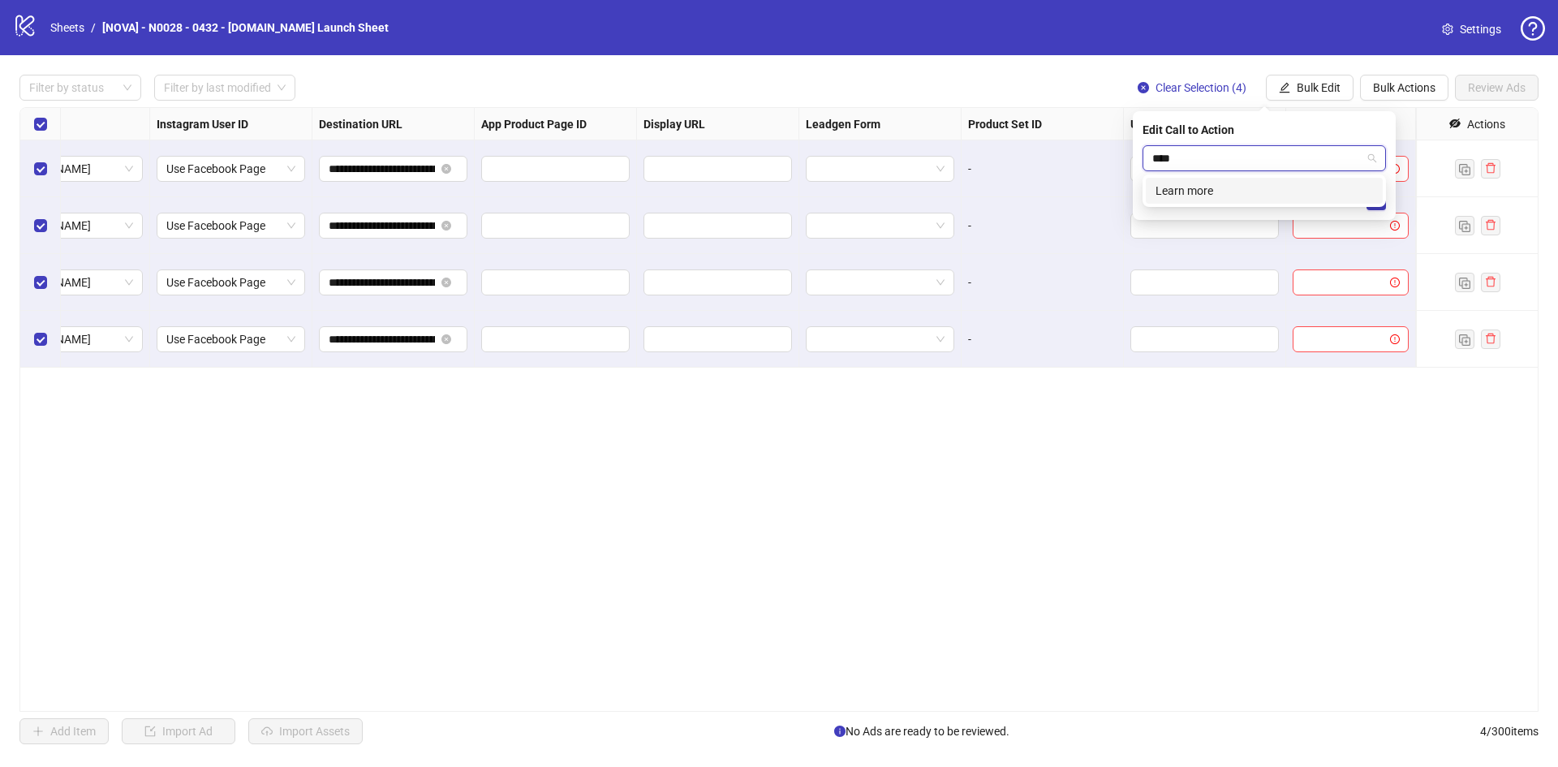
click at [1244, 191] on div "Learn more" at bounding box center [1263, 191] width 217 height 18
click at [1379, 195] on icon "check" at bounding box center [1376, 200] width 11 height 11
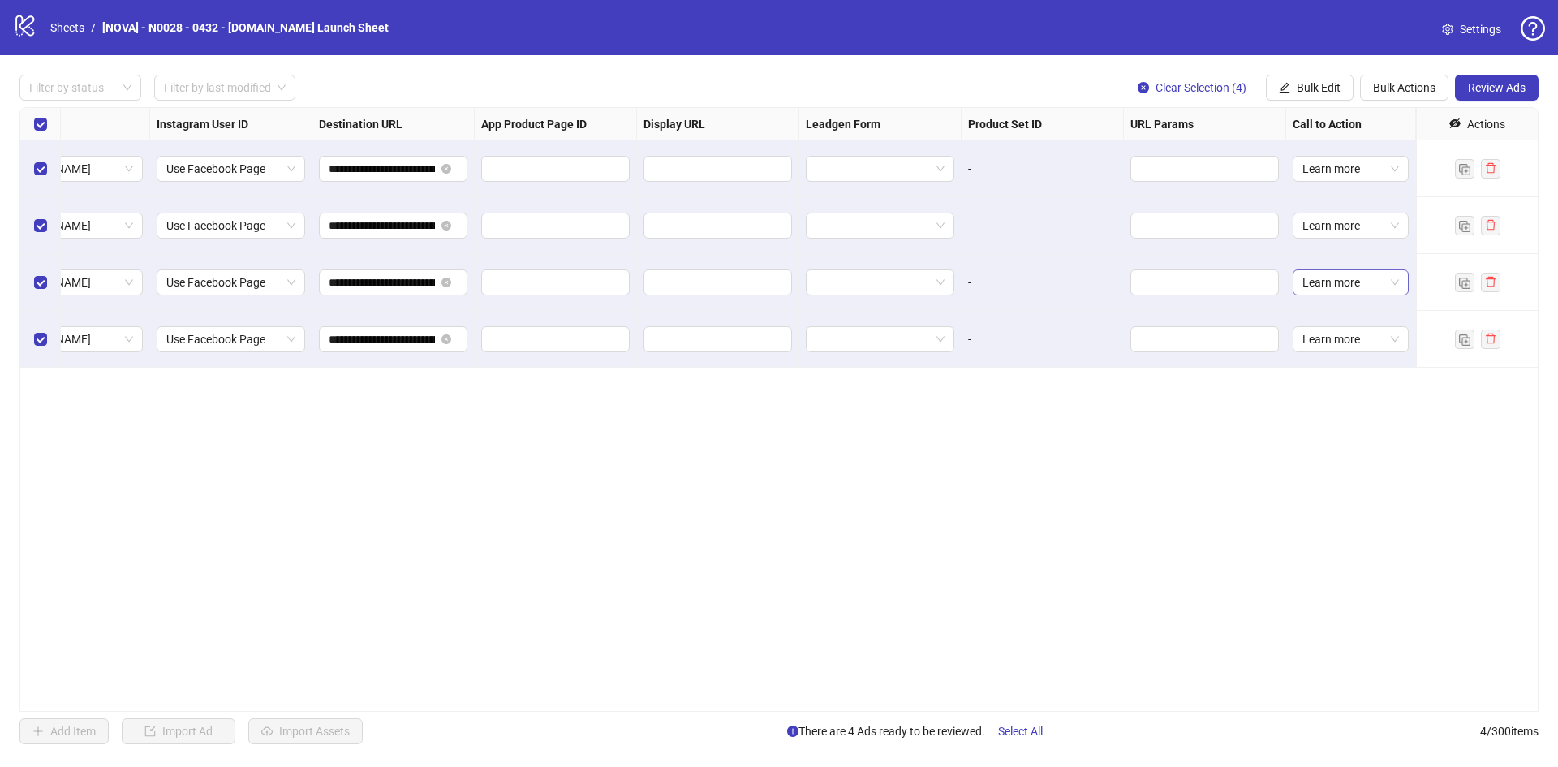
drag, startPoint x: 1188, startPoint y: 450, endPoint x: 1339, endPoint y: 293, distance: 218.1
click at [1187, 450] on div "**********" at bounding box center [778, 409] width 1519 height 605
click at [1478, 75] on button "Review Ads" at bounding box center [1497, 88] width 84 height 26
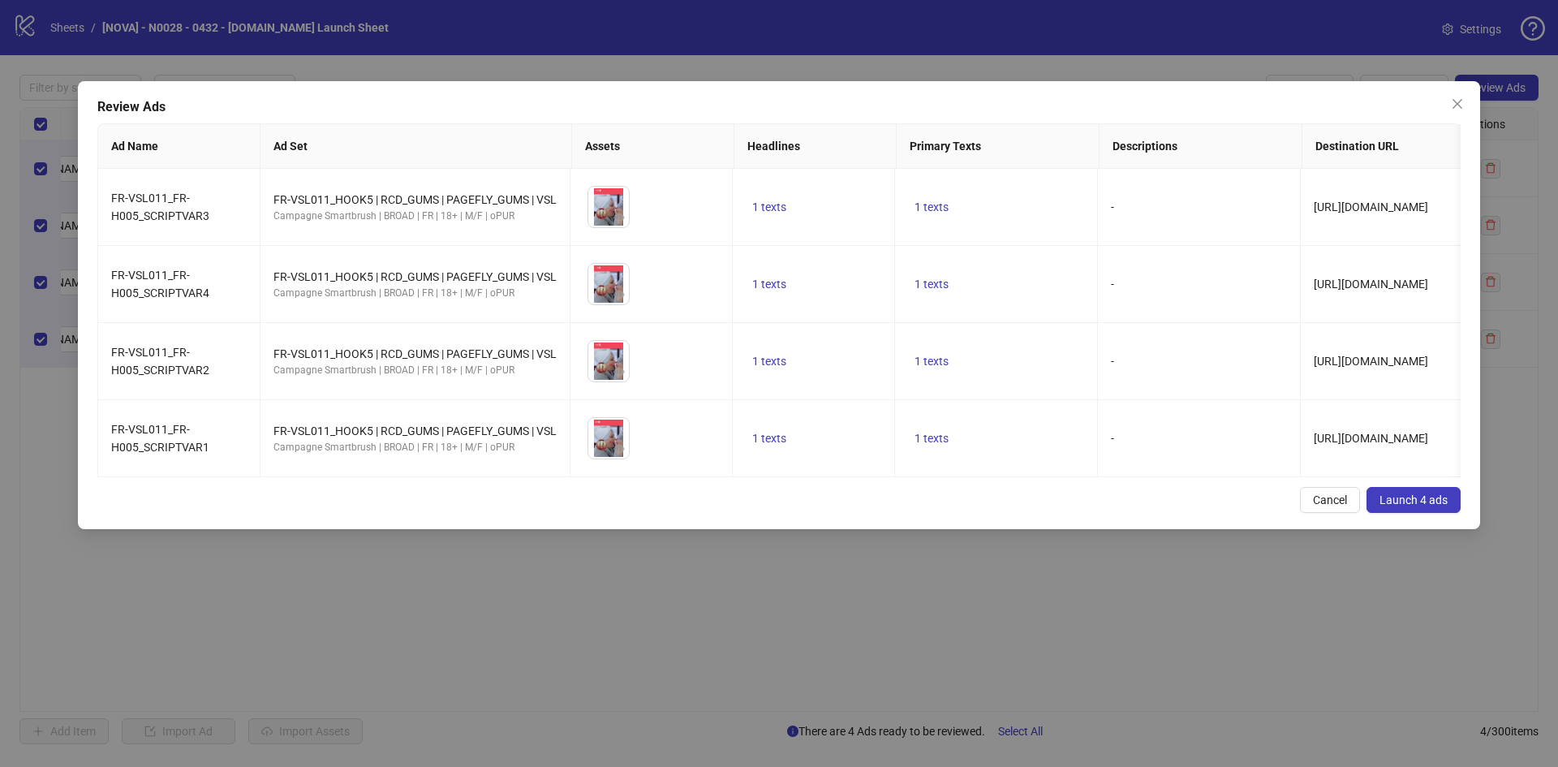
click at [1415, 513] on button "Launch 4 ads" at bounding box center [1413, 500] width 94 height 26
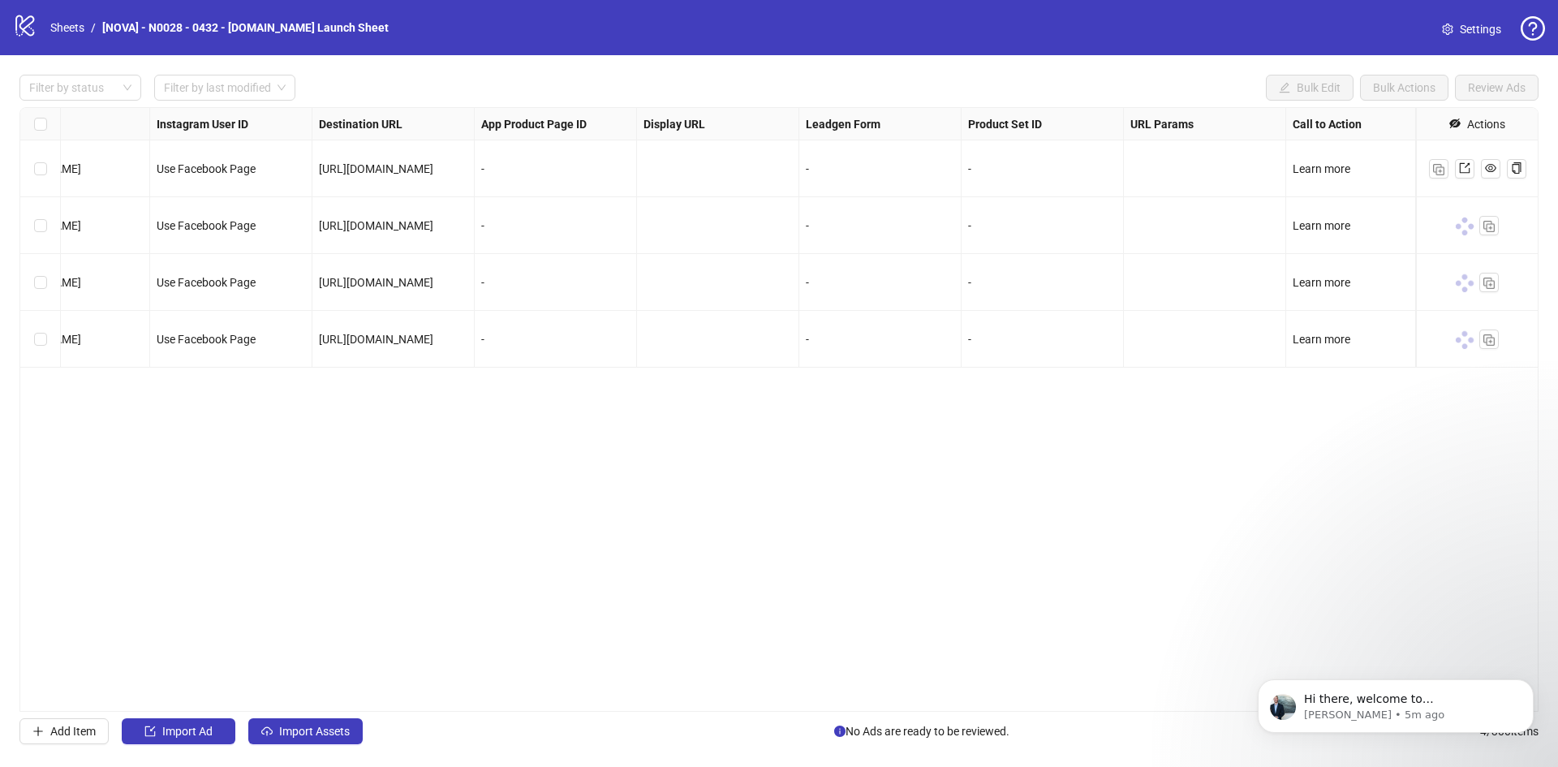
scroll to position [0, 0]
click at [1527, 684] on icon "Dismiss notification" at bounding box center [1529, 683] width 9 height 9
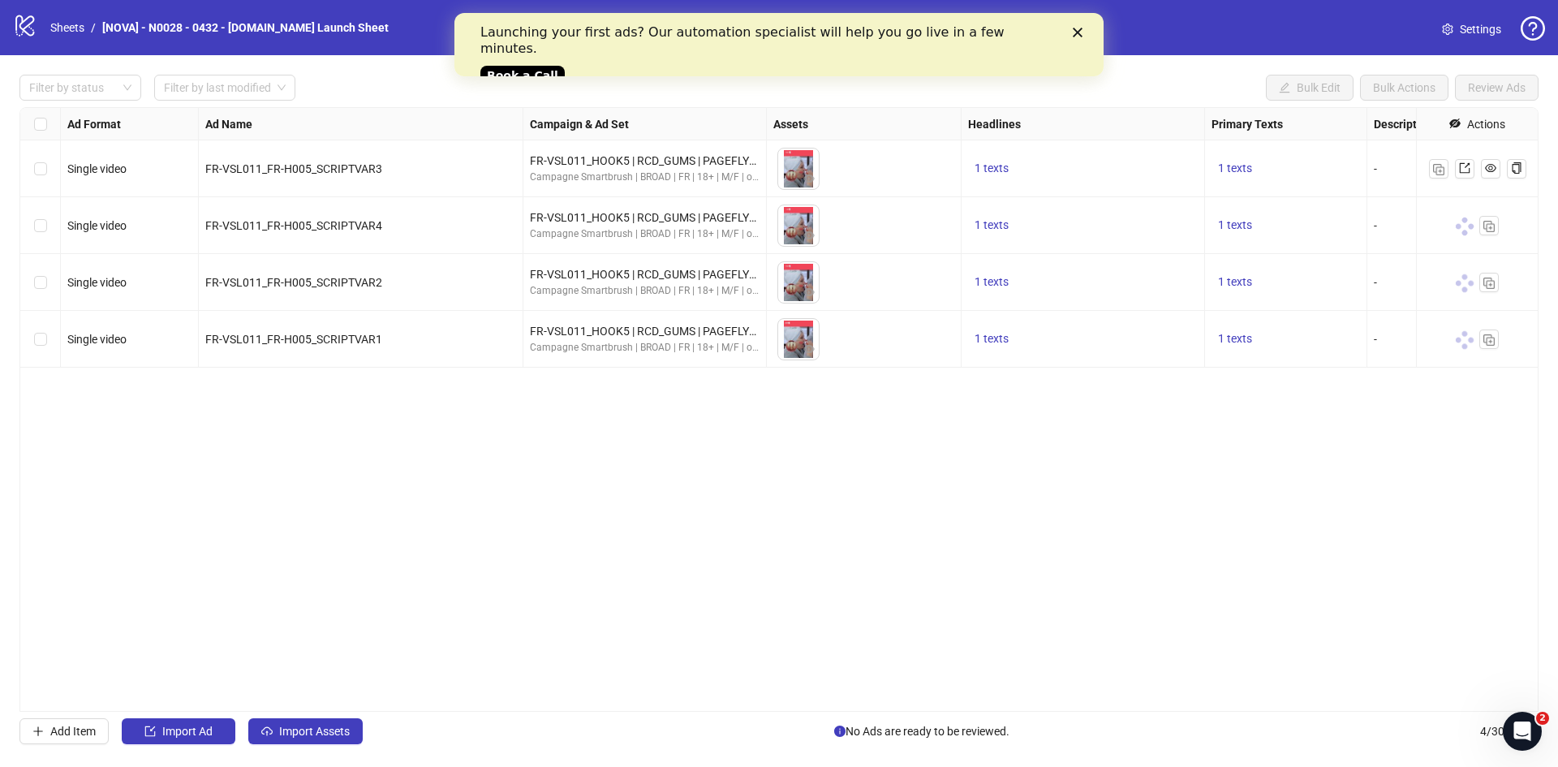
click at [1085, 35] on div "Close" at bounding box center [1081, 33] width 16 height 10
